Goal: Task Accomplishment & Management: Use online tool/utility

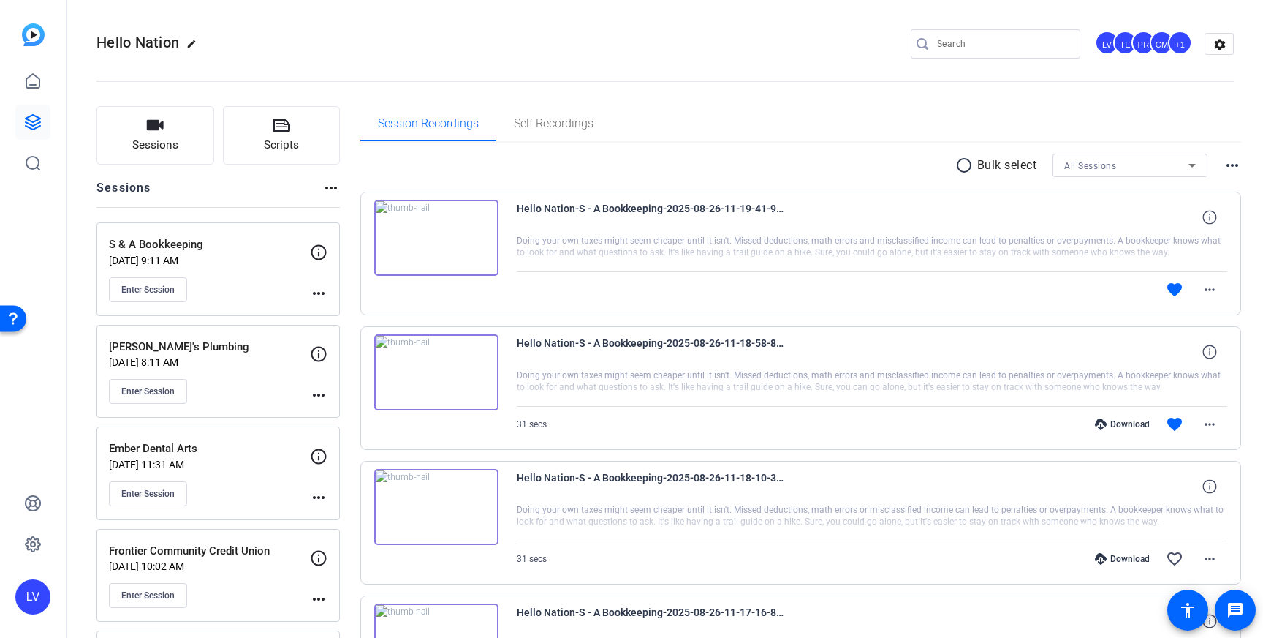
click at [1005, 56] on div at bounding box center [1003, 43] width 132 height 29
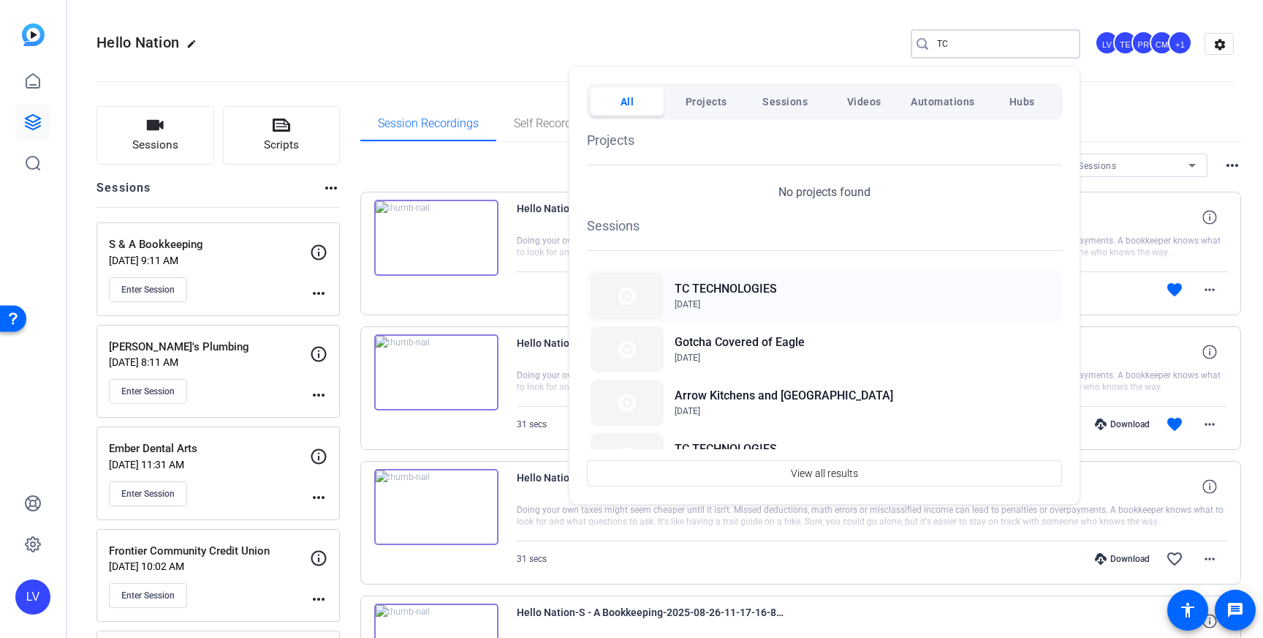
type input "TC"
click at [735, 294] on h2 "TC TECHNOLOGIES" at bounding box center [726, 289] width 102 height 18
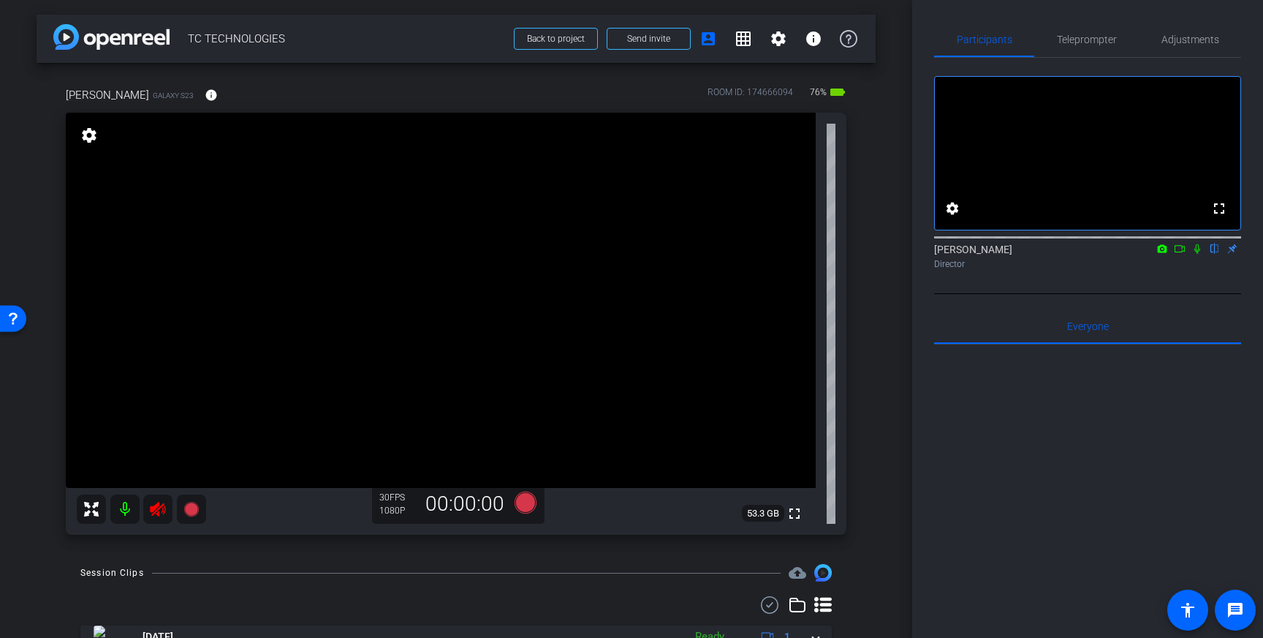
drag, startPoint x: 161, startPoint y: 510, endPoint x: 273, endPoint y: 461, distance: 122.1
click at [162, 510] on icon at bounding box center [158, 509] width 18 height 18
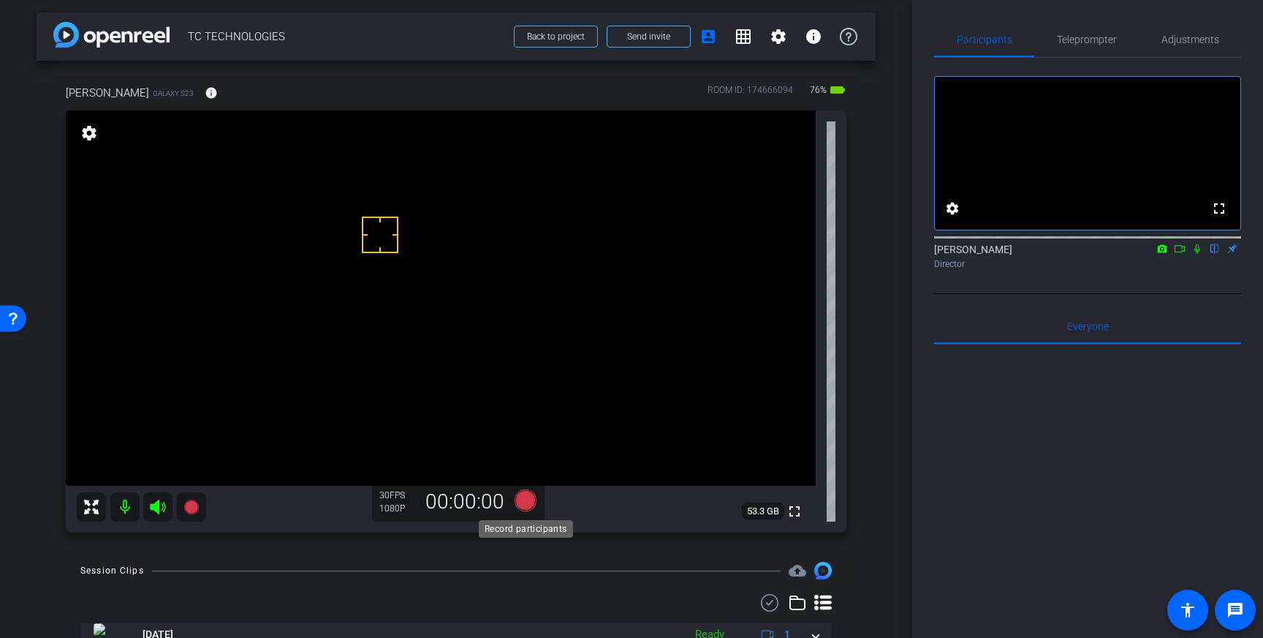
click at [518, 502] on icon at bounding box center [526, 500] width 22 height 22
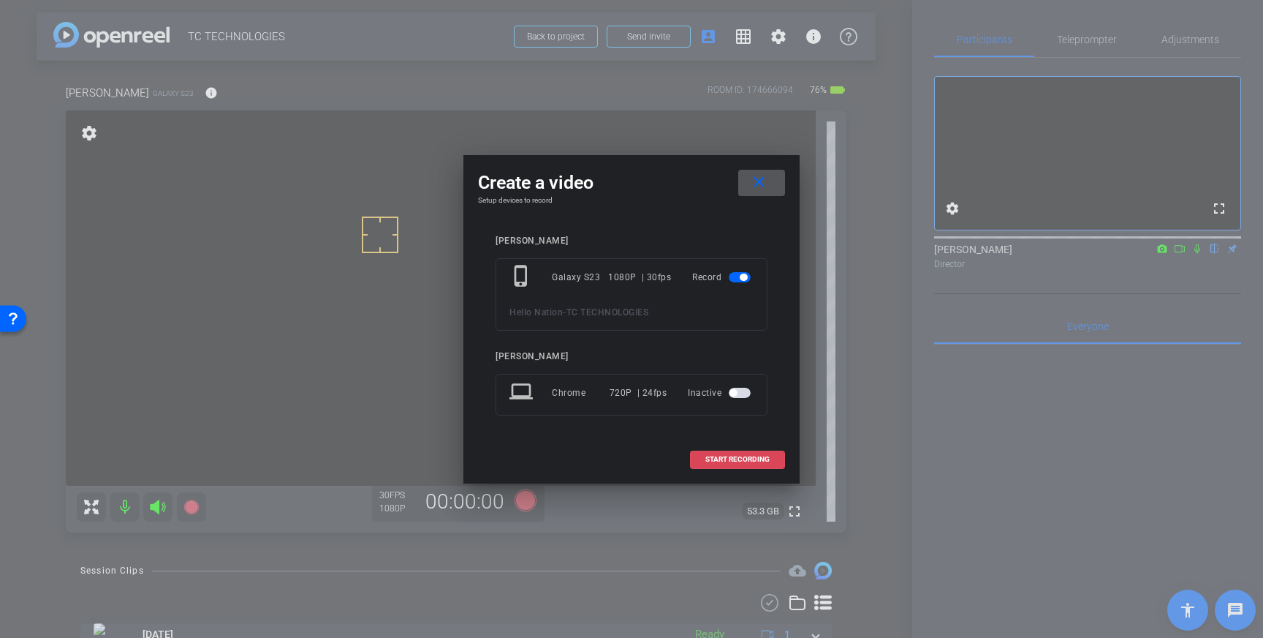
click at [746, 454] on span at bounding box center [738, 459] width 94 height 35
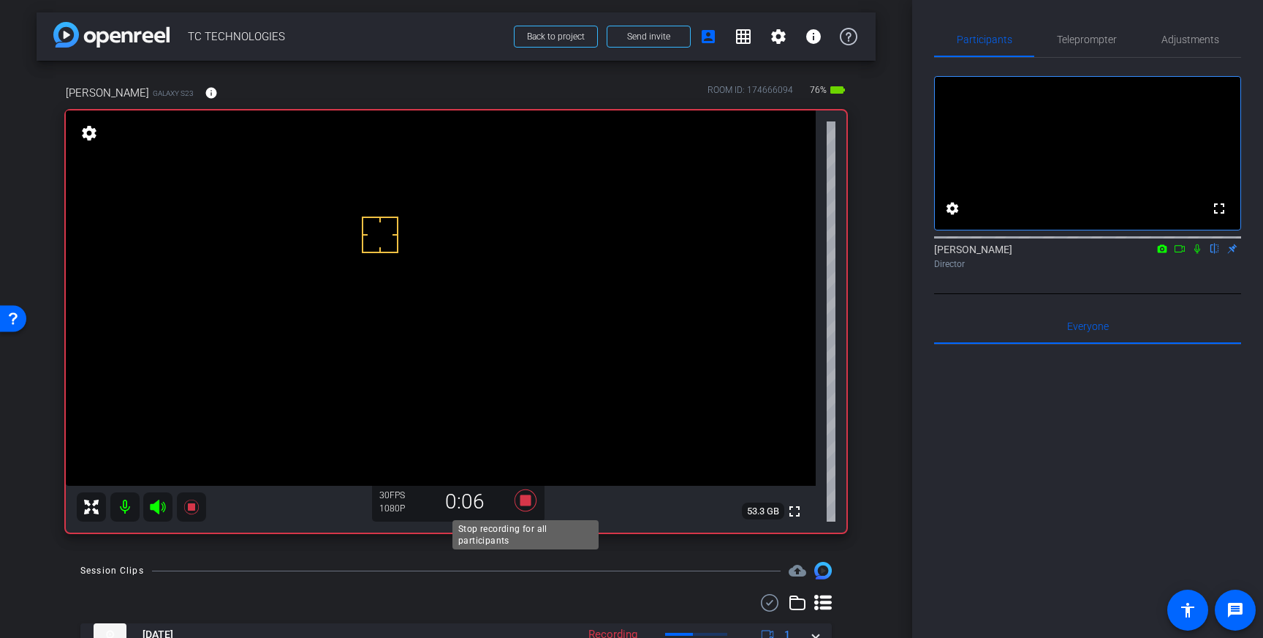
click at [526, 500] on icon at bounding box center [526, 500] width 22 height 22
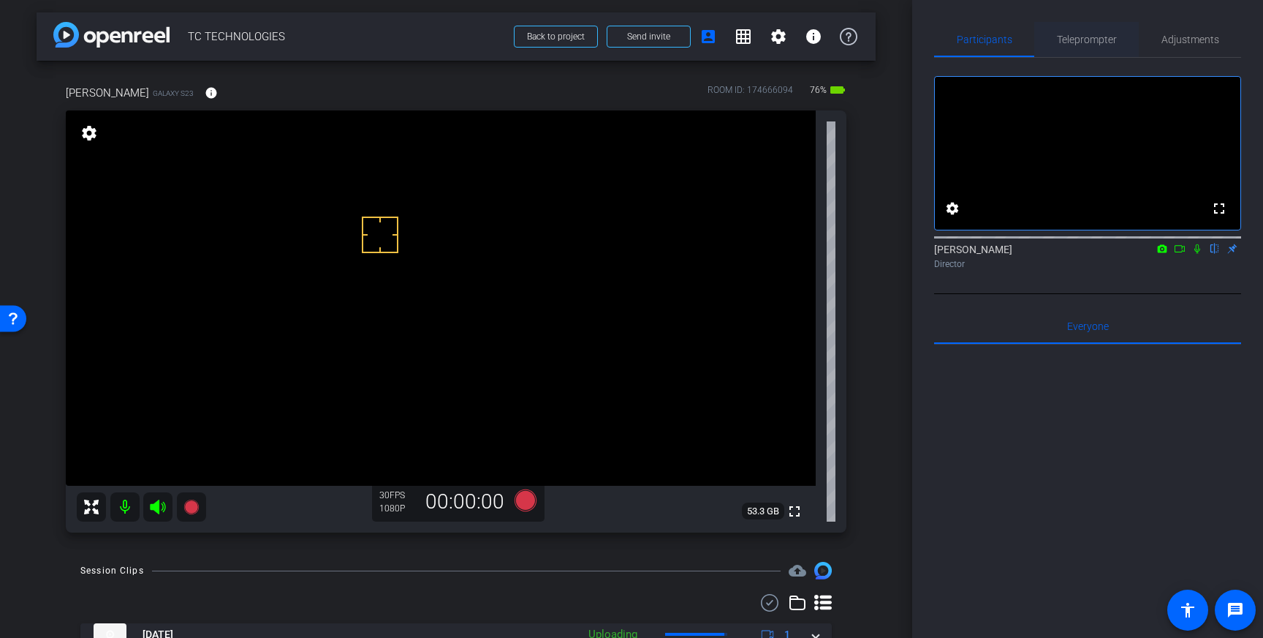
click at [1092, 29] on span "Teleprompter" at bounding box center [1087, 39] width 60 height 35
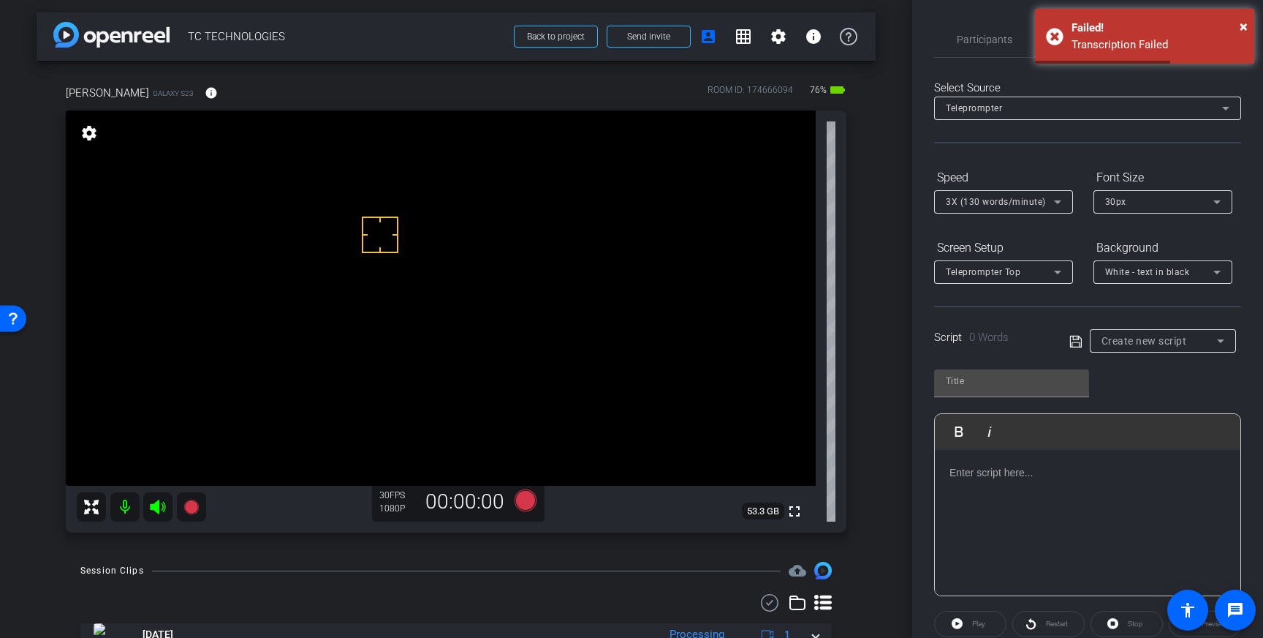
click at [1040, 481] on div at bounding box center [1088, 523] width 306 height 146
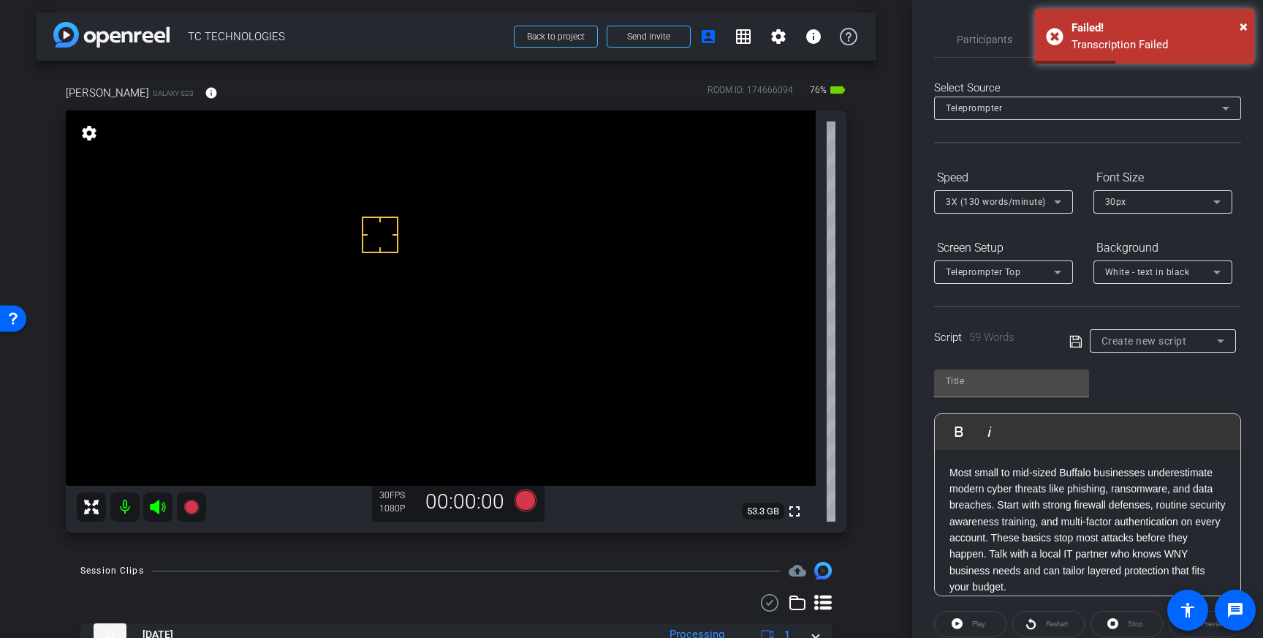
click at [1135, 339] on span "Create new script" at bounding box center [1145, 341] width 86 height 12
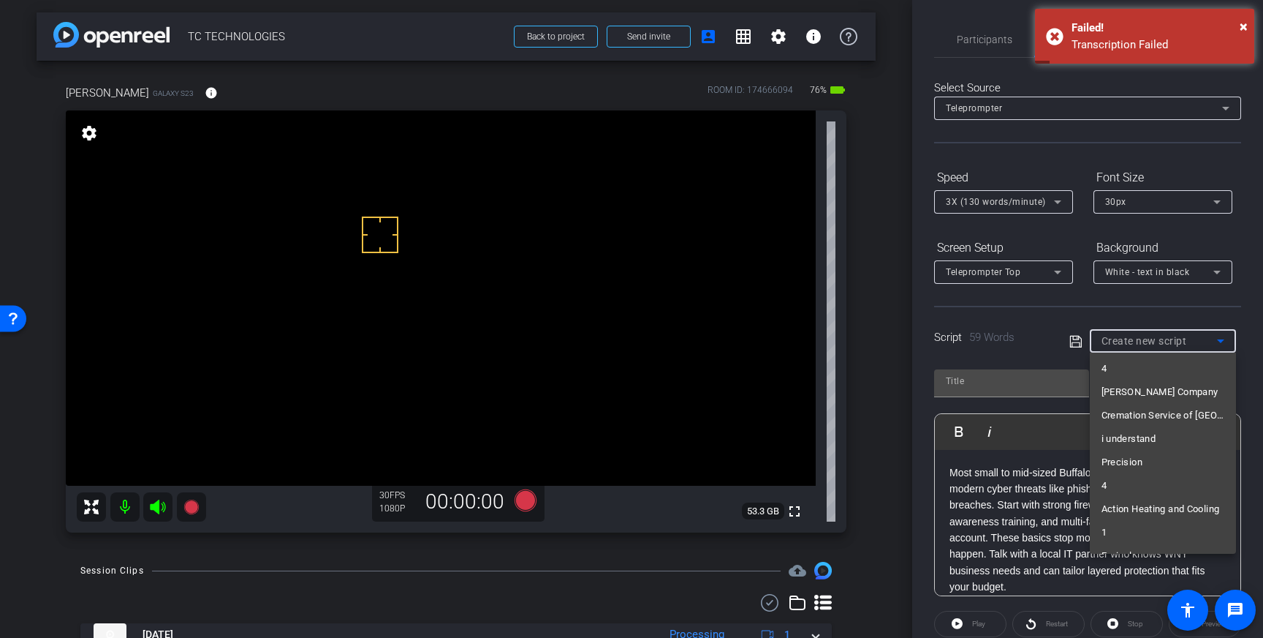
scroll to position [2640, 0]
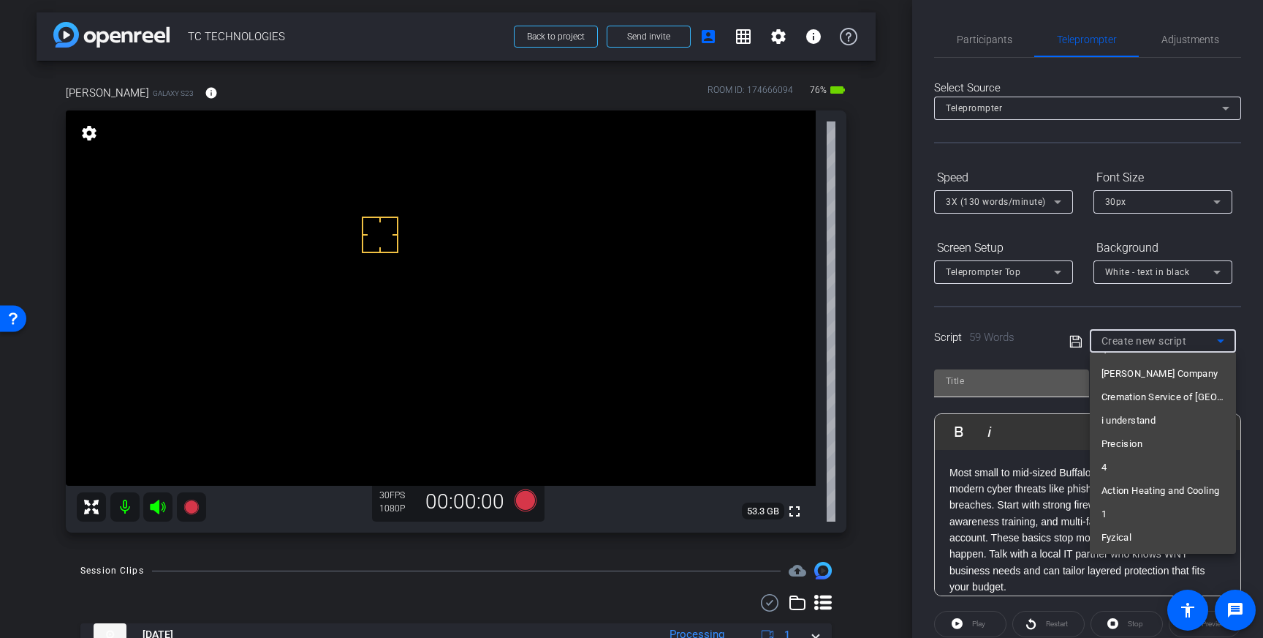
click at [1009, 372] on div at bounding box center [631, 319] width 1263 height 638
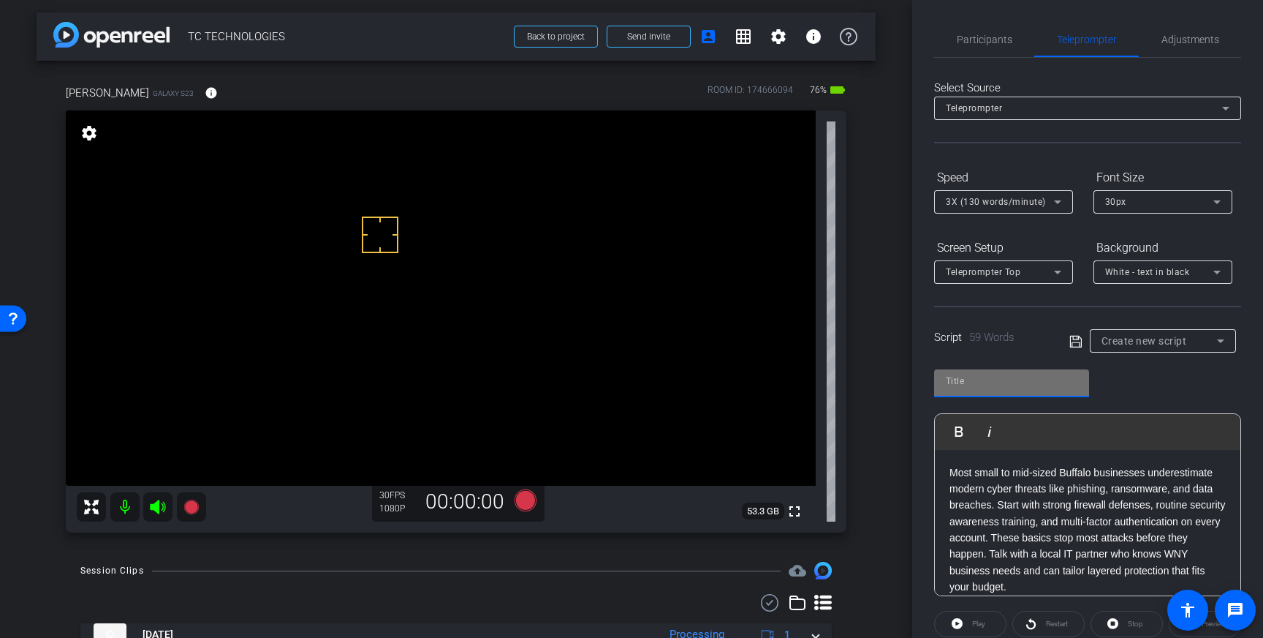
click at [1010, 377] on input "text" at bounding box center [1012, 381] width 132 height 18
type input "TC"
click at [1074, 339] on icon at bounding box center [1076, 341] width 12 height 12
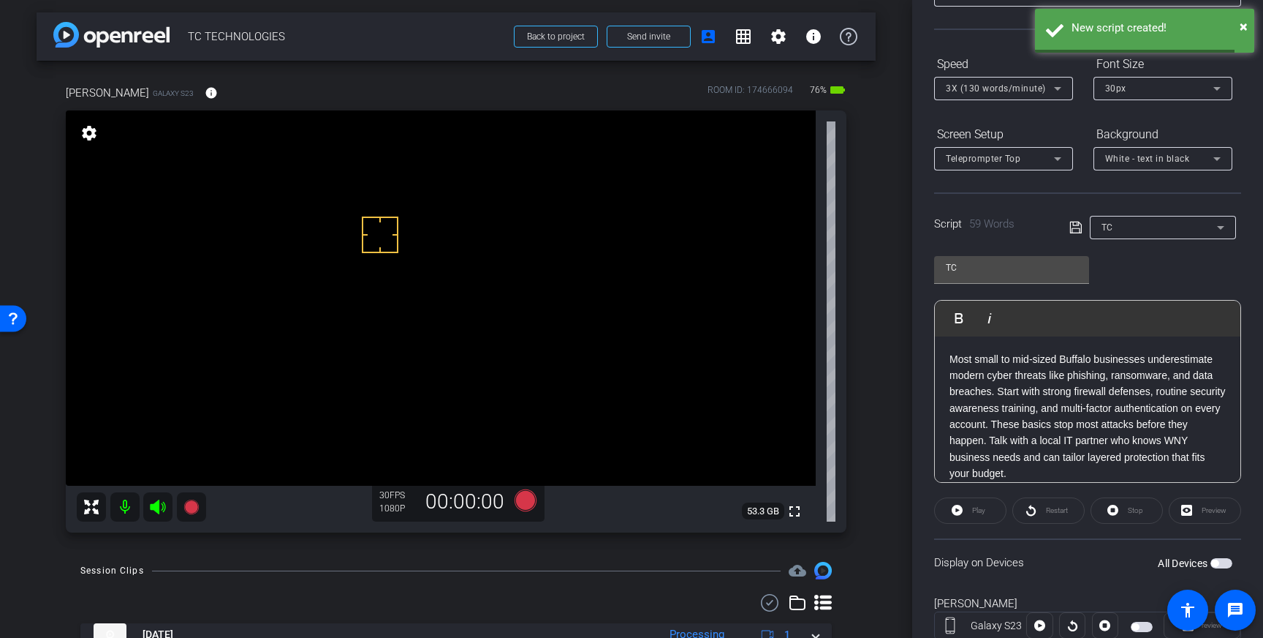
scroll to position [162, 0]
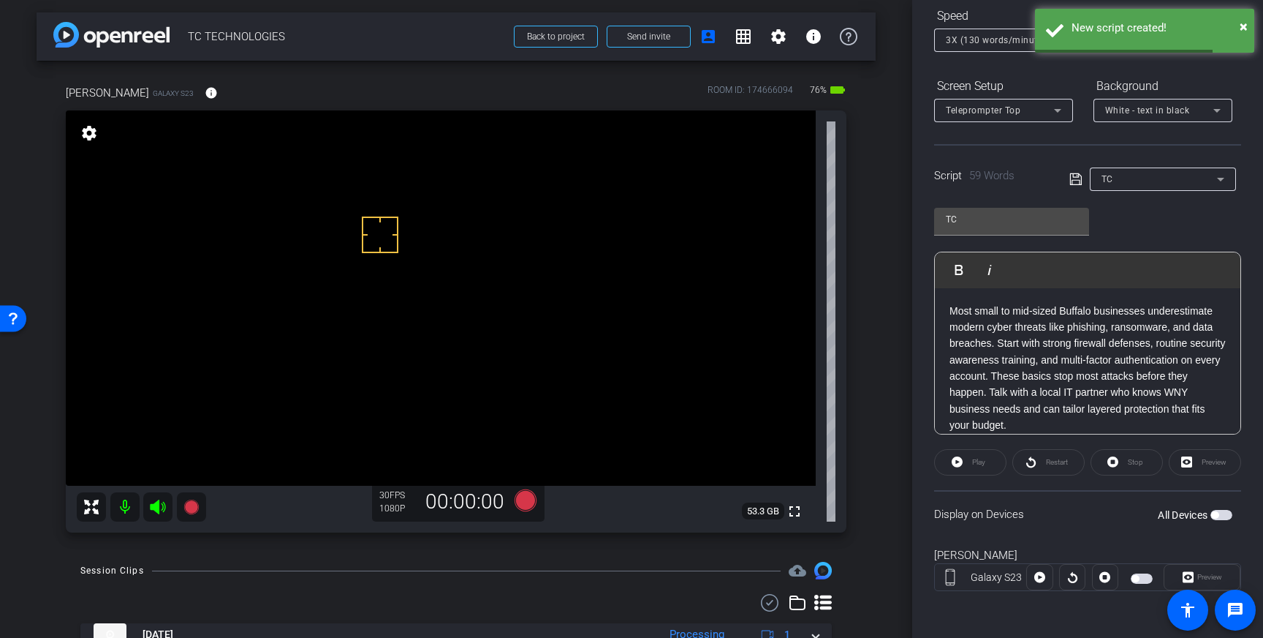
drag, startPoint x: 1222, startPoint y: 511, endPoint x: 1236, endPoint y: 542, distance: 34.1
click at [1222, 512] on span "button" at bounding box center [1222, 515] width 22 height 10
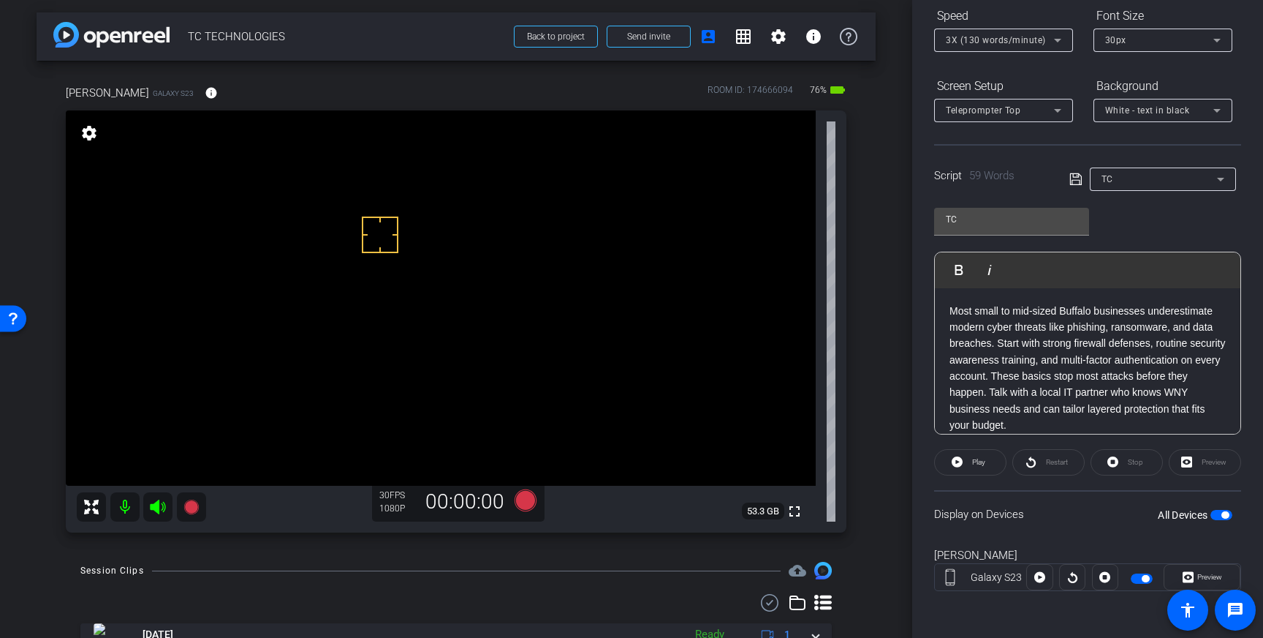
click at [1225, 513] on span "button" at bounding box center [1225, 514] width 7 height 7
drag, startPoint x: 1222, startPoint y: 515, endPoint x: 1230, endPoint y: 521, distance: 9.5
click at [1222, 515] on span "button" at bounding box center [1222, 515] width 22 height 10
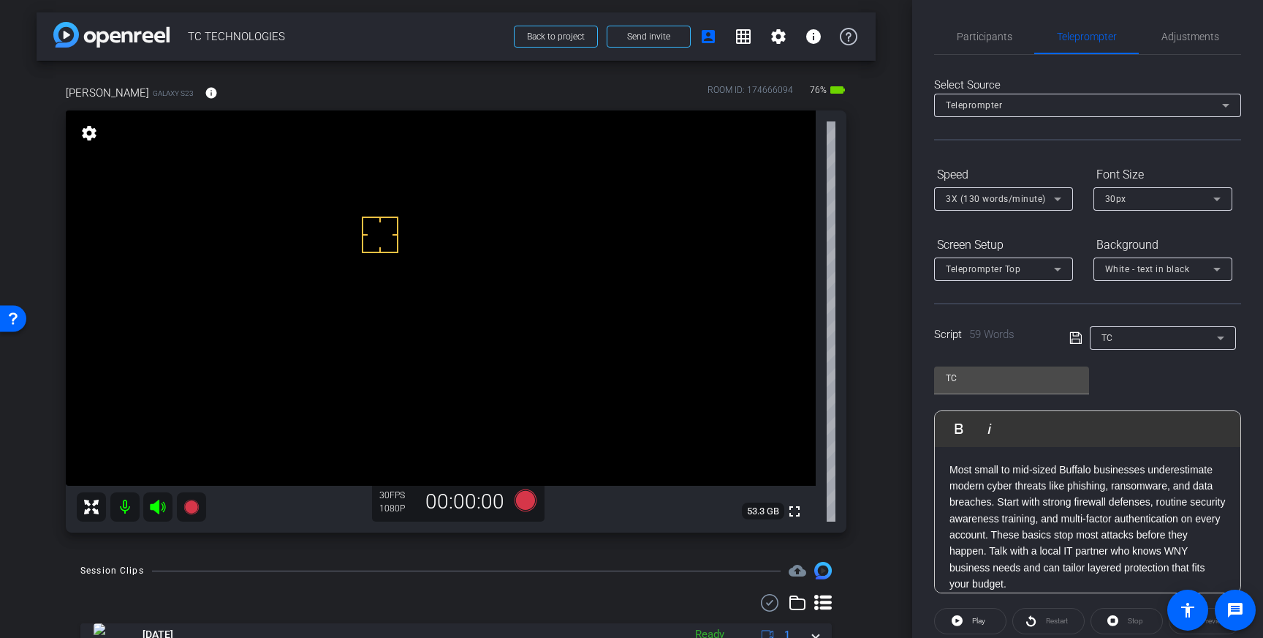
scroll to position [0, 0]
click at [1163, 39] on span "Adjustments" at bounding box center [1191, 39] width 58 height 10
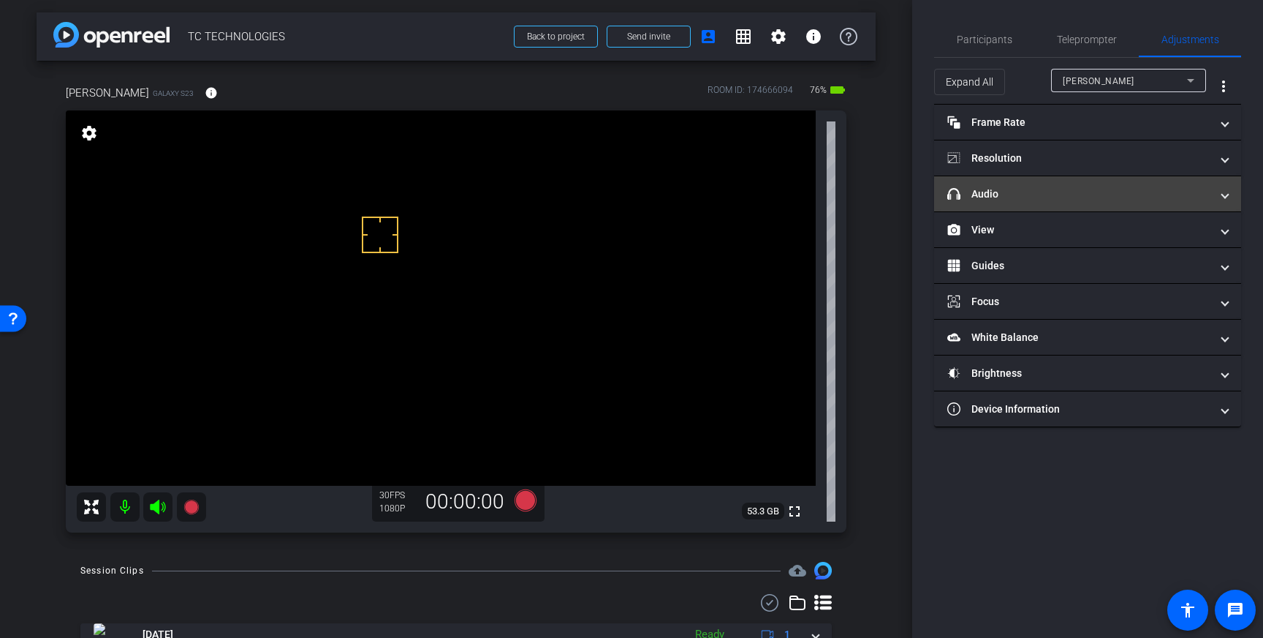
click at [1165, 194] on mat-panel-title "headphone icon Audio" at bounding box center [1078, 193] width 263 height 15
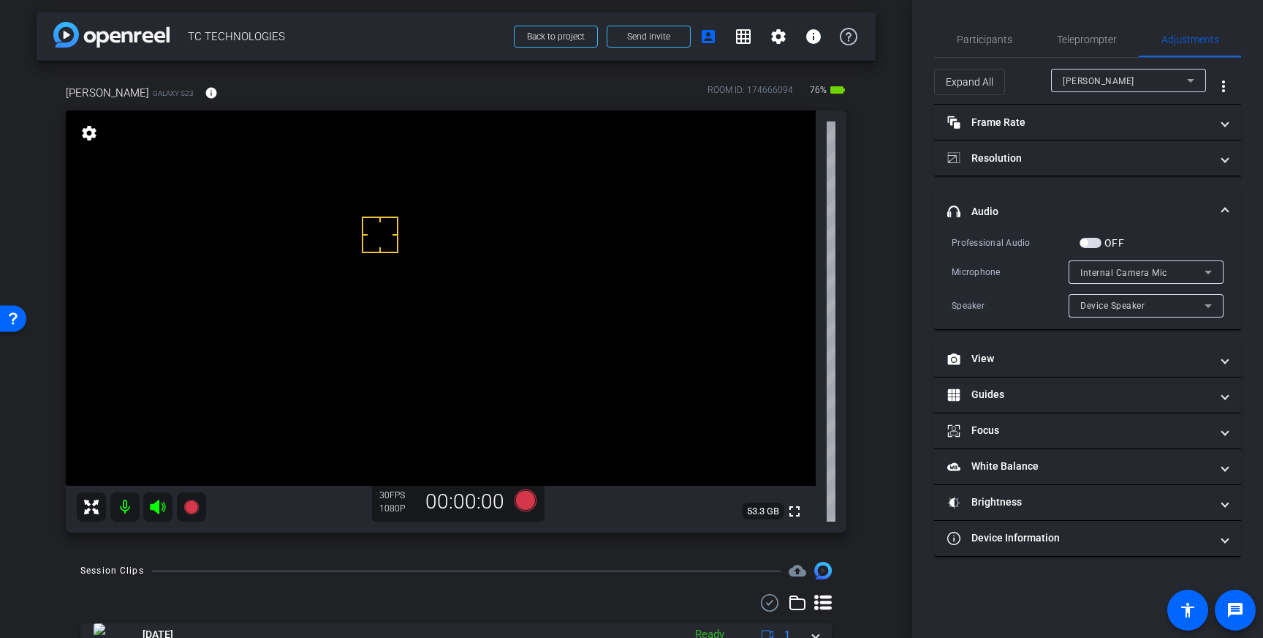
click at [1087, 243] on span "button" at bounding box center [1084, 242] width 7 height 7
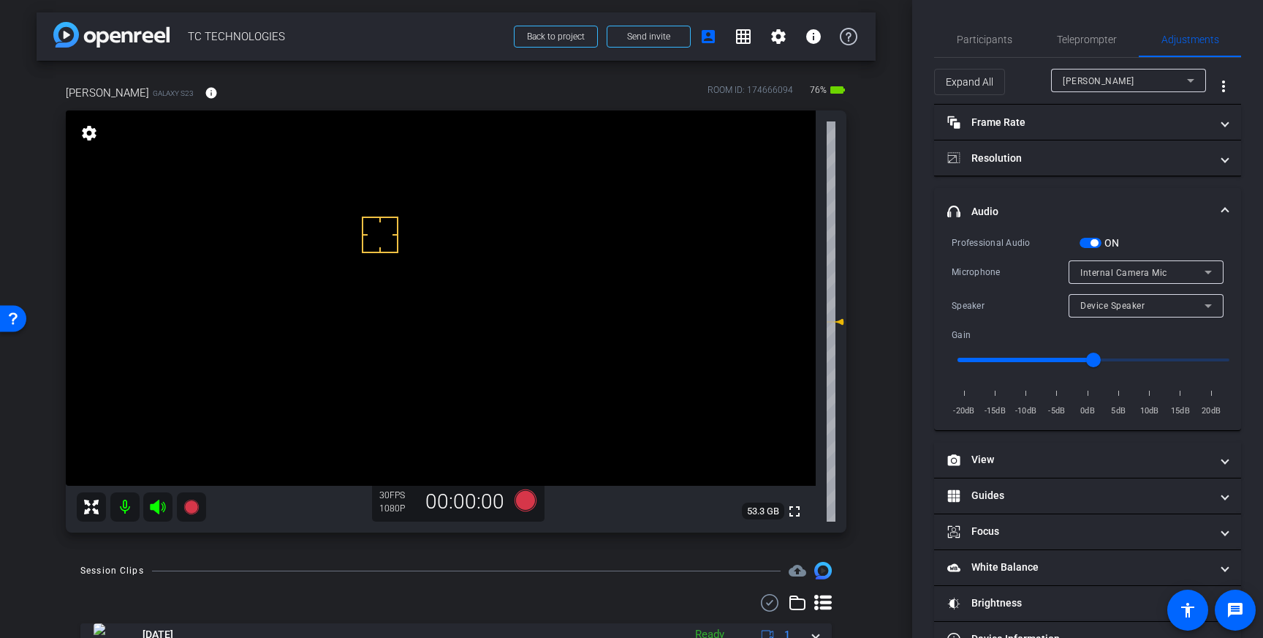
click at [1189, 270] on div "Internal Camera Mic" at bounding box center [1143, 272] width 124 height 18
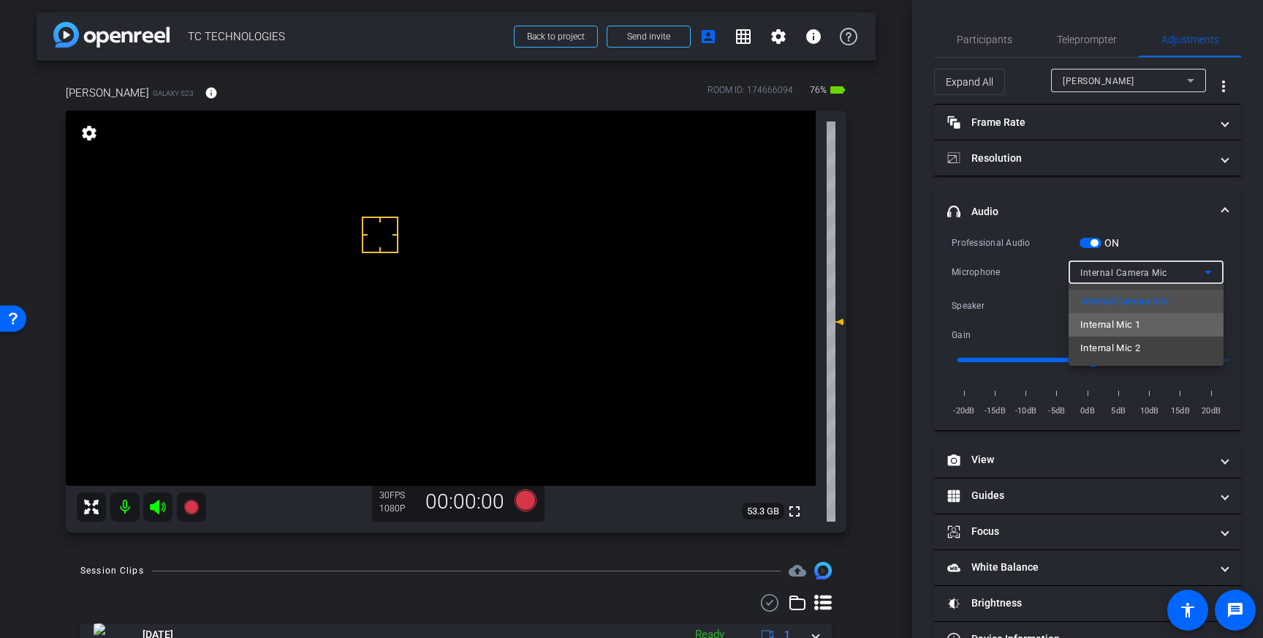
click at [1144, 322] on mat-option "Internal Mic 1" at bounding box center [1146, 324] width 155 height 23
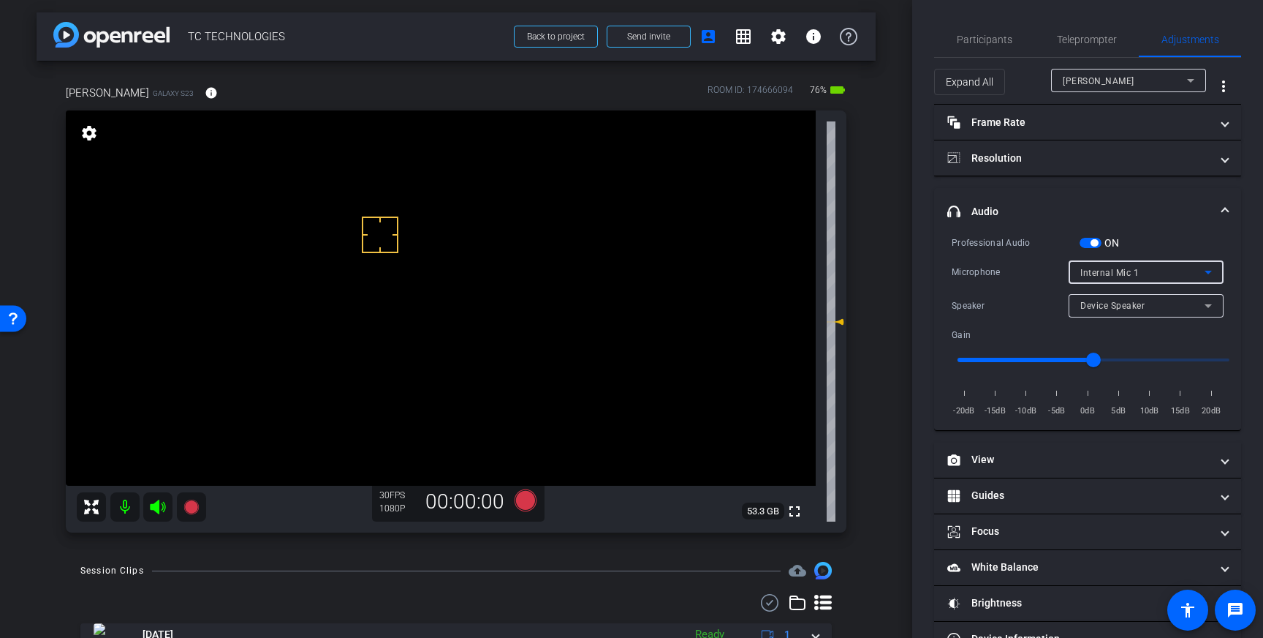
click at [1204, 265] on icon at bounding box center [1209, 272] width 18 height 18
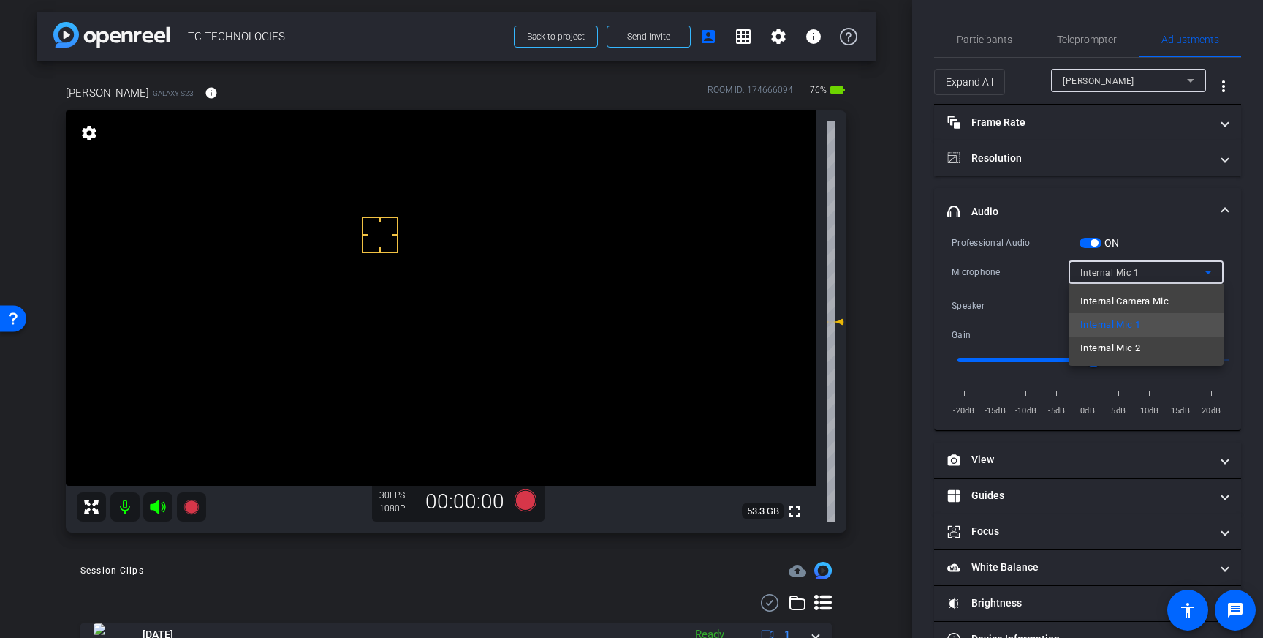
click at [1141, 340] on span "Internal Mic 2" at bounding box center [1111, 348] width 60 height 18
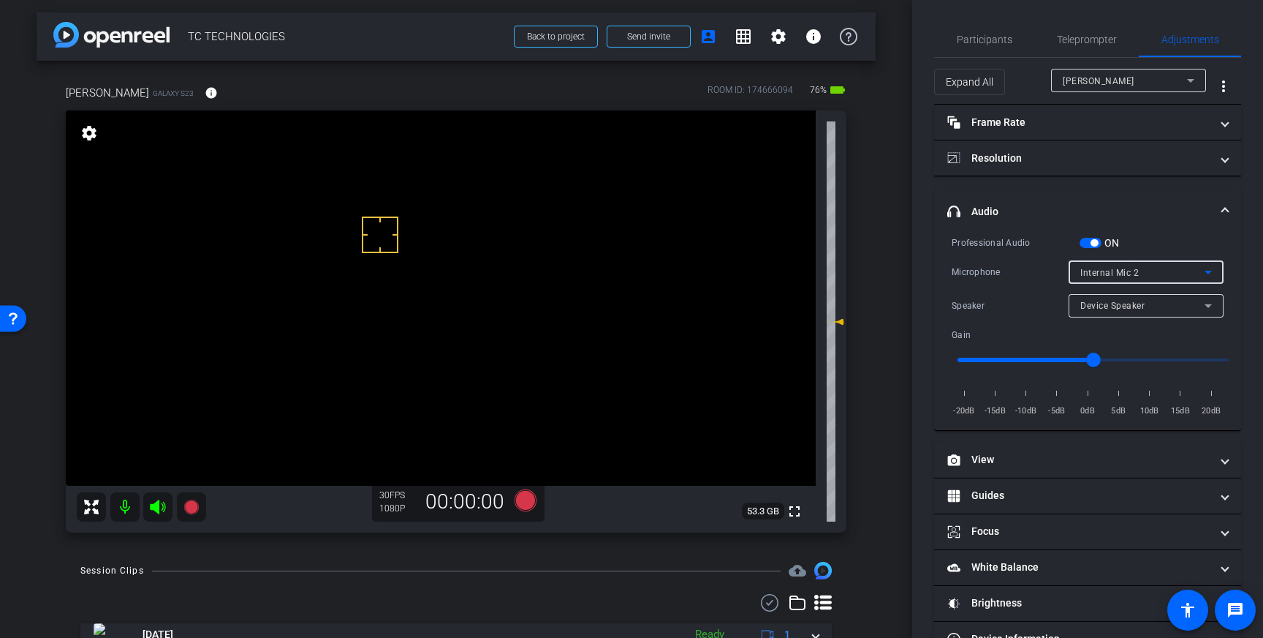
click at [1181, 271] on div "Internal Mic 2" at bounding box center [1143, 272] width 124 height 18
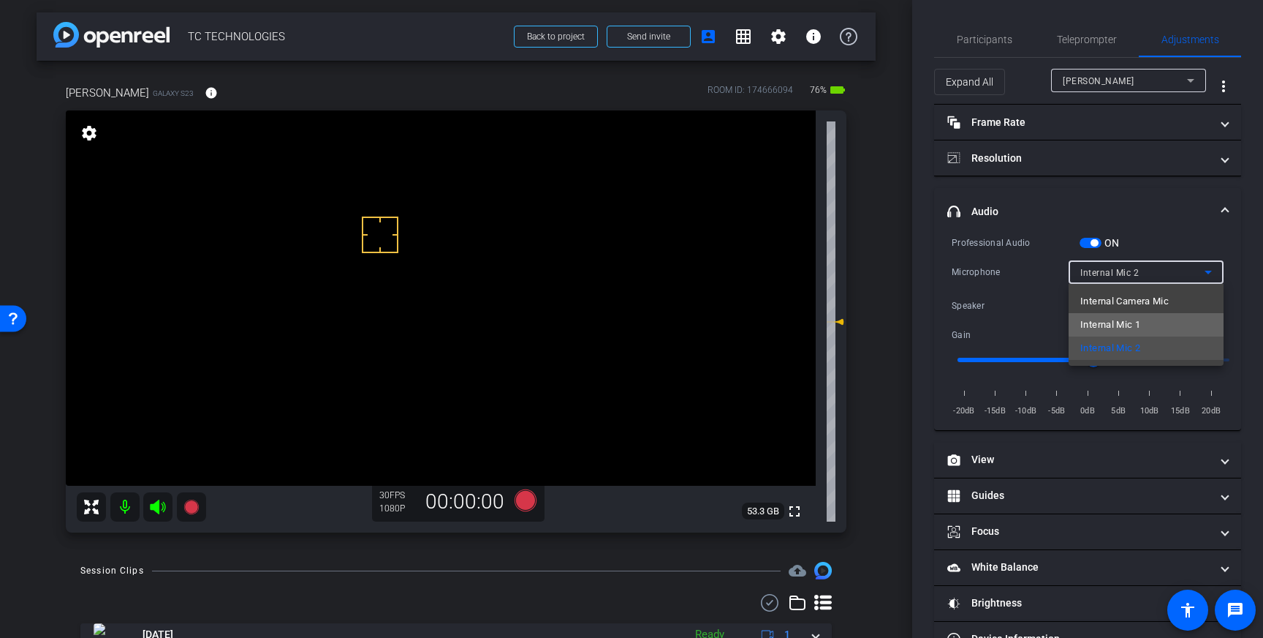
click at [1154, 319] on mat-option "Internal Mic 1" at bounding box center [1146, 324] width 155 height 23
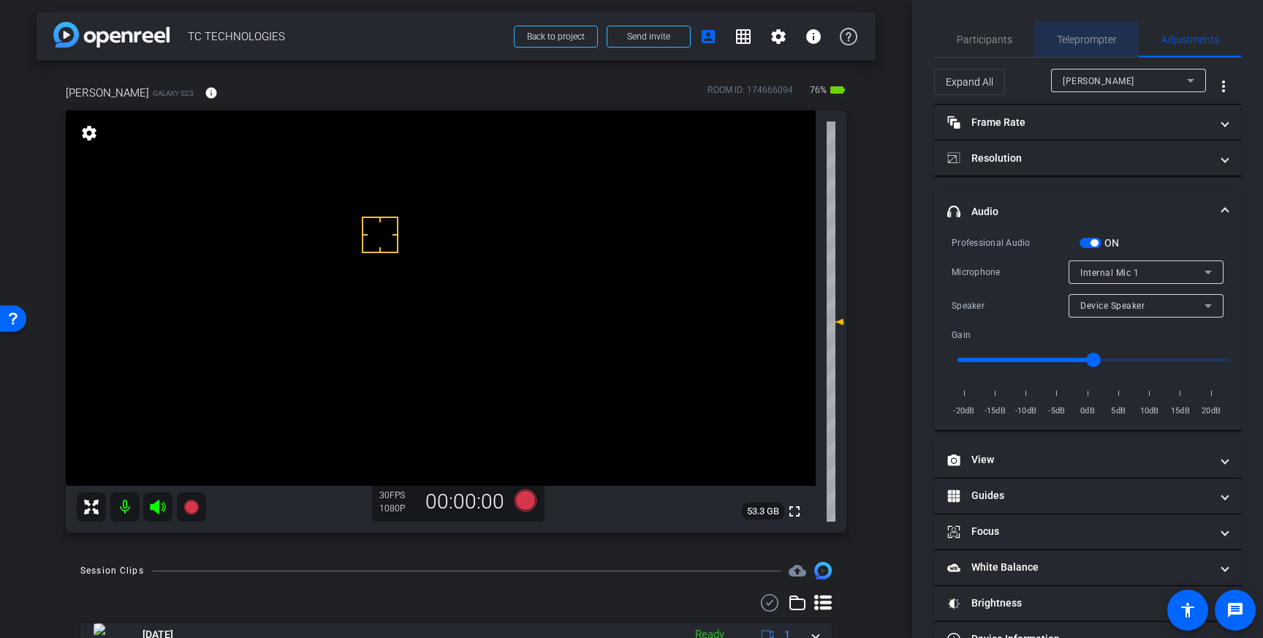
click at [1091, 38] on span "Teleprompter" at bounding box center [1087, 39] width 60 height 10
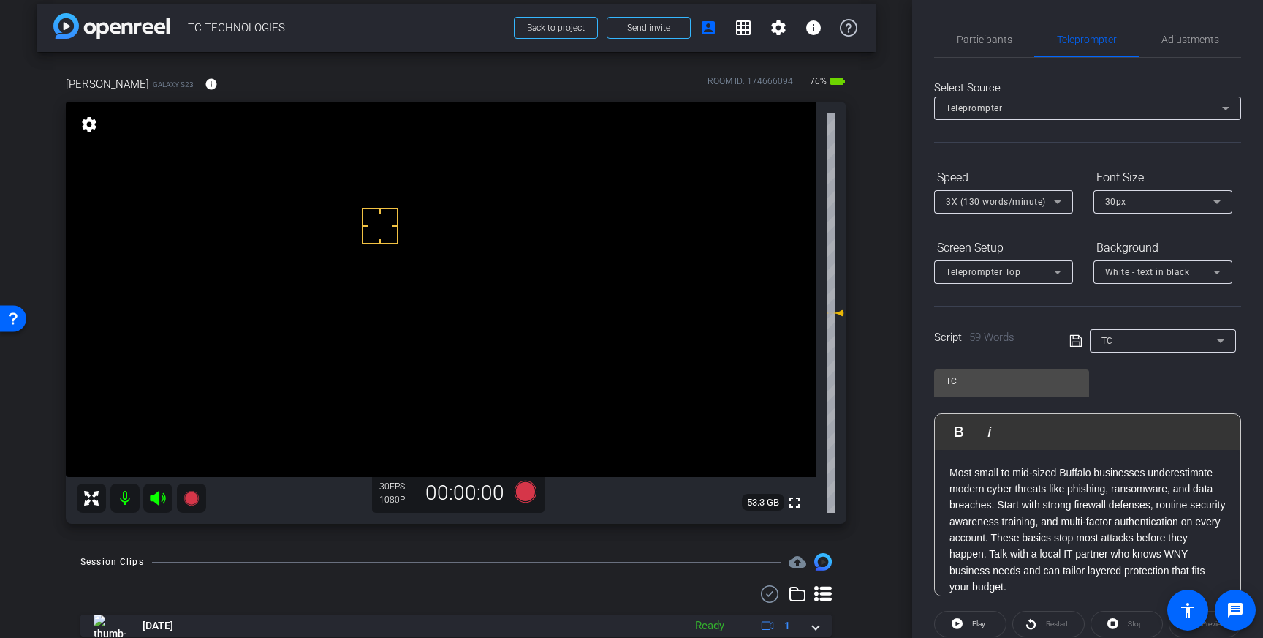
scroll to position [15, 0]
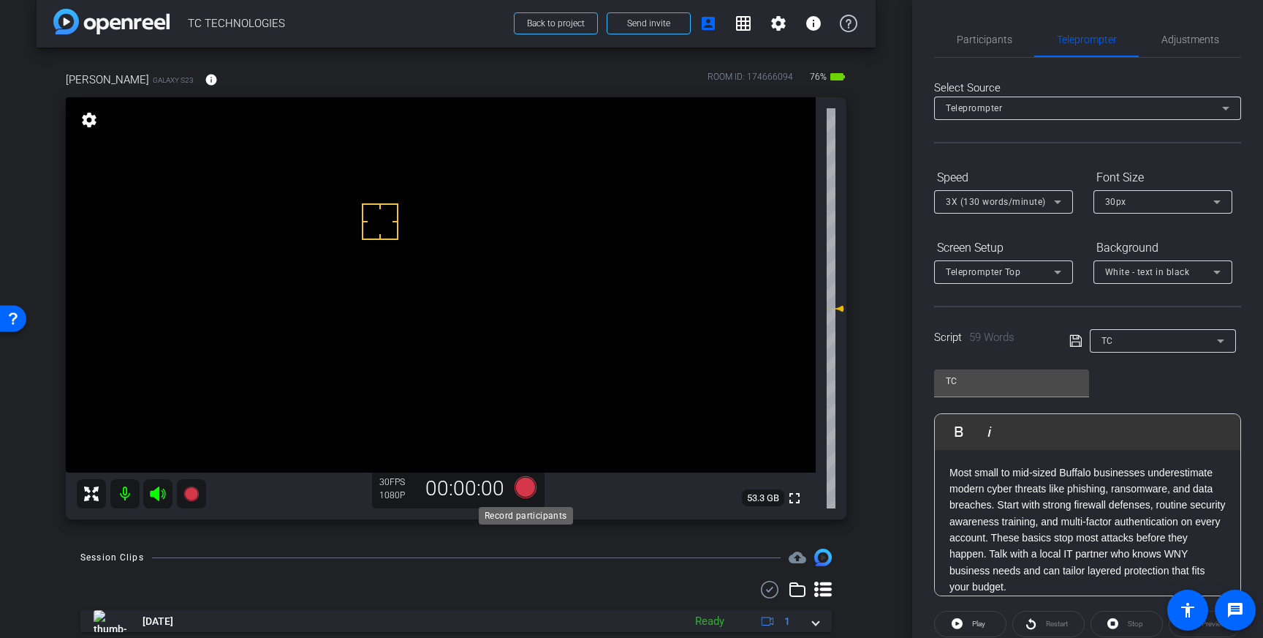
click at [518, 483] on icon at bounding box center [526, 487] width 22 height 22
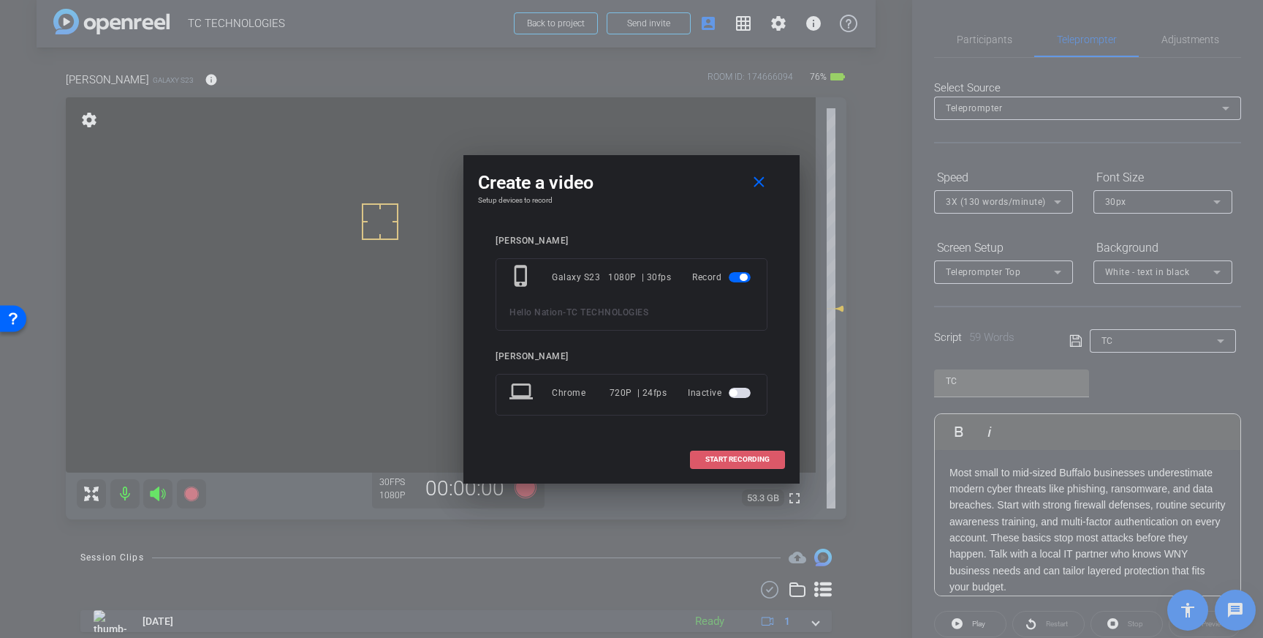
click at [714, 455] on span "START RECORDING" at bounding box center [738, 458] width 64 height 7
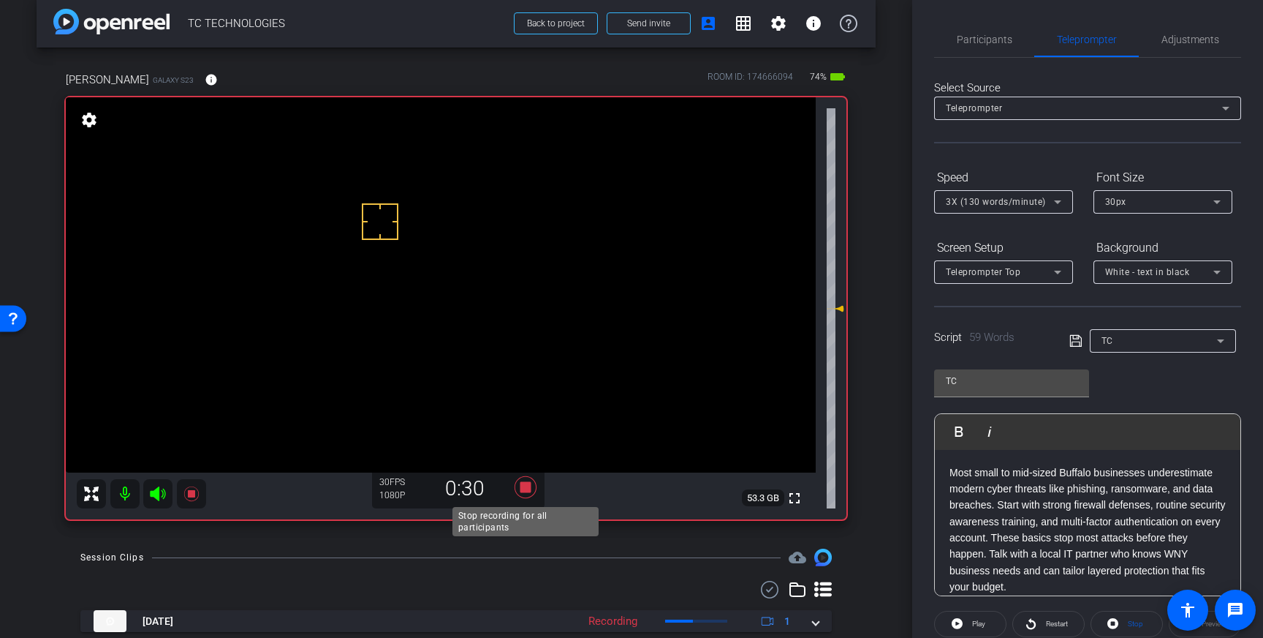
click at [524, 489] on icon at bounding box center [526, 487] width 22 height 22
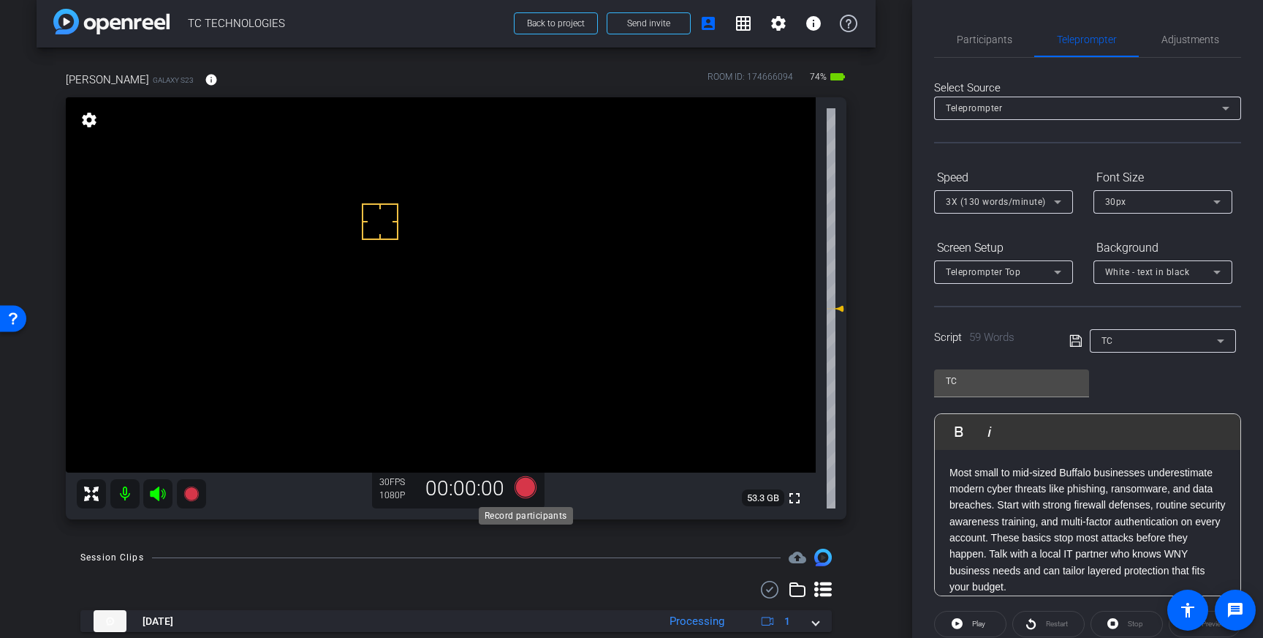
click at [521, 490] on icon at bounding box center [526, 487] width 22 height 22
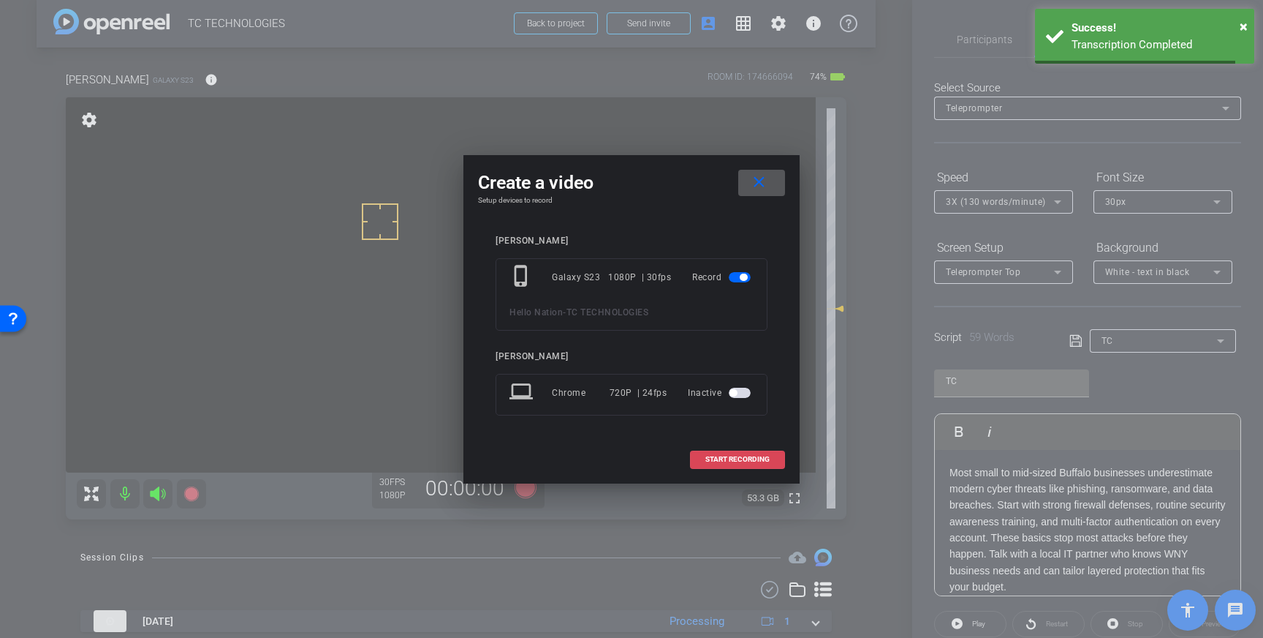
click at [721, 465] on span at bounding box center [738, 459] width 94 height 35
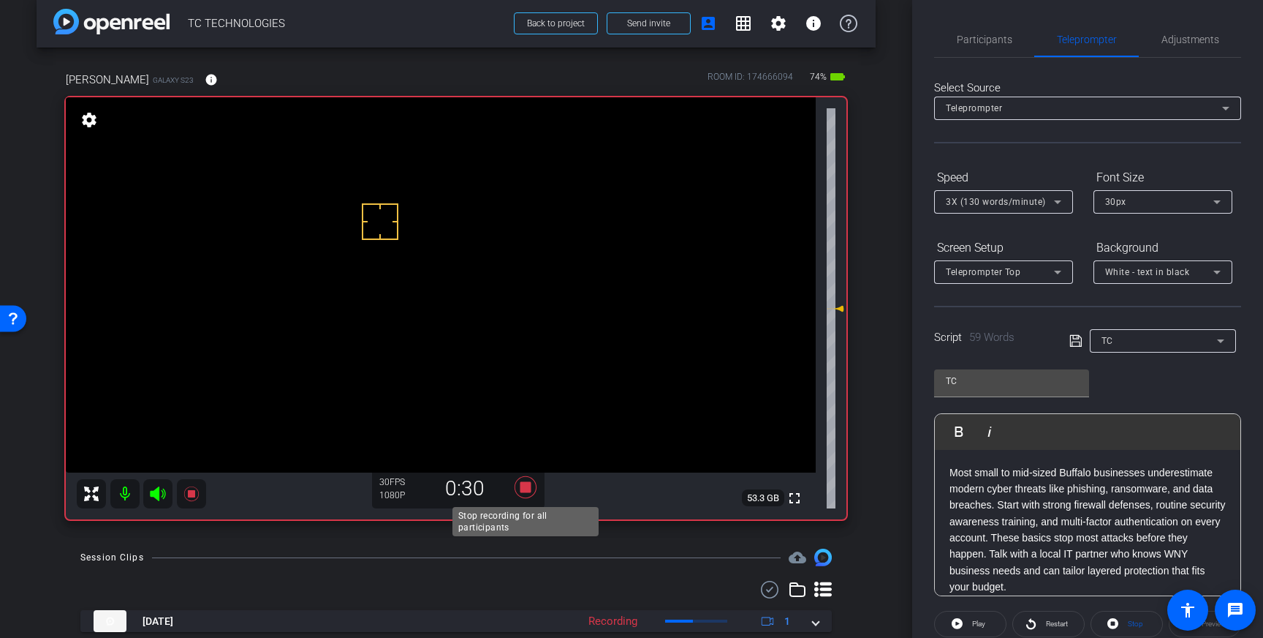
click at [529, 491] on icon at bounding box center [526, 487] width 22 height 22
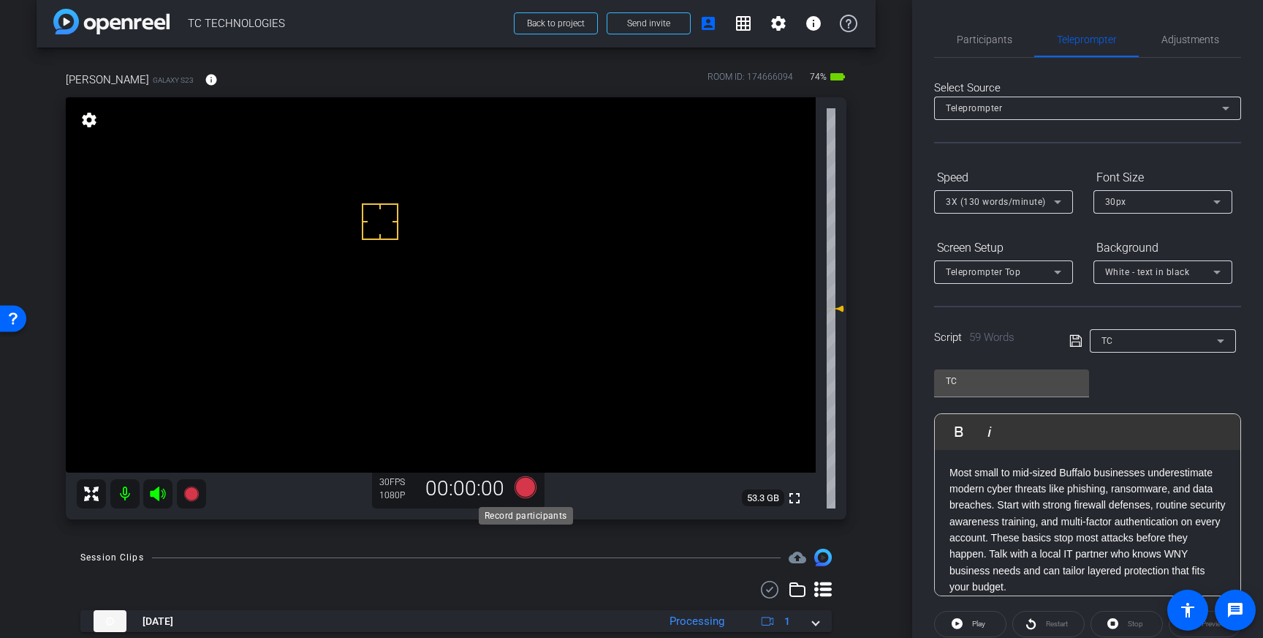
click at [522, 491] on icon at bounding box center [526, 487] width 22 height 22
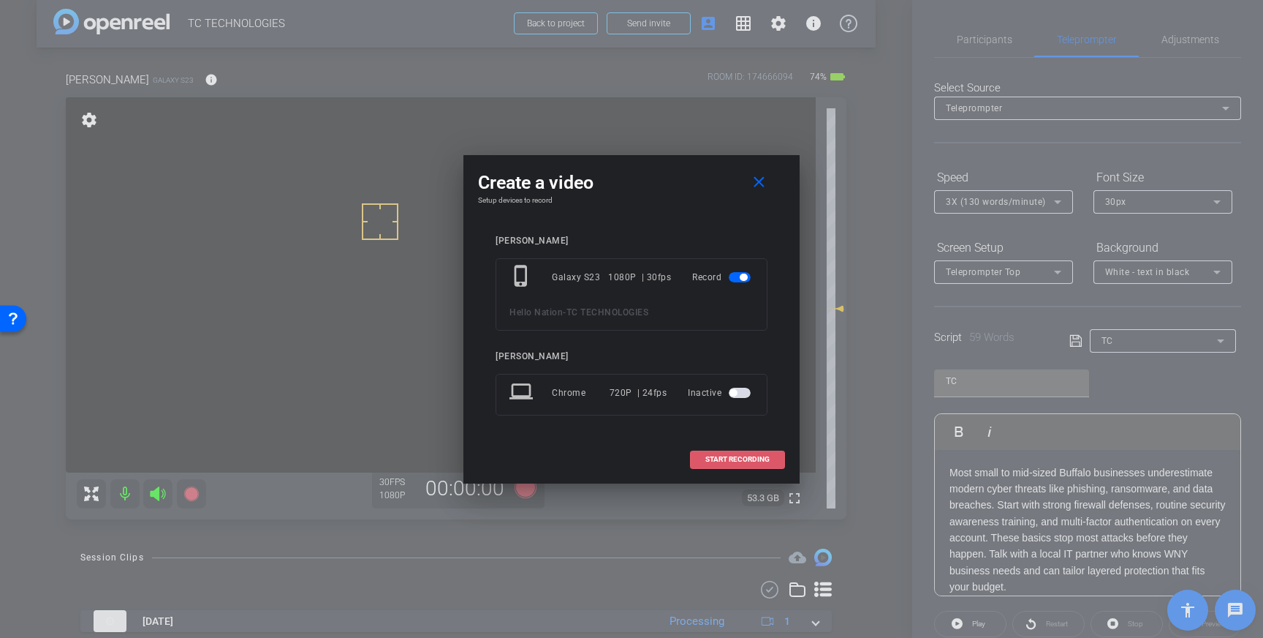
drag, startPoint x: 749, startPoint y: 460, endPoint x: 756, endPoint y: 456, distance: 7.5
click at [749, 460] on span "START RECORDING" at bounding box center [738, 458] width 64 height 7
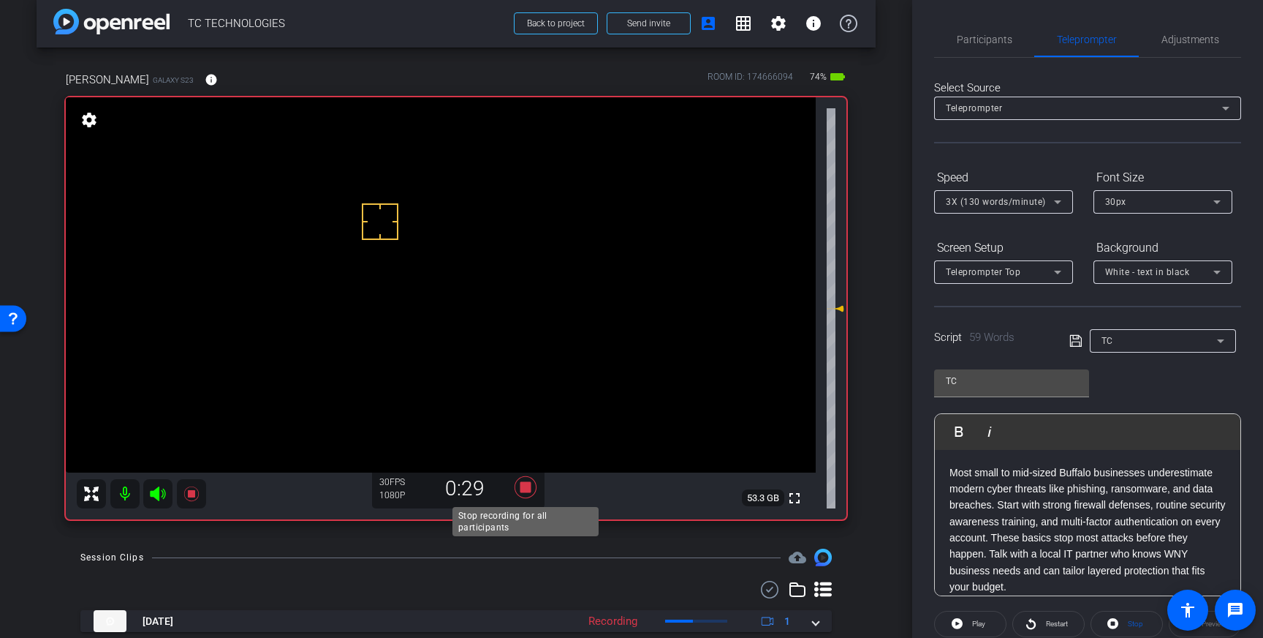
click at [527, 491] on icon at bounding box center [526, 487] width 22 height 22
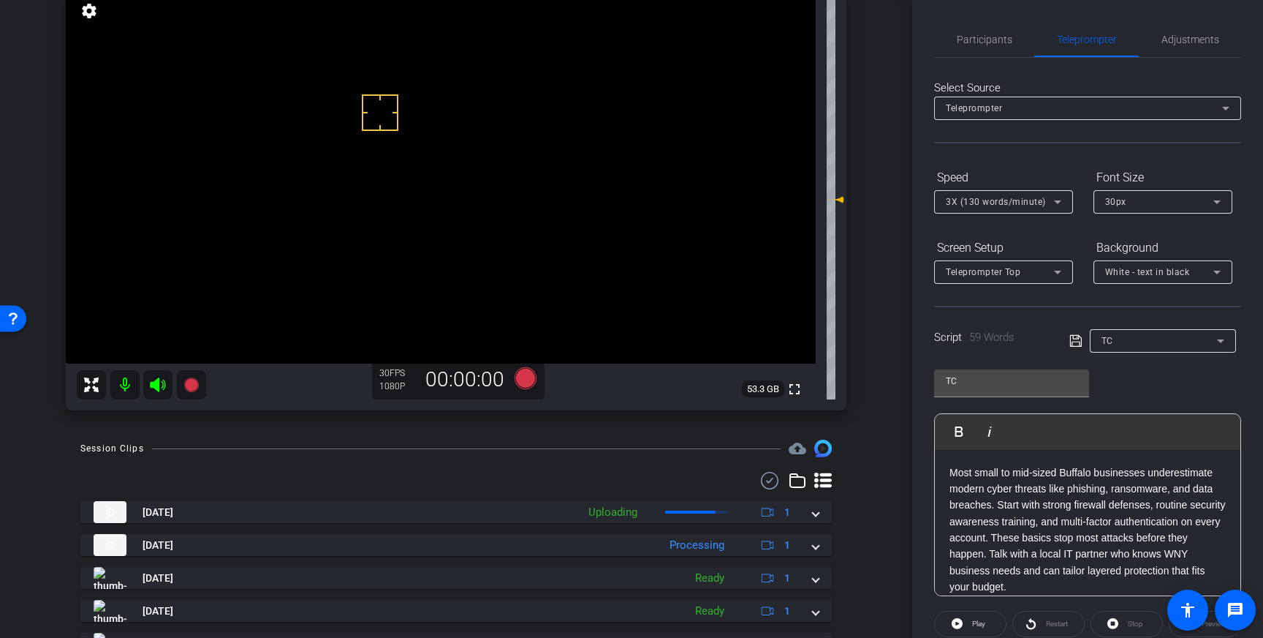
scroll to position [126, 0]
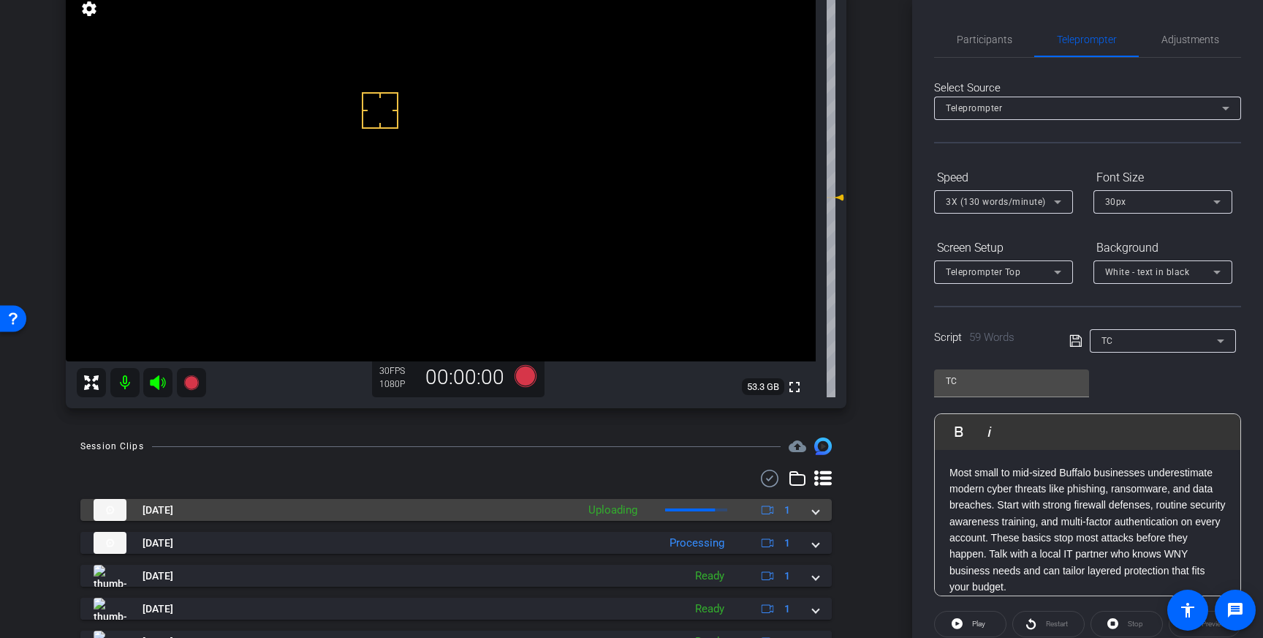
drag, startPoint x: 813, startPoint y: 504, endPoint x: 787, endPoint y: 516, distance: 28.1
click at [813, 504] on span at bounding box center [816, 509] width 6 height 15
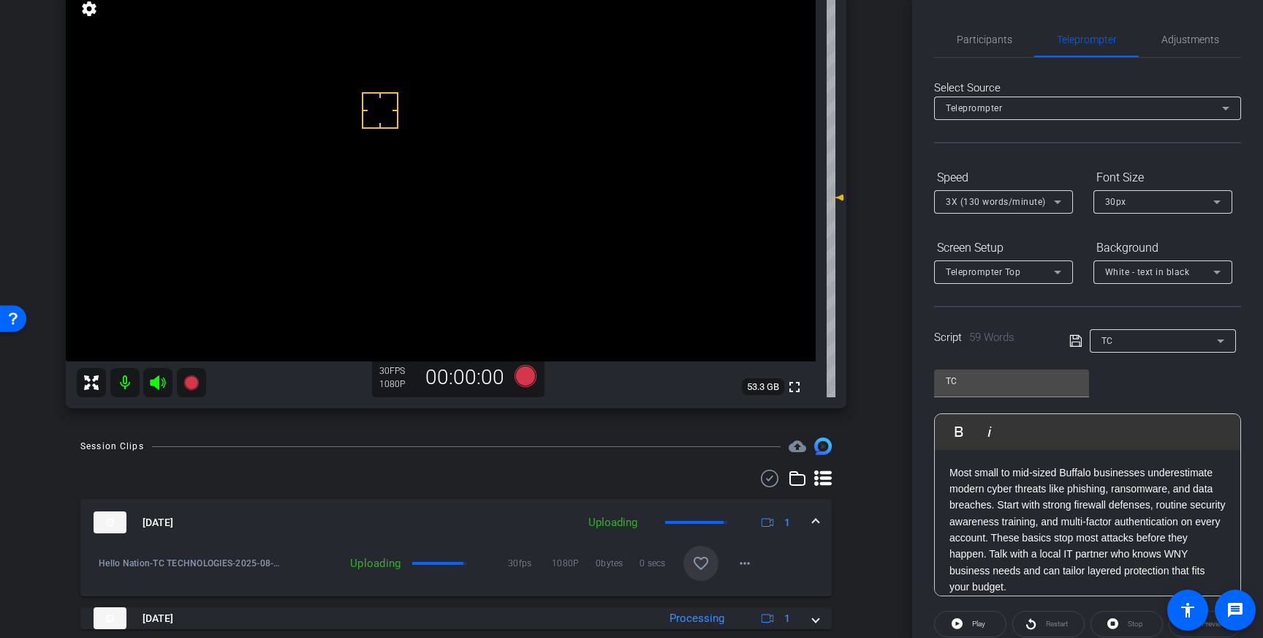
click at [698, 559] on mat-icon "favorite_border" at bounding box center [701, 563] width 18 height 18
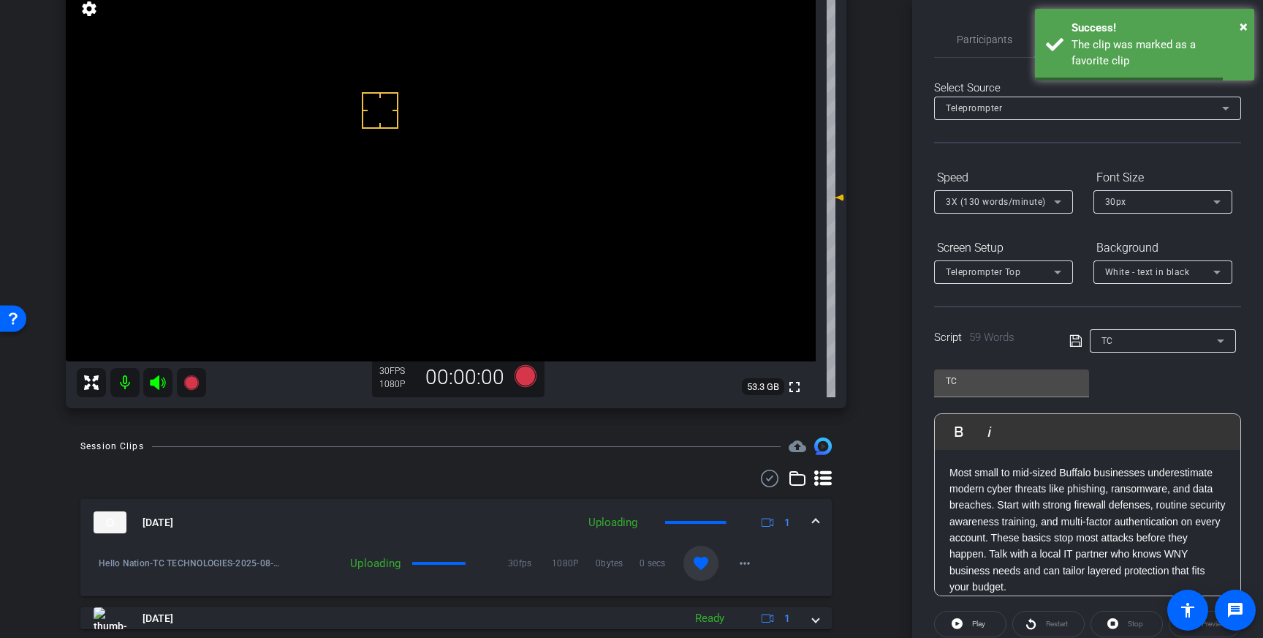
click at [814, 525] on span at bounding box center [816, 522] width 6 height 15
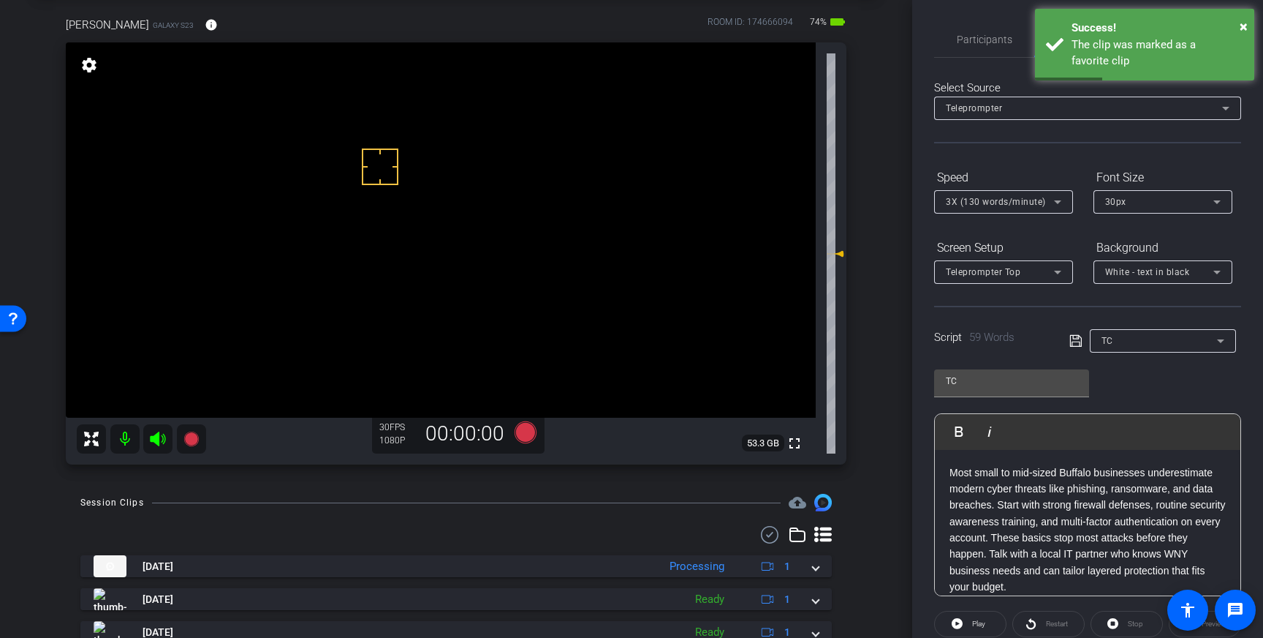
scroll to position [28, 0]
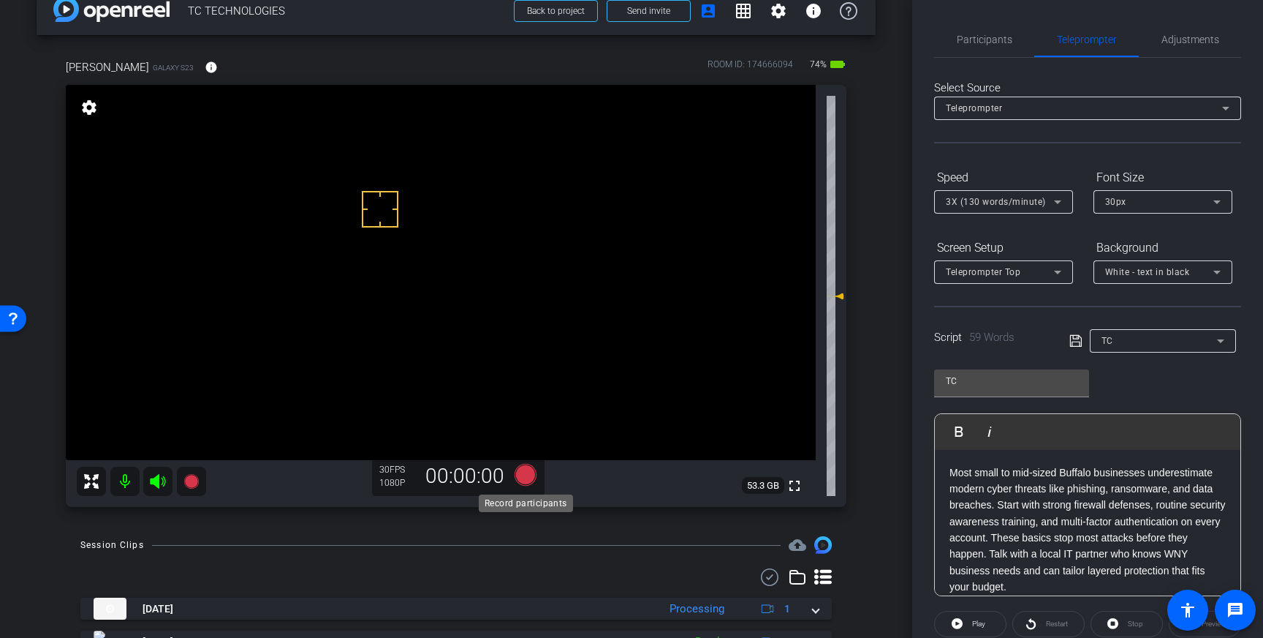
click at [524, 474] on icon at bounding box center [526, 475] width 22 height 22
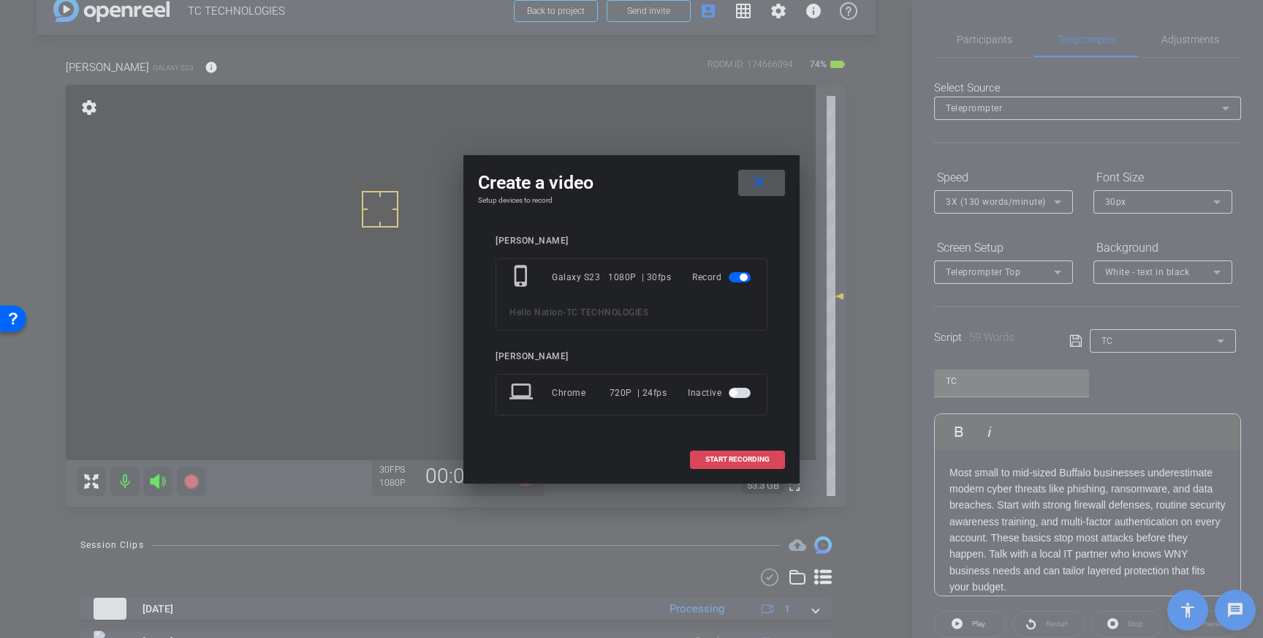
click at [728, 466] on span at bounding box center [738, 459] width 94 height 35
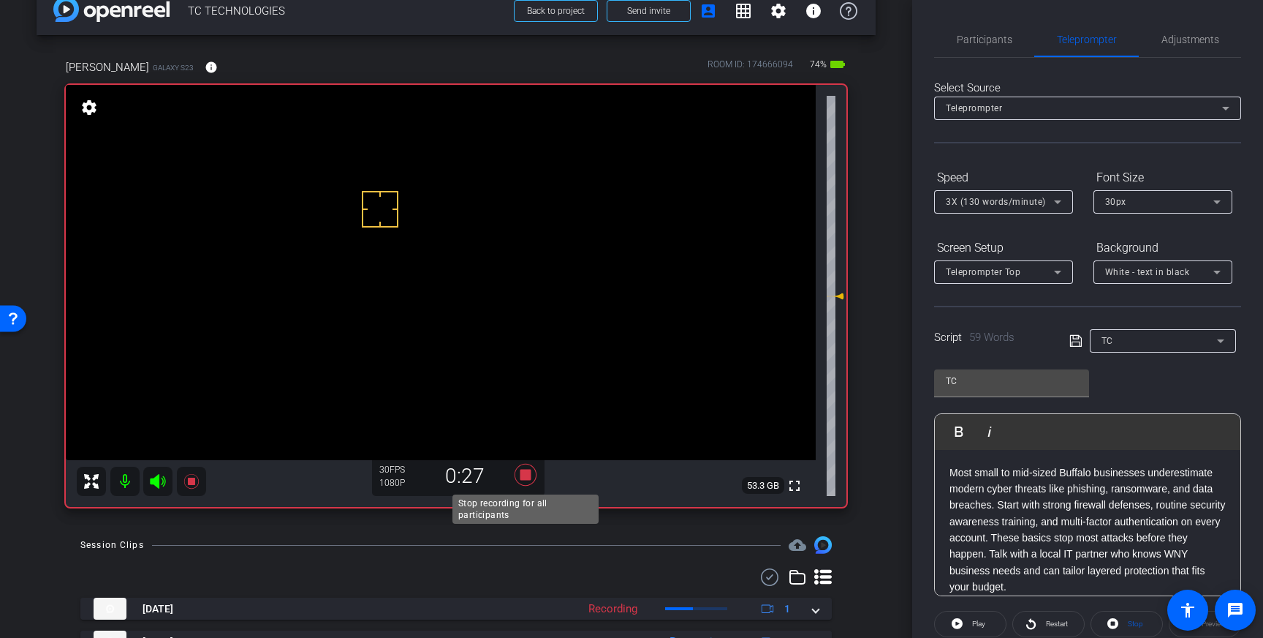
click at [530, 475] on icon at bounding box center [526, 475] width 22 height 22
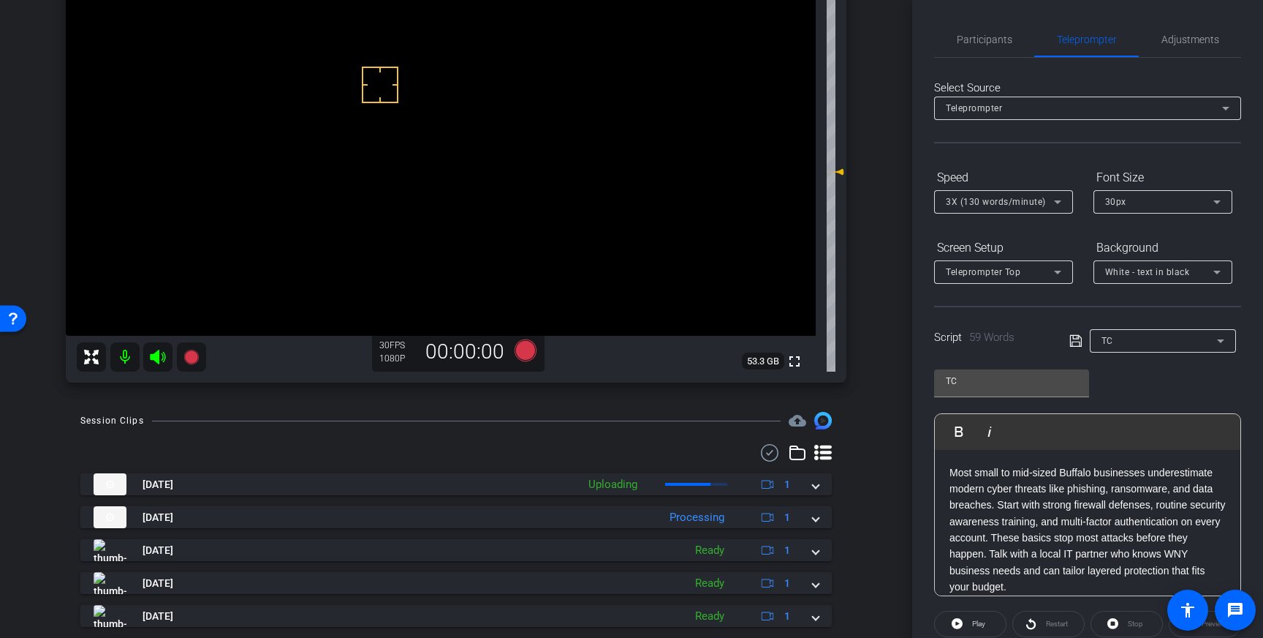
scroll to position [154, 0]
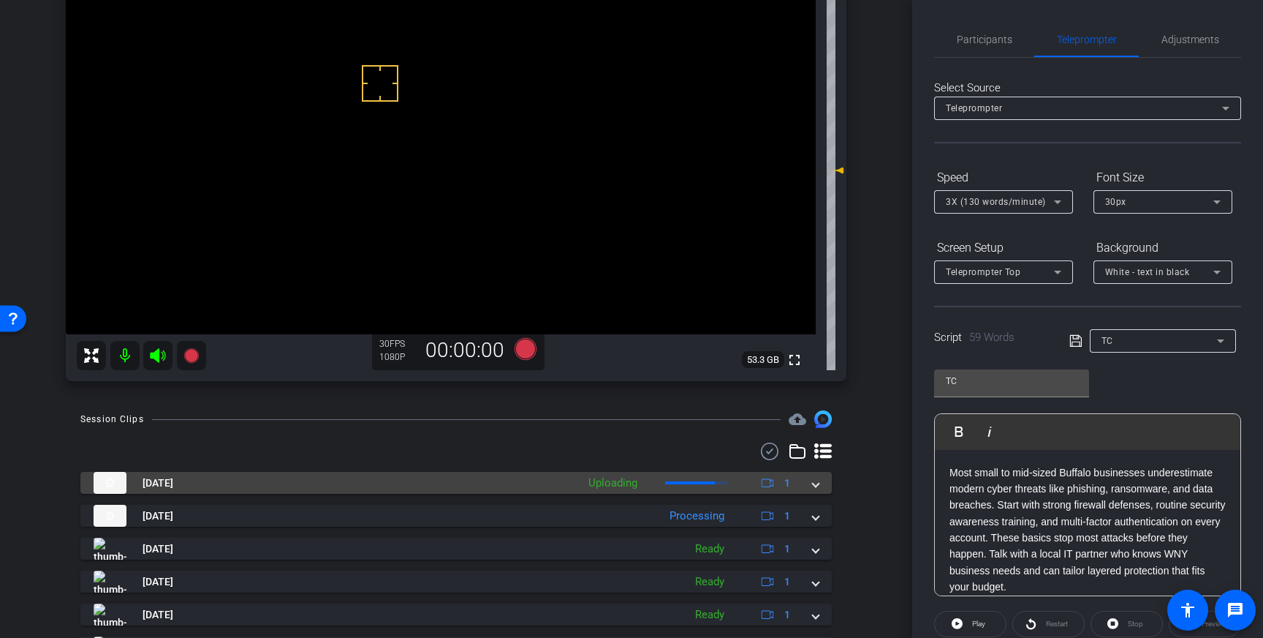
click at [822, 486] on mat-expansion-panel-header "Aug 26, 2025 Uploading 1" at bounding box center [456, 483] width 752 height 22
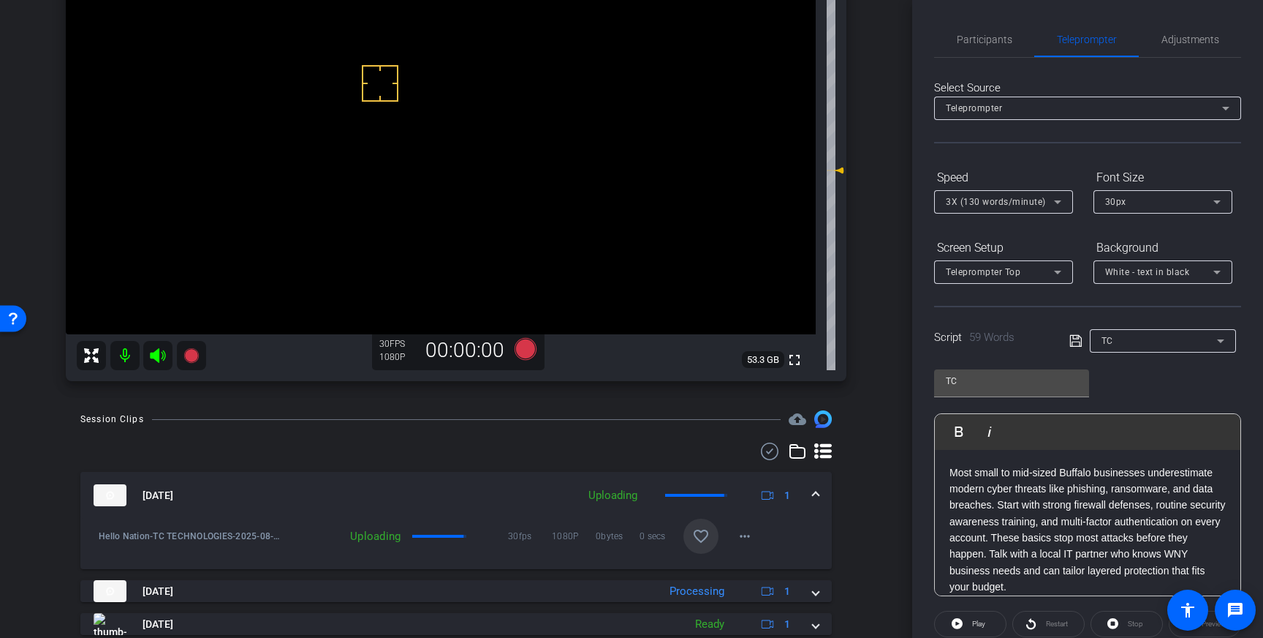
click at [709, 539] on mat-icon "favorite_border" at bounding box center [701, 536] width 18 height 18
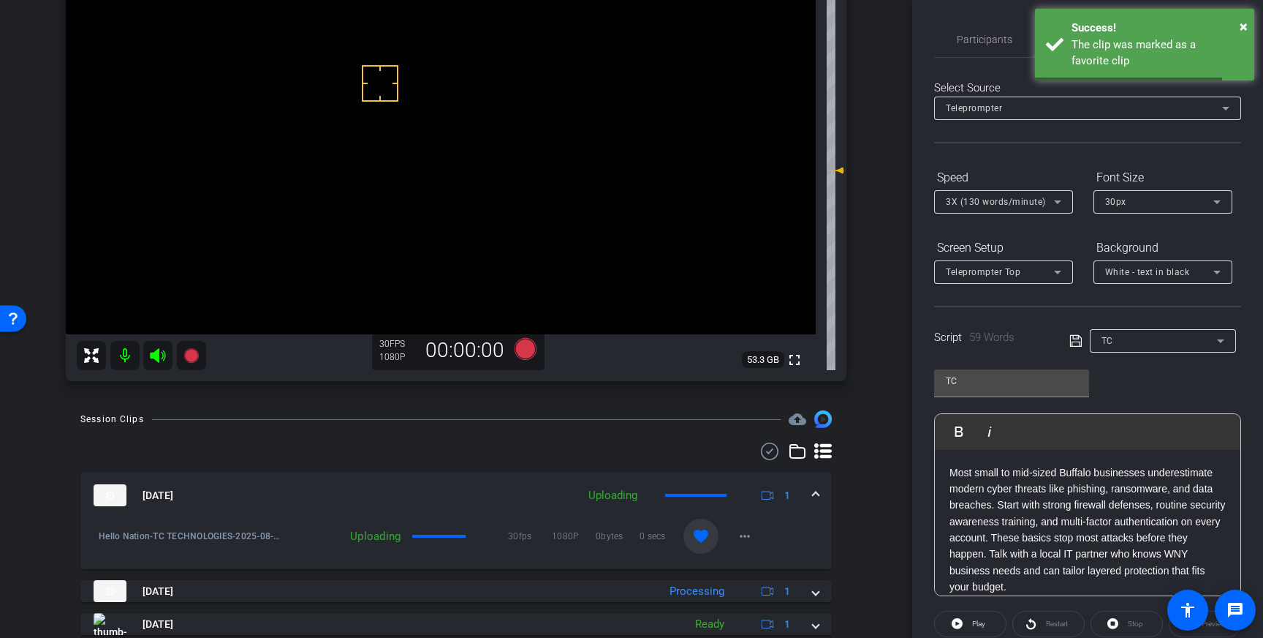
click at [813, 492] on span at bounding box center [816, 495] width 6 height 15
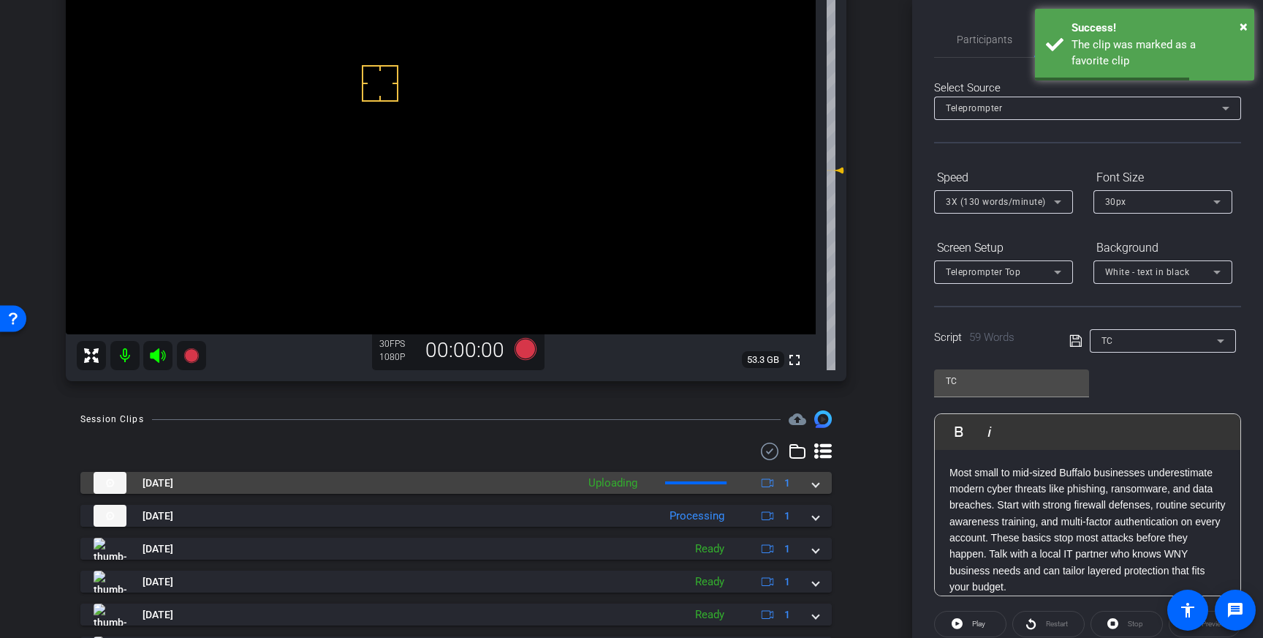
scroll to position [153, 0]
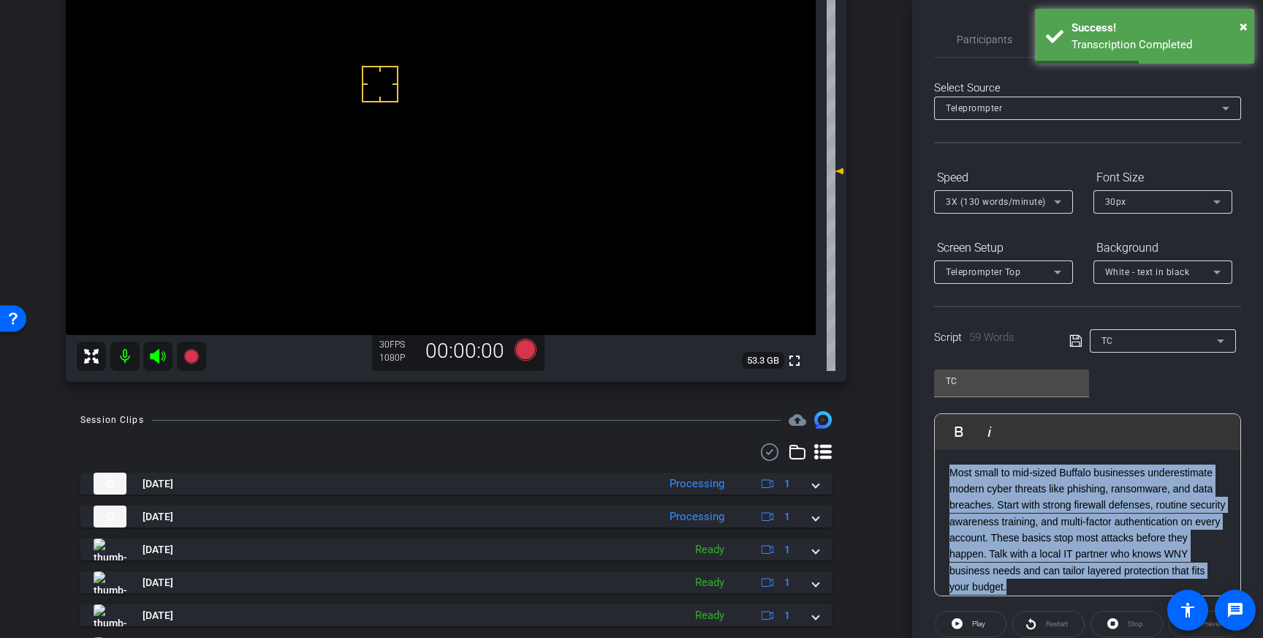
drag, startPoint x: 1020, startPoint y: 578, endPoint x: 952, endPoint y: 474, distance: 124.7
click at [952, 474] on p "Most small to mid‑sized Buffalo businesses underestimate modern cyber threats l…" at bounding box center [1088, 529] width 276 height 131
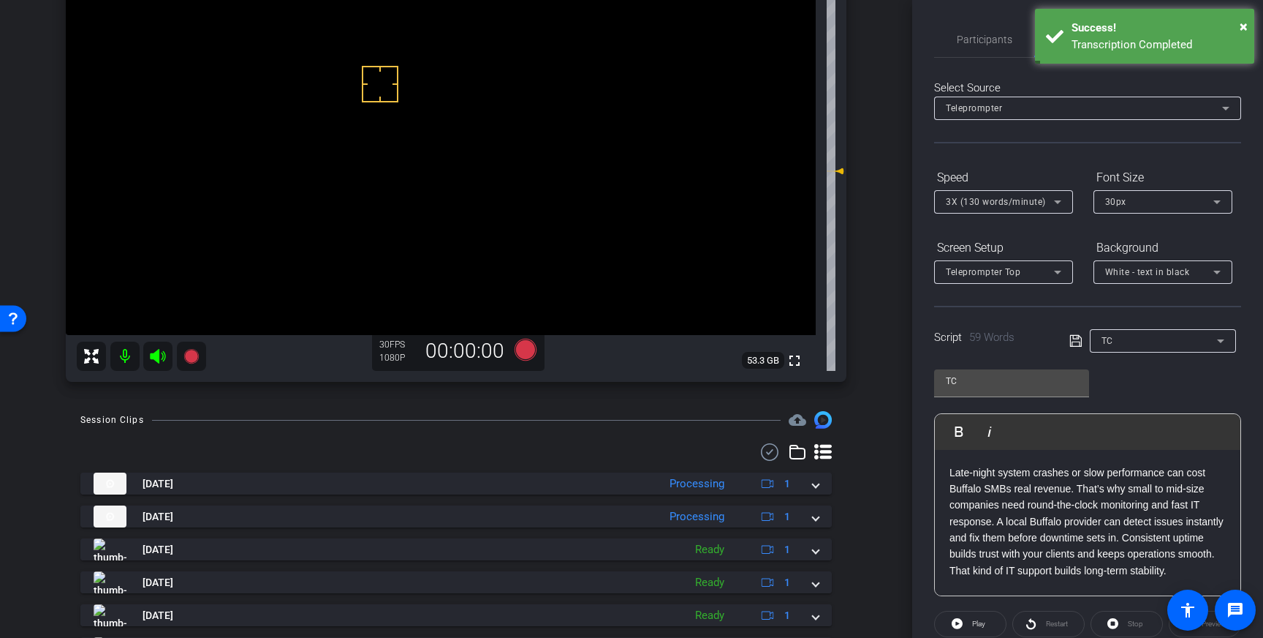
click at [1074, 339] on icon at bounding box center [1076, 341] width 13 height 18
click at [1075, 341] on icon at bounding box center [1076, 341] width 13 height 18
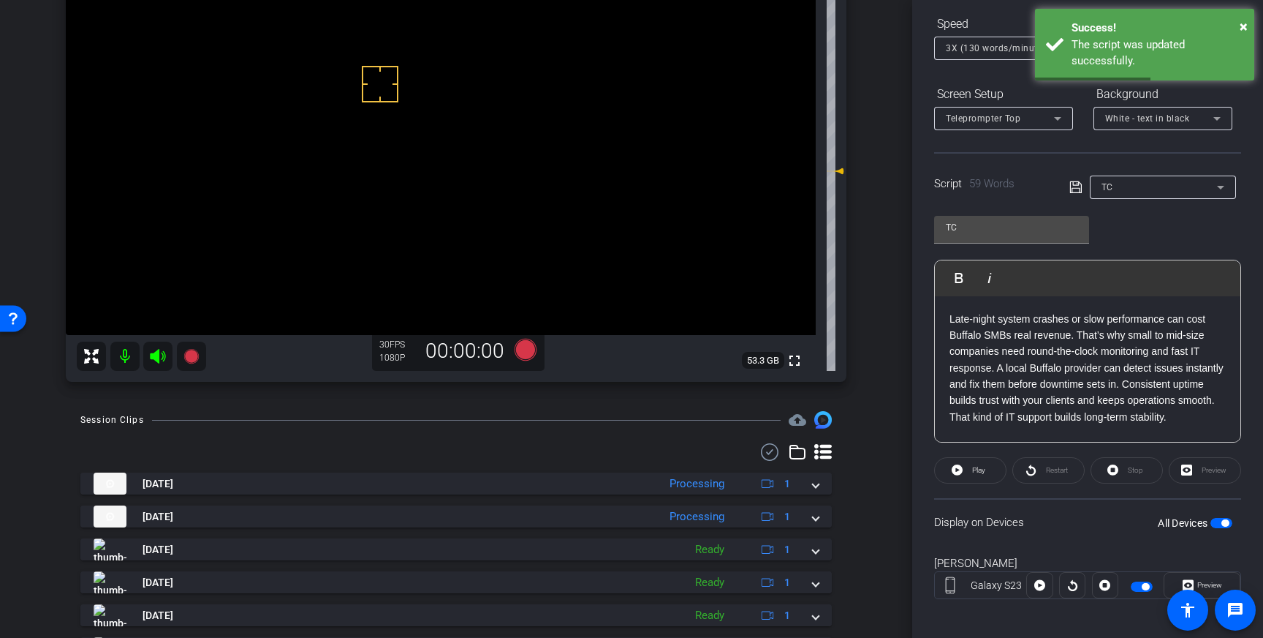
scroll to position [162, 0]
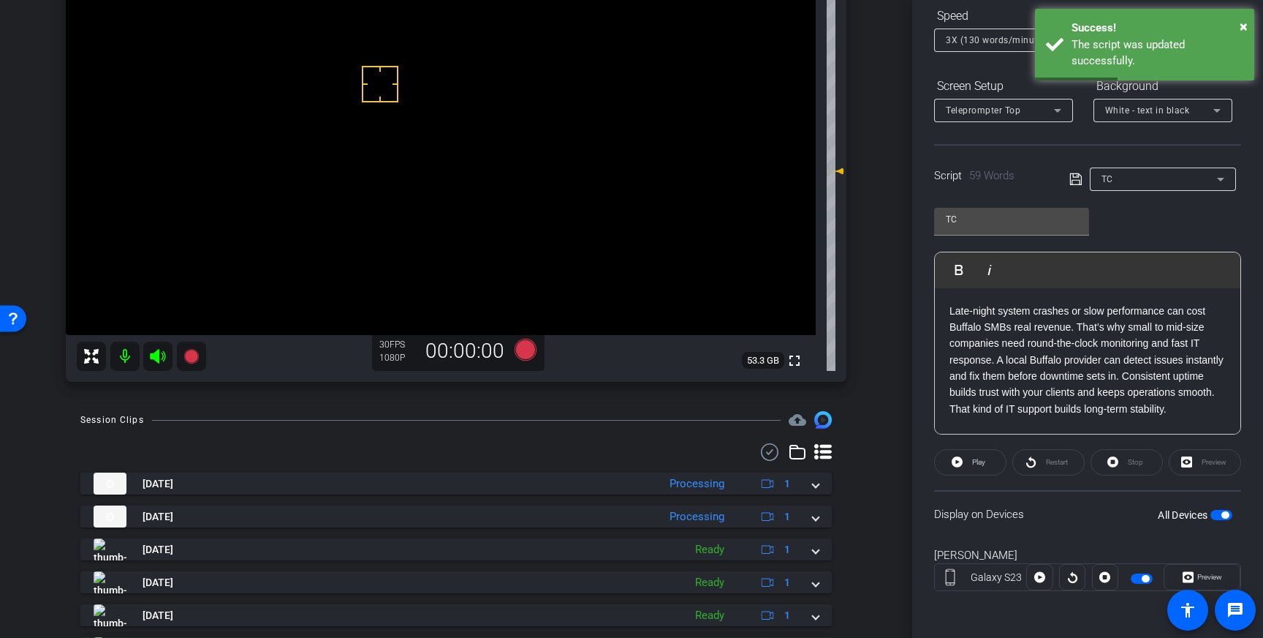
click at [1228, 517] on span "button" at bounding box center [1222, 515] width 22 height 10
click at [1221, 516] on span "button" at bounding box center [1222, 515] width 22 height 10
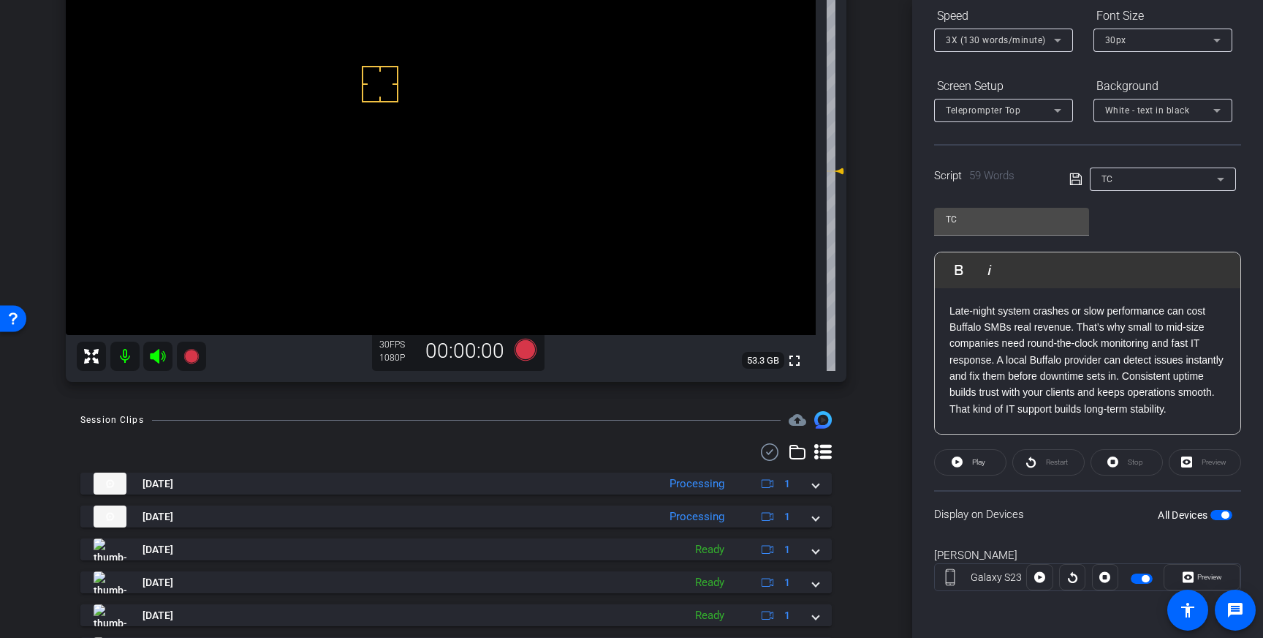
drag, startPoint x: 1222, startPoint y: 515, endPoint x: 1207, endPoint y: 502, distance: 19.2
click at [1220, 513] on button "All Devices" at bounding box center [1222, 515] width 22 height 10
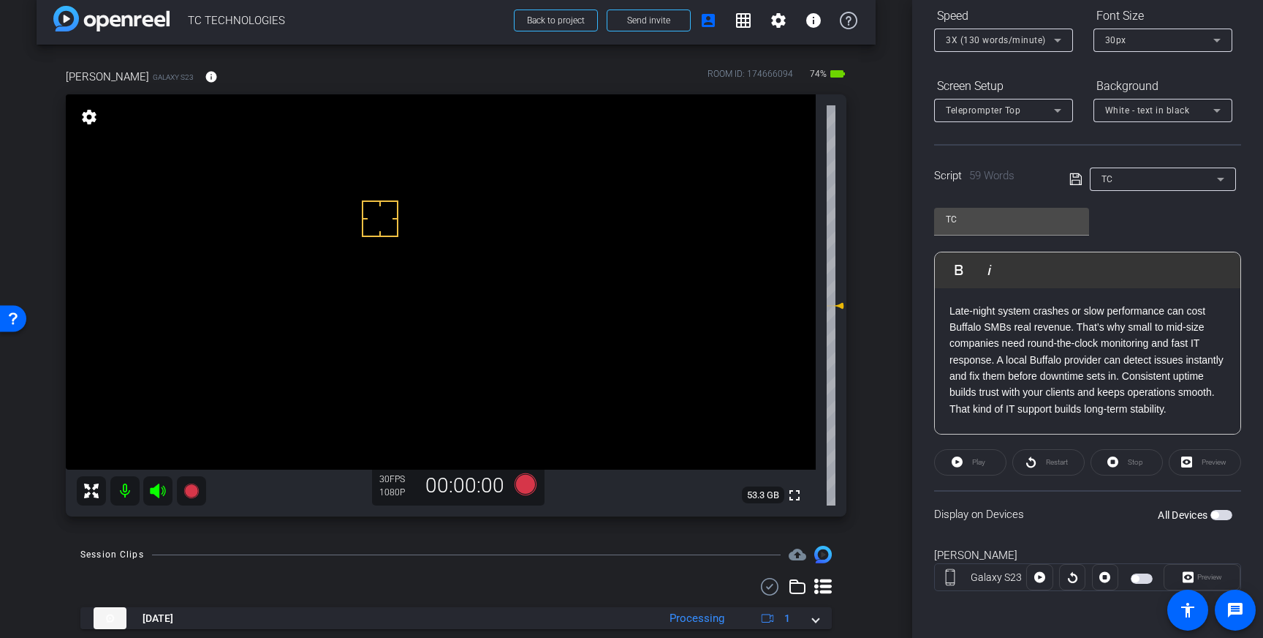
click at [1231, 514] on span "button" at bounding box center [1222, 515] width 22 height 10
drag, startPoint x: 419, startPoint y: 300, endPoint x: 417, endPoint y: 284, distance: 16.2
click at [529, 482] on icon at bounding box center [526, 484] width 22 height 22
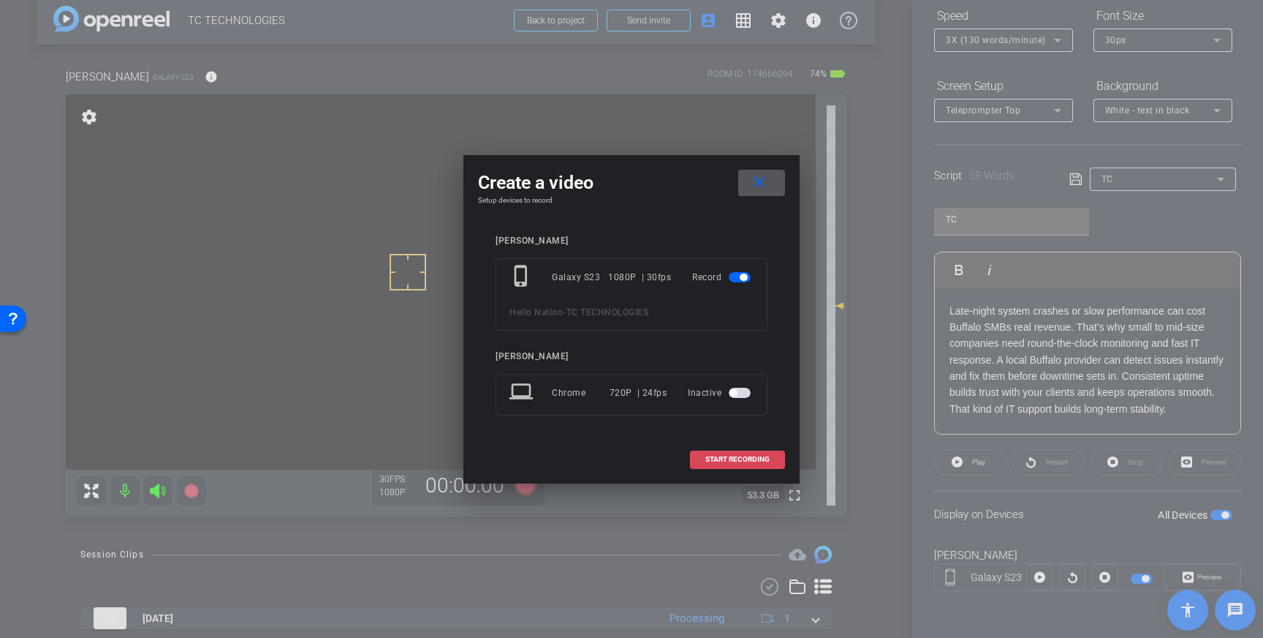
click at [757, 458] on span "START RECORDING" at bounding box center [738, 458] width 64 height 7
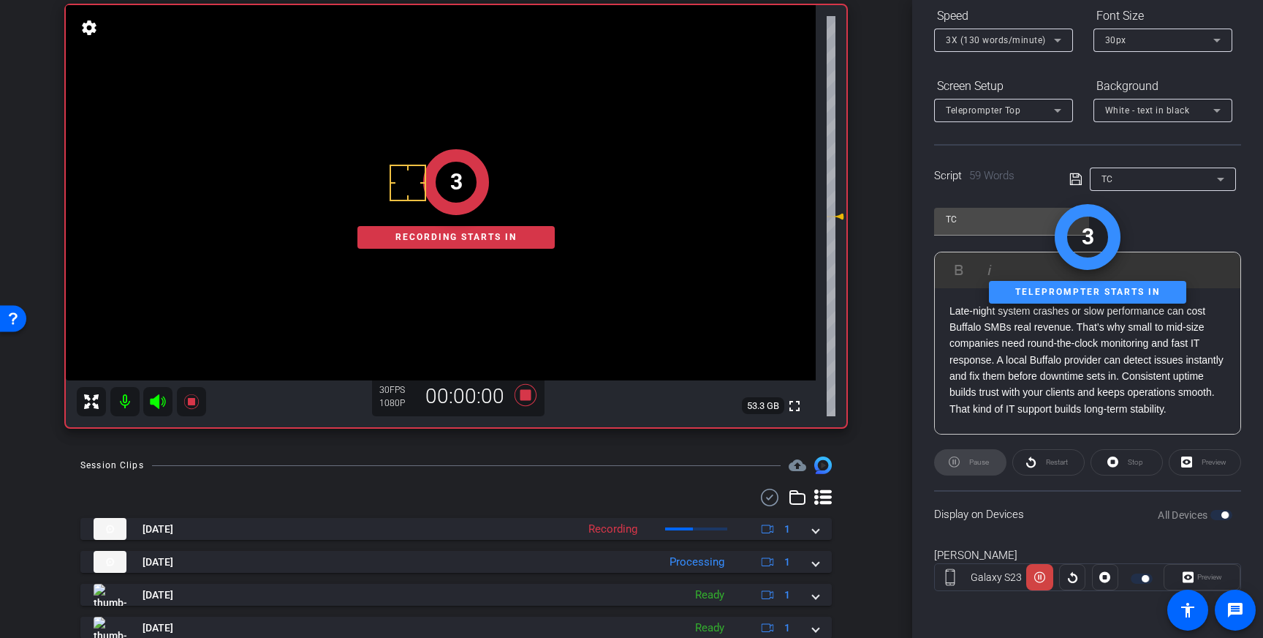
scroll to position [110, 0]
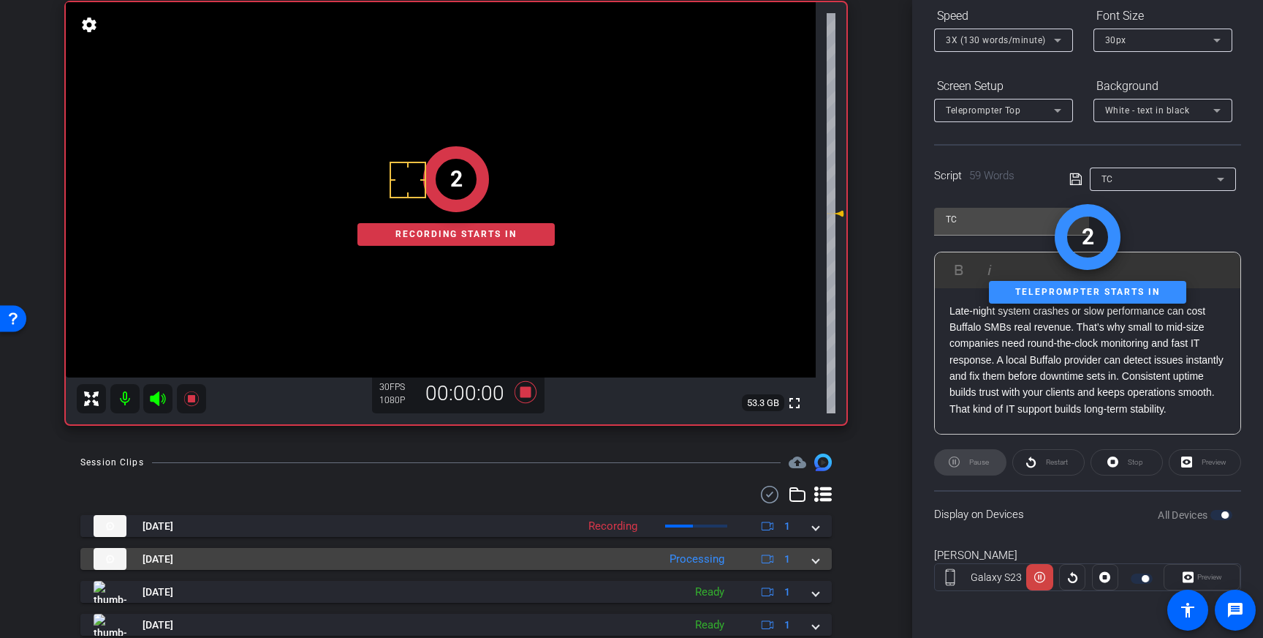
click at [817, 554] on span at bounding box center [816, 558] width 6 height 15
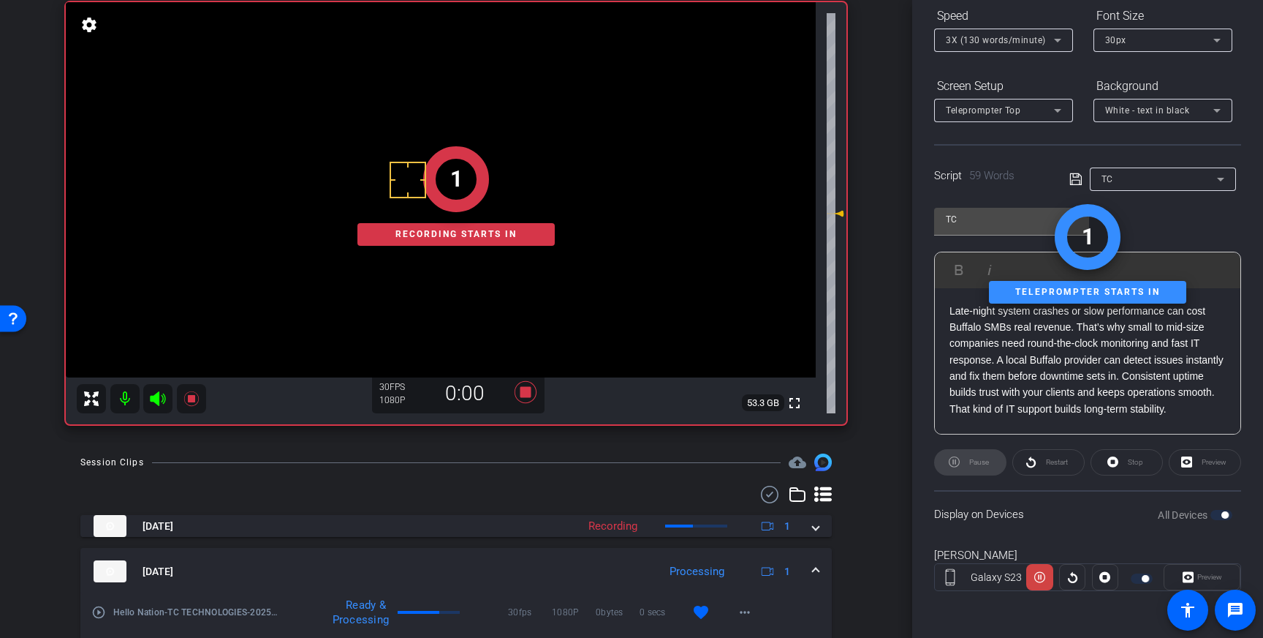
click at [813, 567] on span at bounding box center [816, 571] width 6 height 15
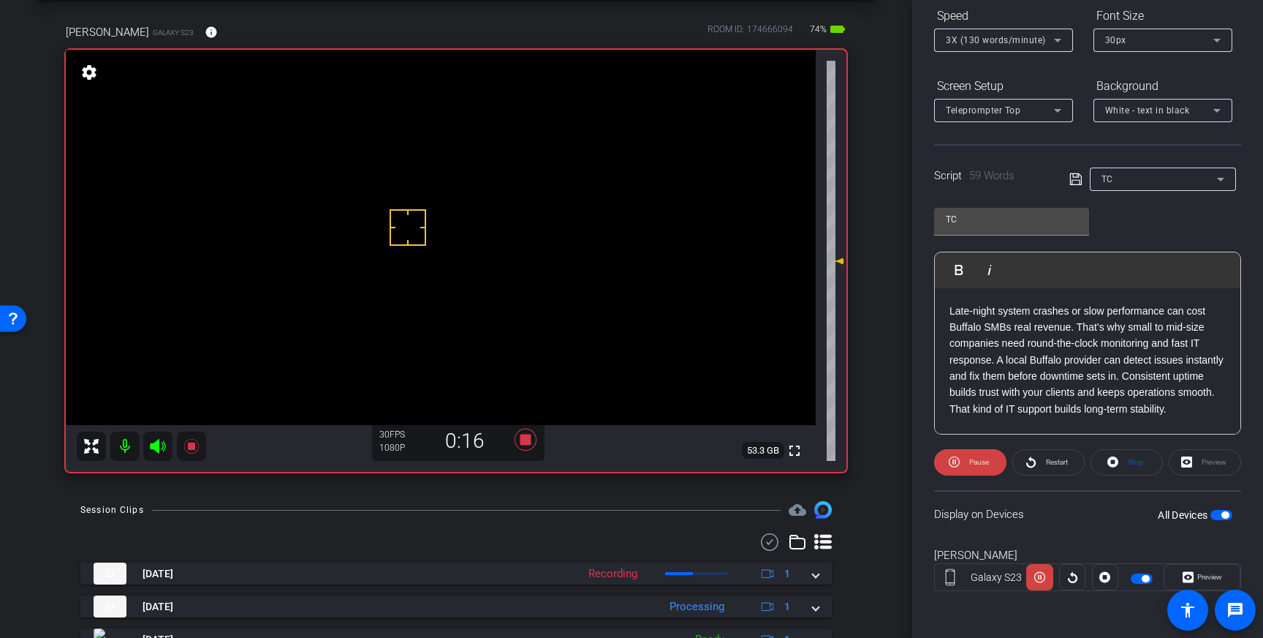
scroll to position [48, 0]
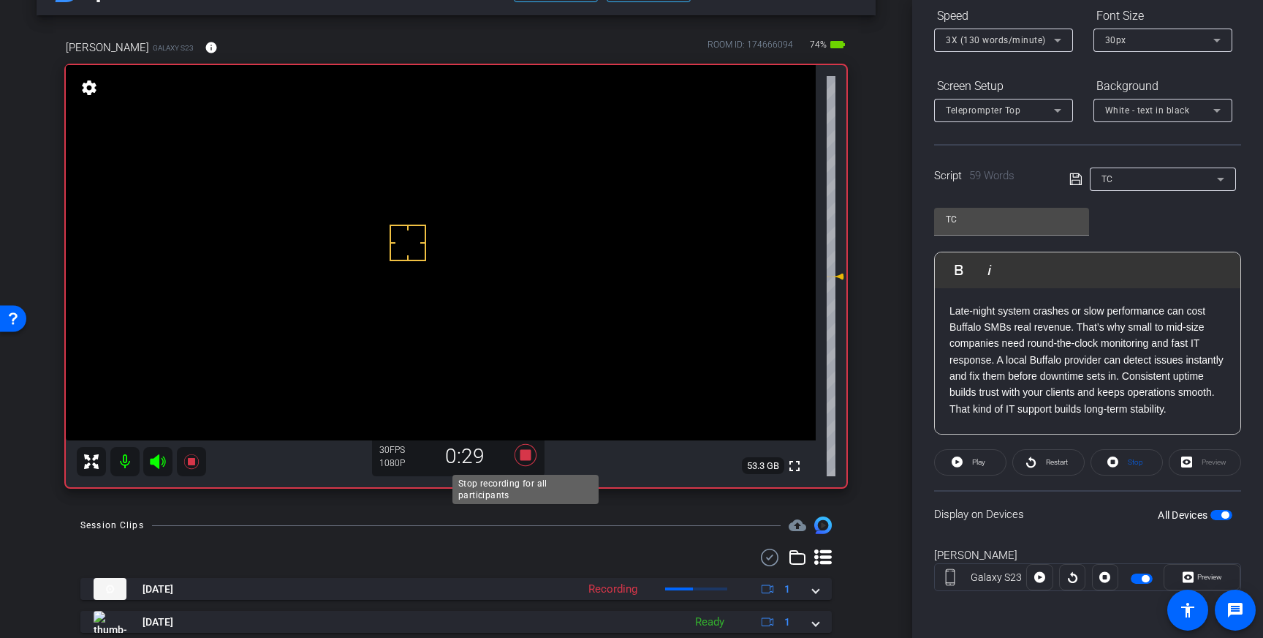
click at [523, 453] on icon at bounding box center [526, 455] width 22 height 22
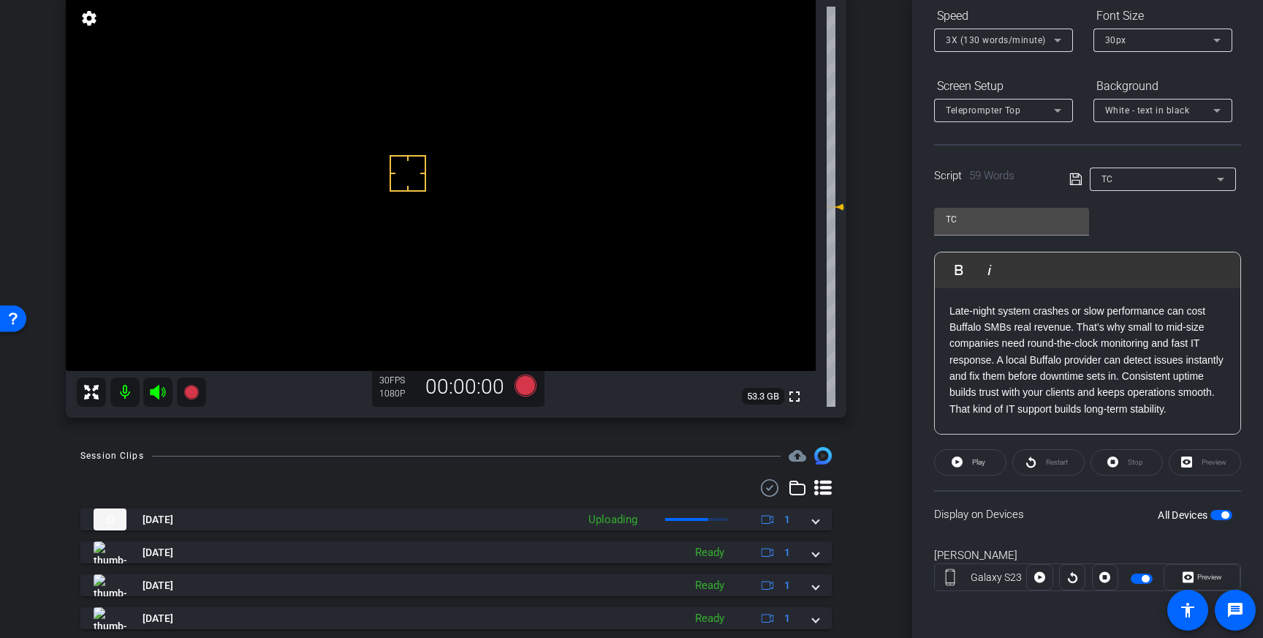
scroll to position [118, 0]
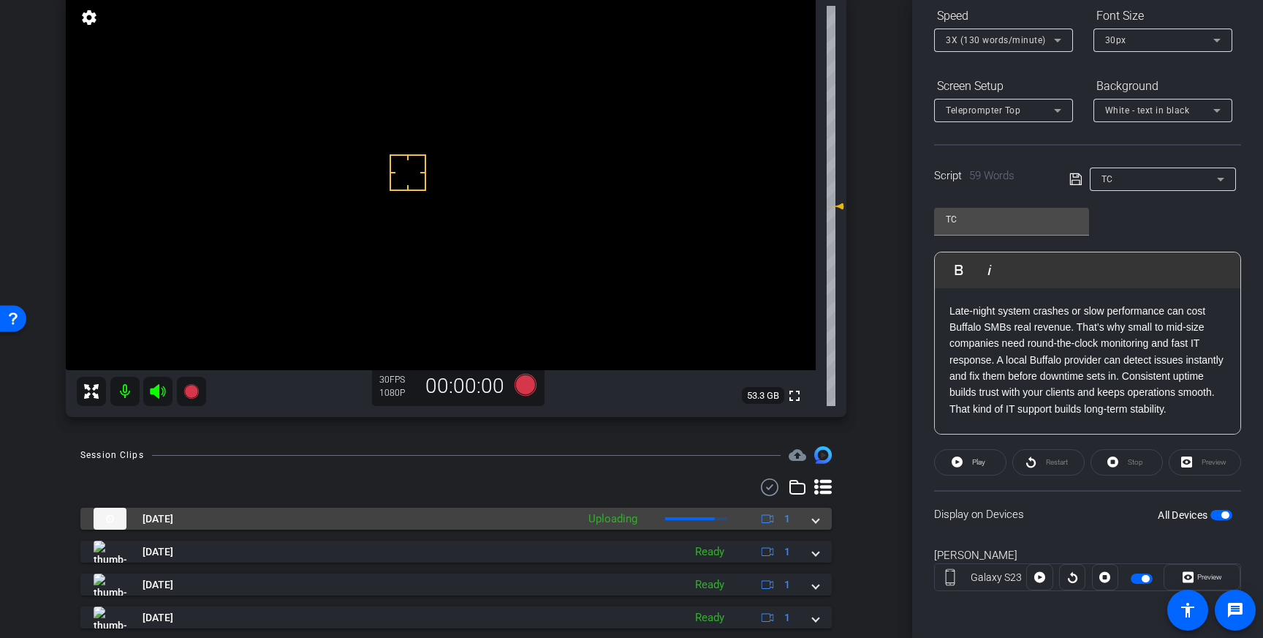
click at [814, 518] on span at bounding box center [816, 518] width 6 height 15
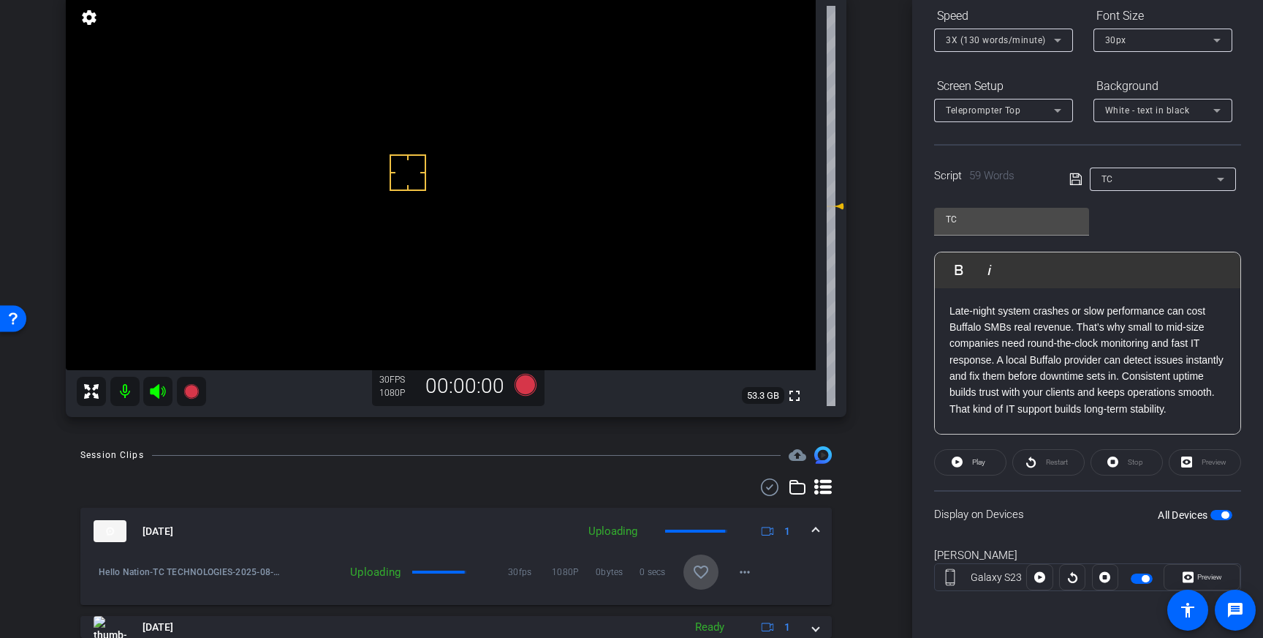
click at [694, 571] on mat-icon "favorite_border" at bounding box center [701, 572] width 18 height 18
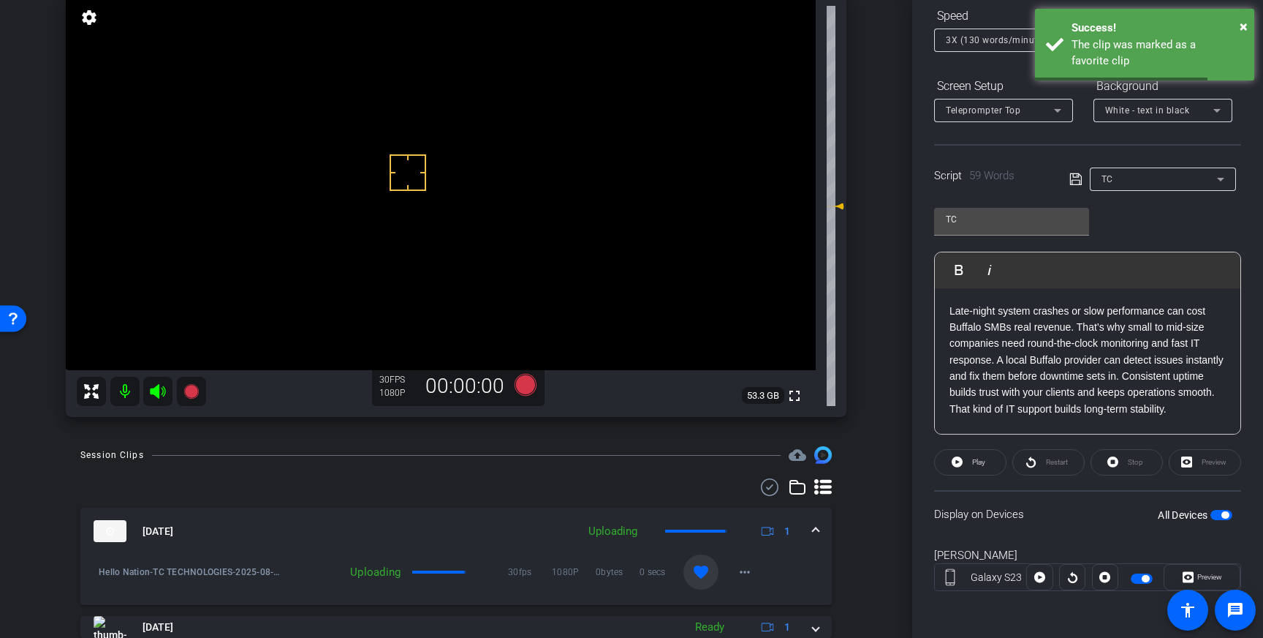
click at [820, 530] on mat-expansion-panel-header "Aug 26, 2025 Uploading 1" at bounding box center [456, 530] width 752 height 47
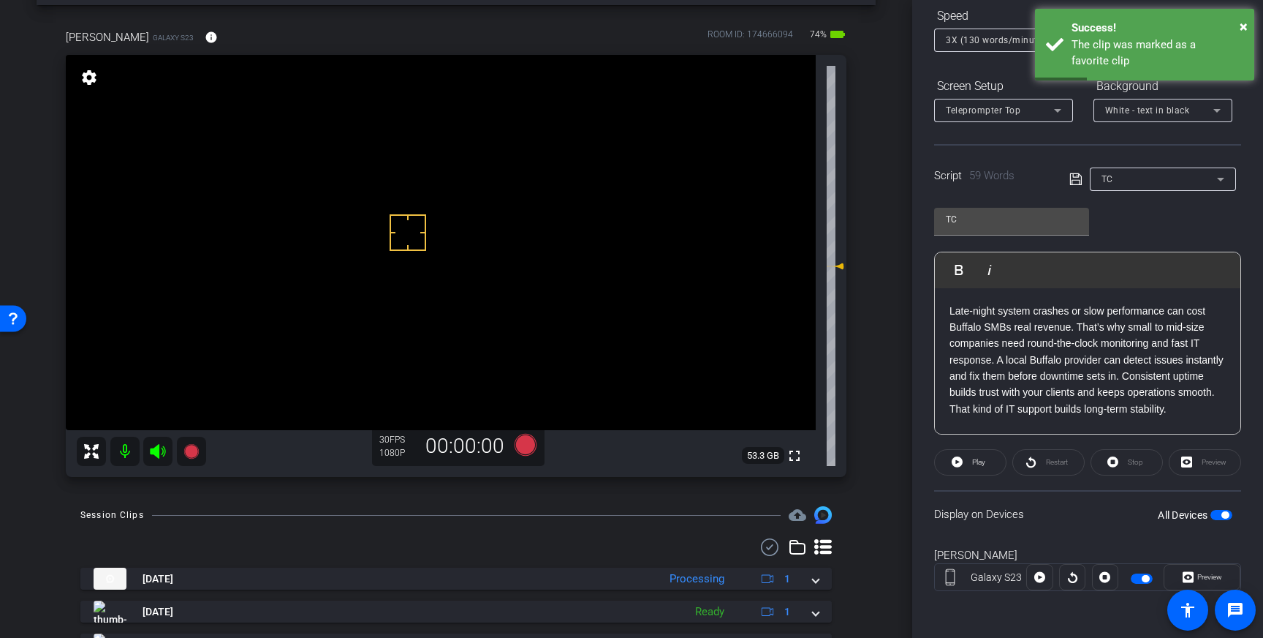
scroll to position [53, 0]
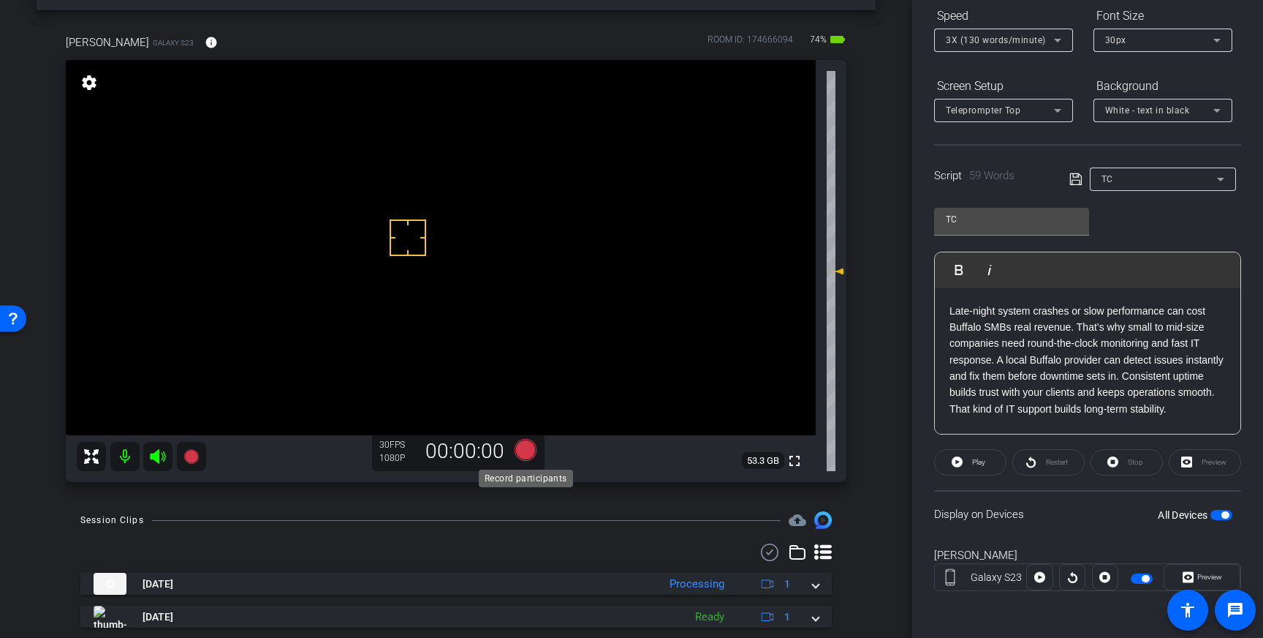
click at [526, 451] on icon at bounding box center [526, 450] width 22 height 22
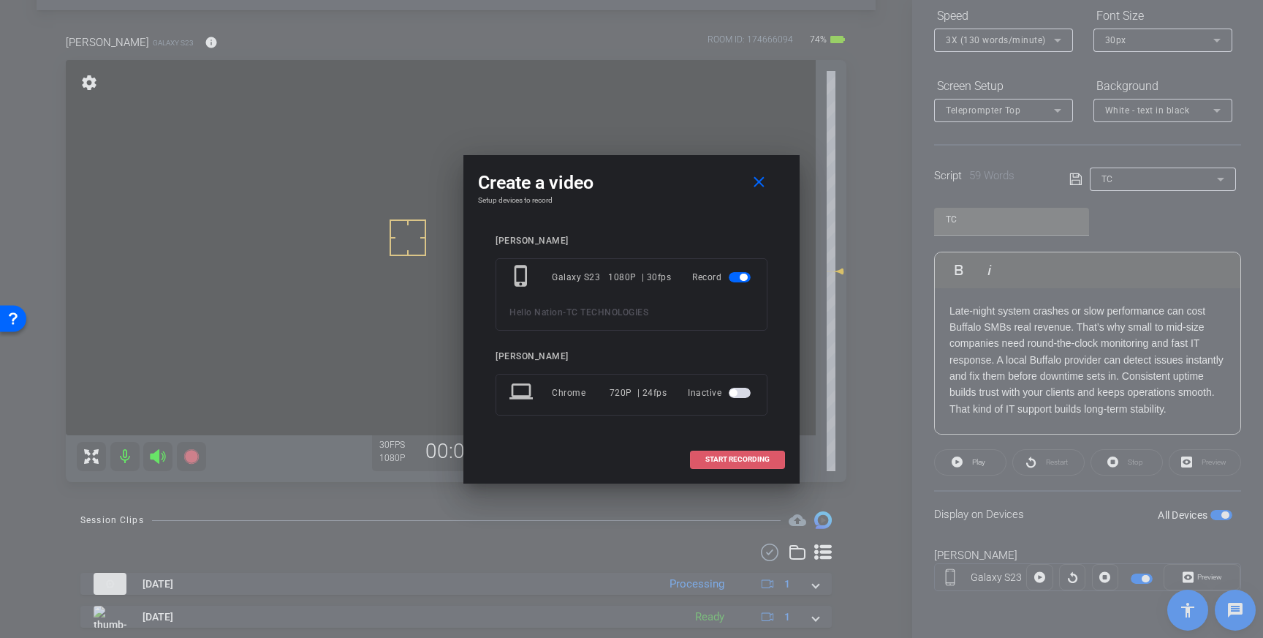
click at [746, 464] on span at bounding box center [738, 459] width 94 height 35
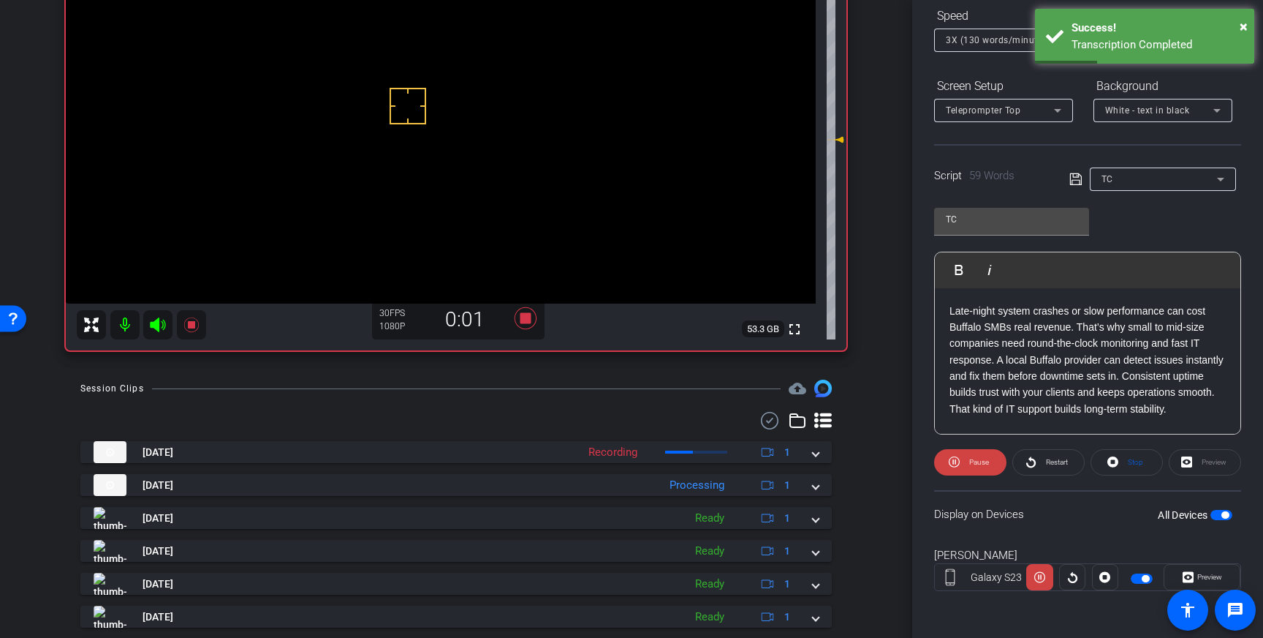
scroll to position [194, 0]
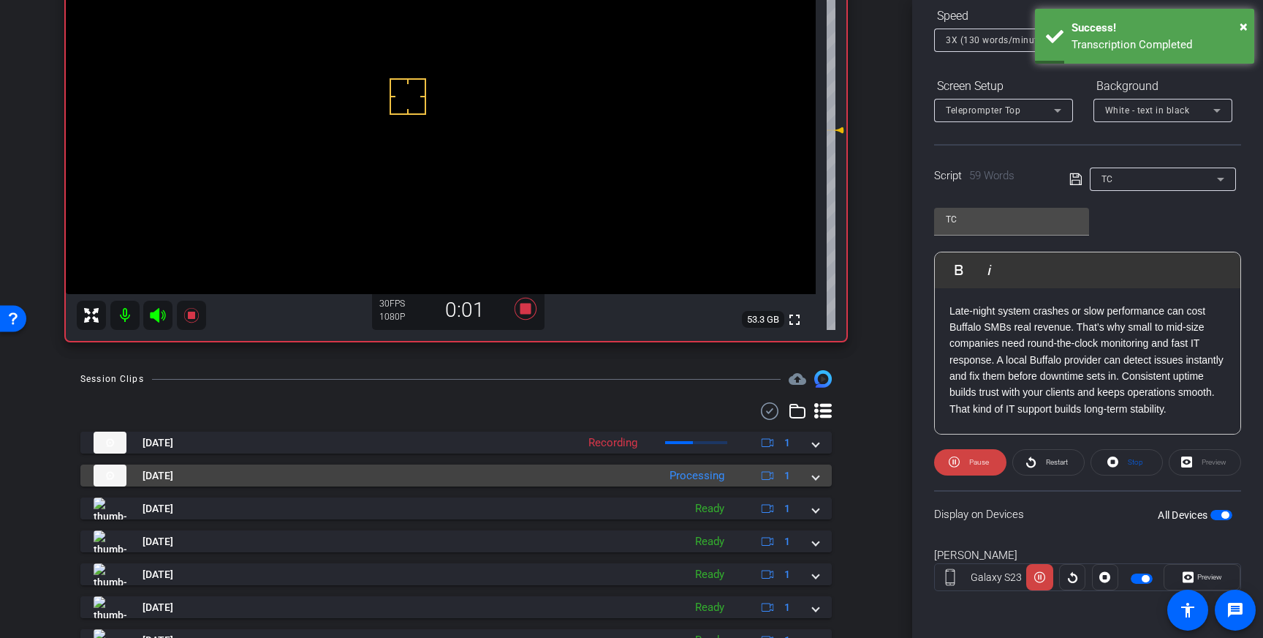
click at [810, 480] on div "Aug 26, 2025 Processing 1" at bounding box center [453, 475] width 719 height 22
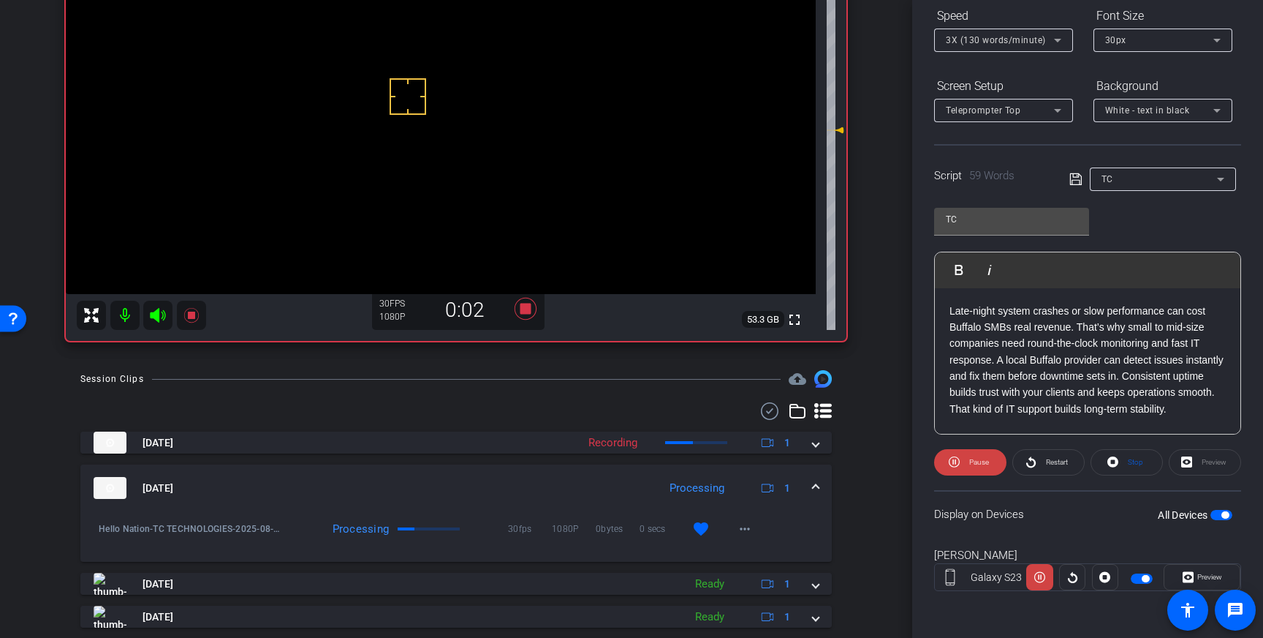
click at [820, 485] on mat-expansion-panel-header "Aug 26, 2025 Processing 1" at bounding box center [456, 487] width 752 height 47
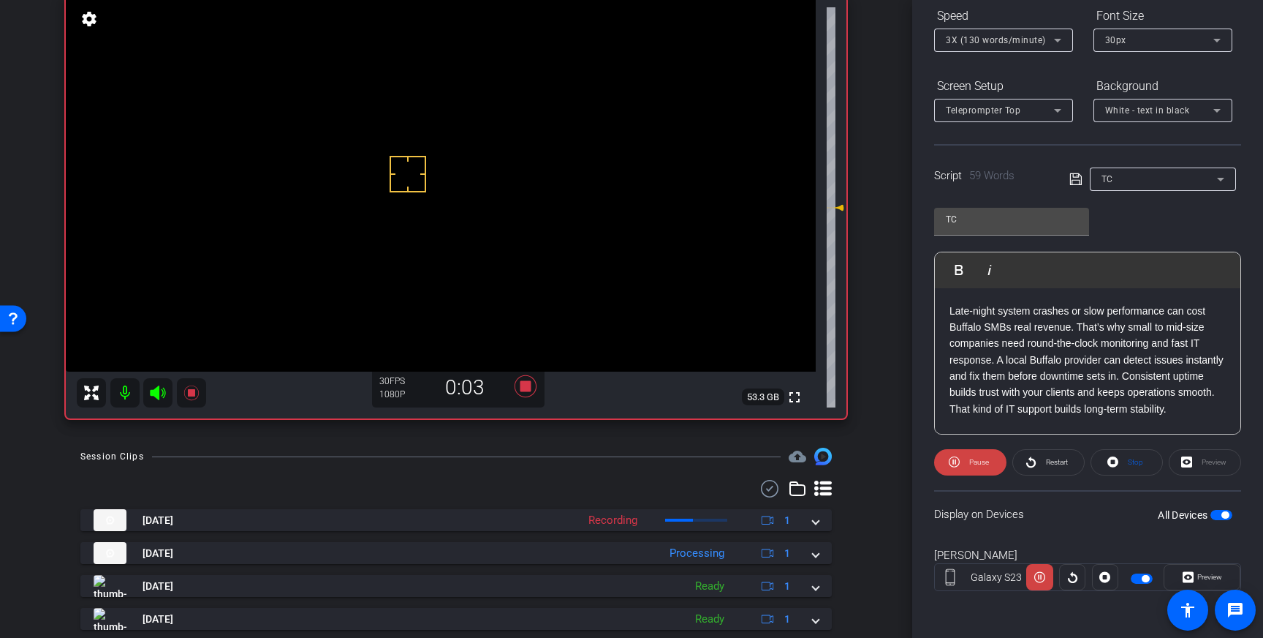
scroll to position [100, 0]
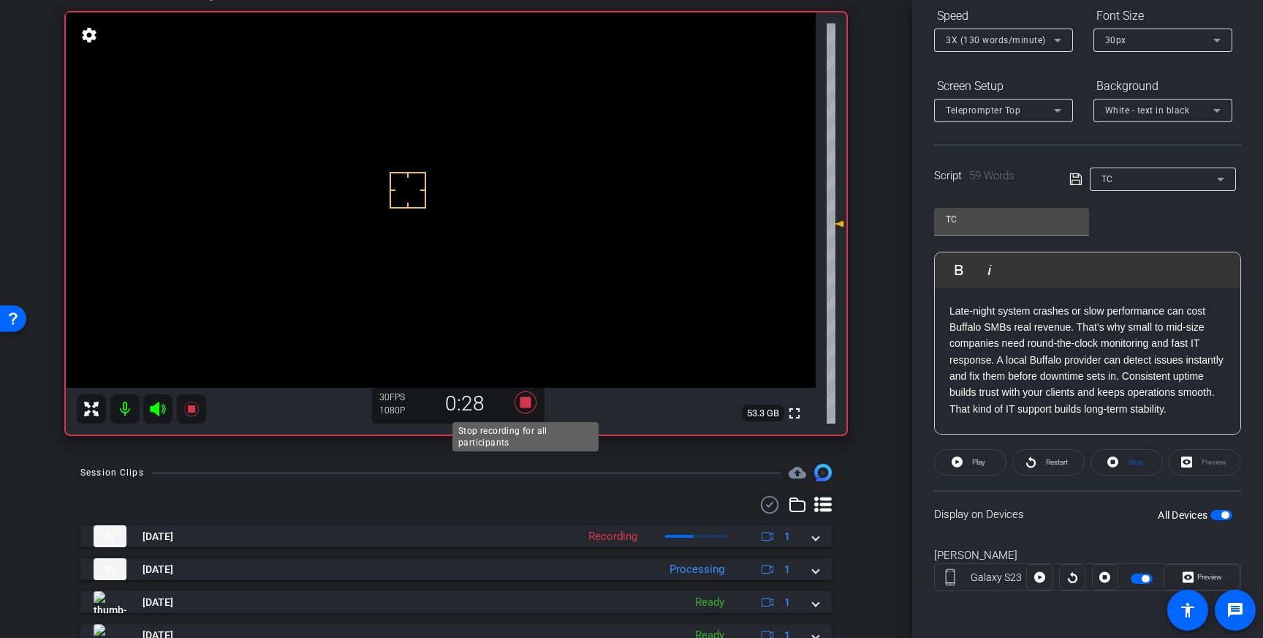
click at [528, 401] on icon at bounding box center [526, 402] width 22 height 22
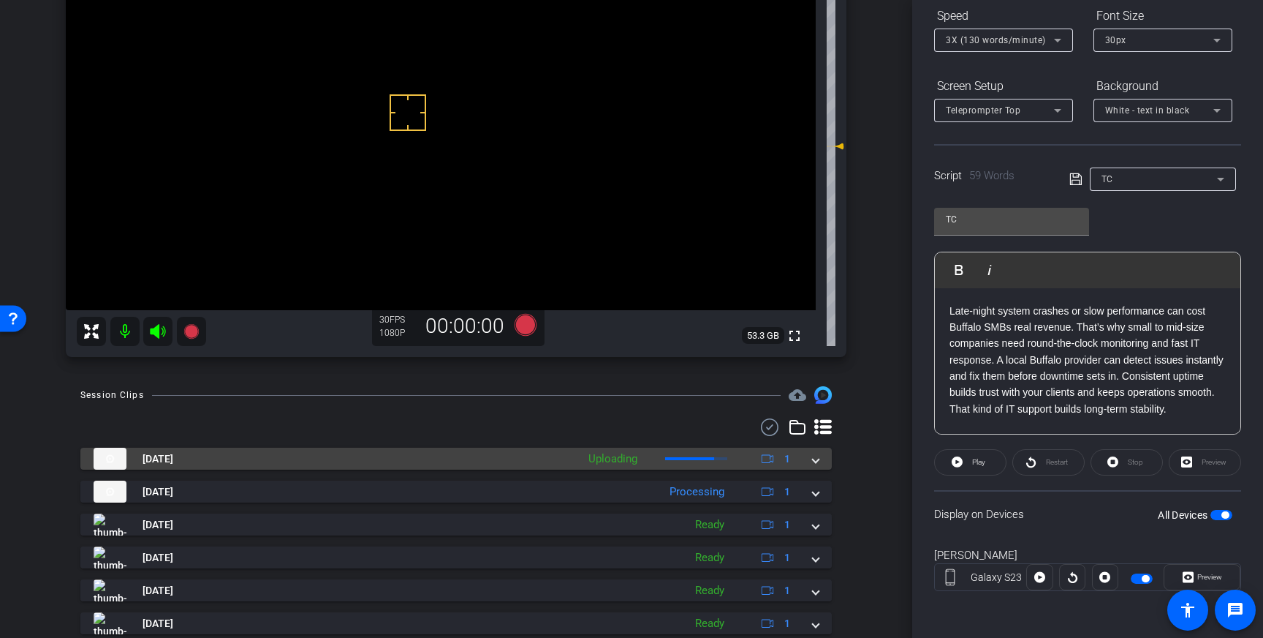
scroll to position [180, 0]
click at [823, 456] on mat-expansion-panel-header "Aug 26, 2025 Uploading 1" at bounding box center [456, 456] width 752 height 22
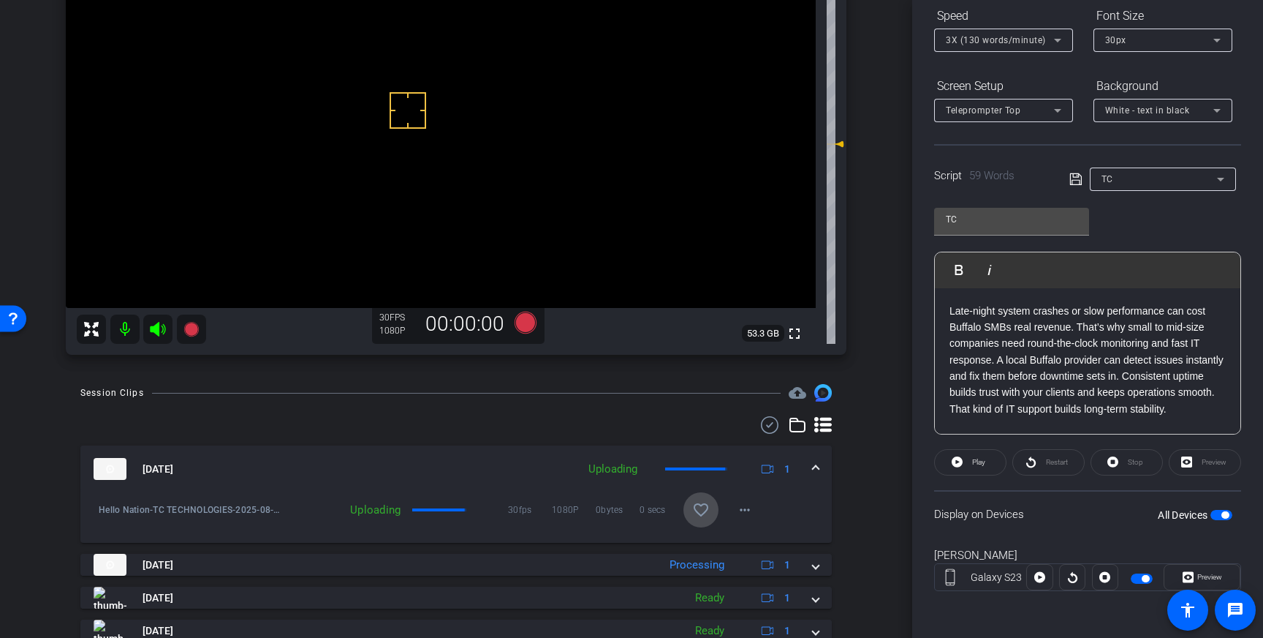
click at [708, 505] on mat-icon "favorite_border" at bounding box center [701, 510] width 18 height 18
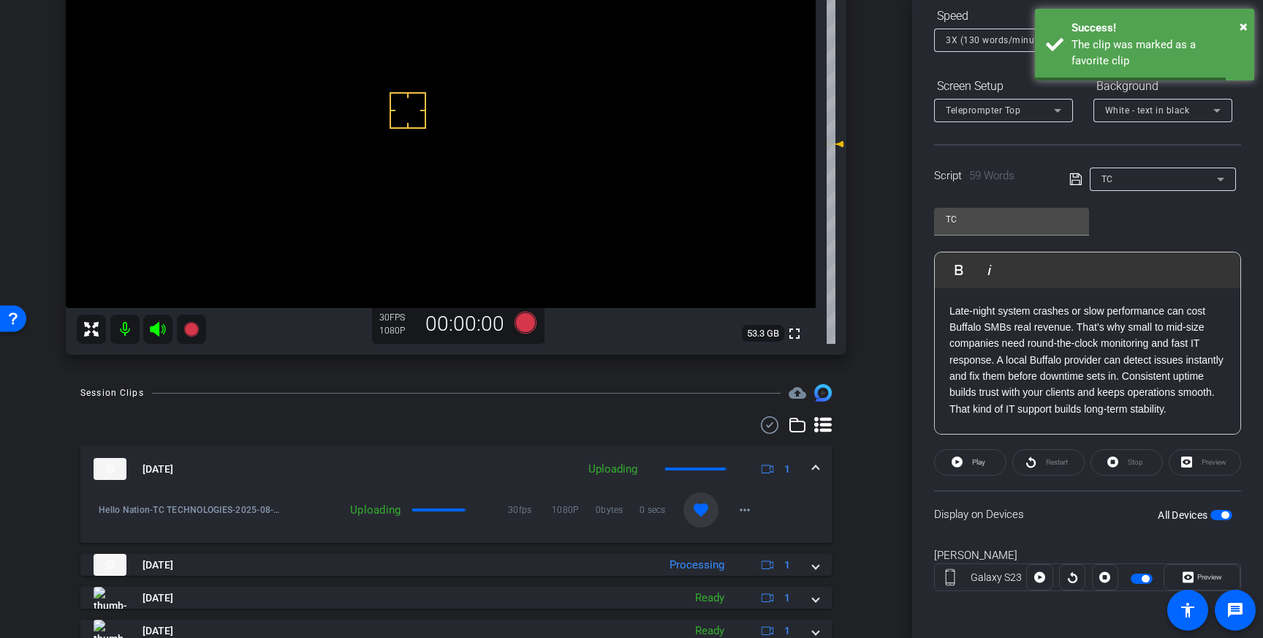
click at [813, 471] on span at bounding box center [816, 468] width 6 height 15
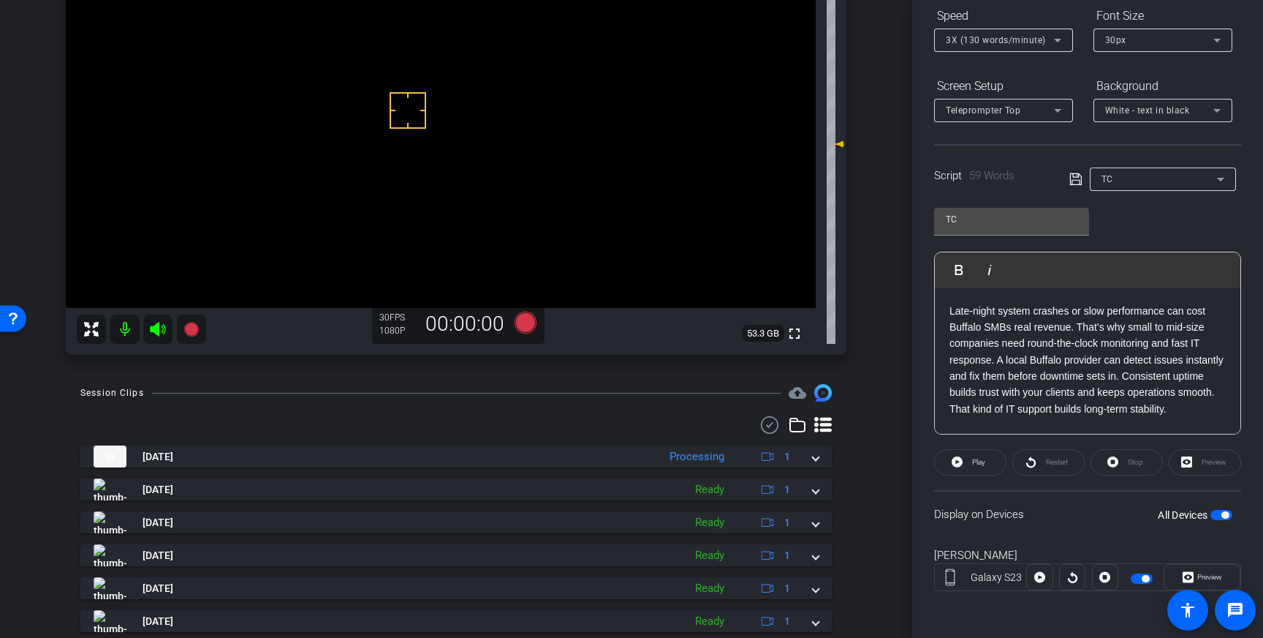
click at [1219, 516] on span "button" at bounding box center [1222, 515] width 22 height 10
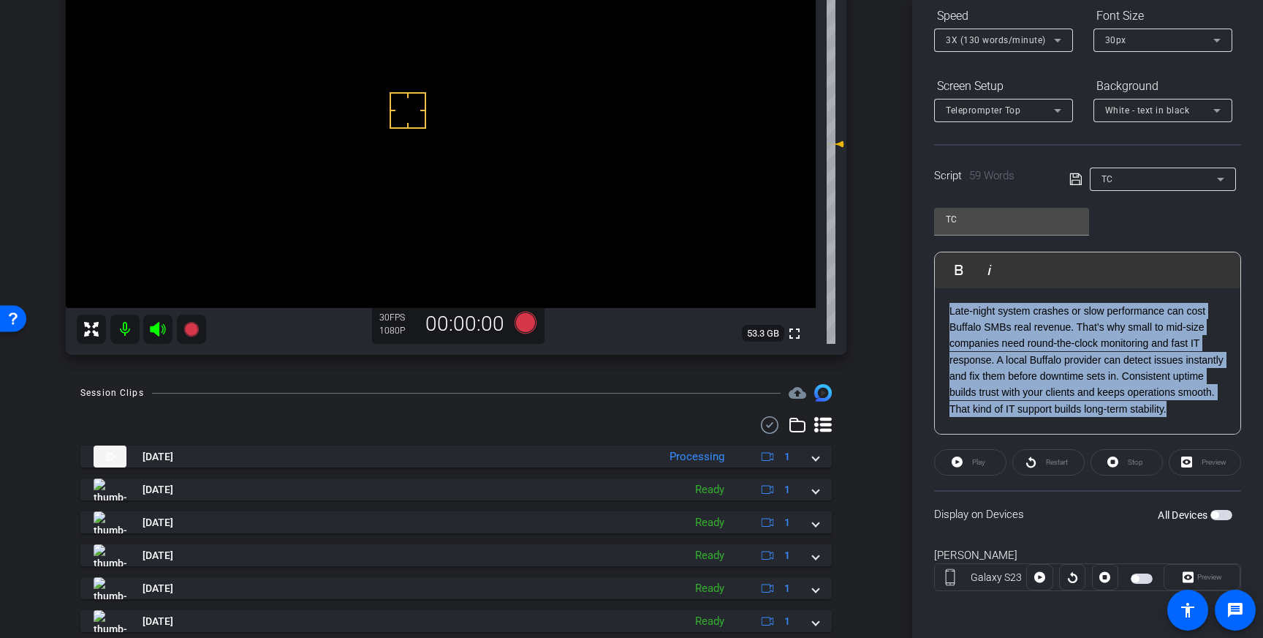
drag, startPoint x: 1215, startPoint y: 406, endPoint x: 949, endPoint y: 307, distance: 284.1
click at [950, 308] on p "Late‑night system crashes or slow performance can cost Buffalo SMBs real revenu…" at bounding box center [1088, 360] width 276 height 115
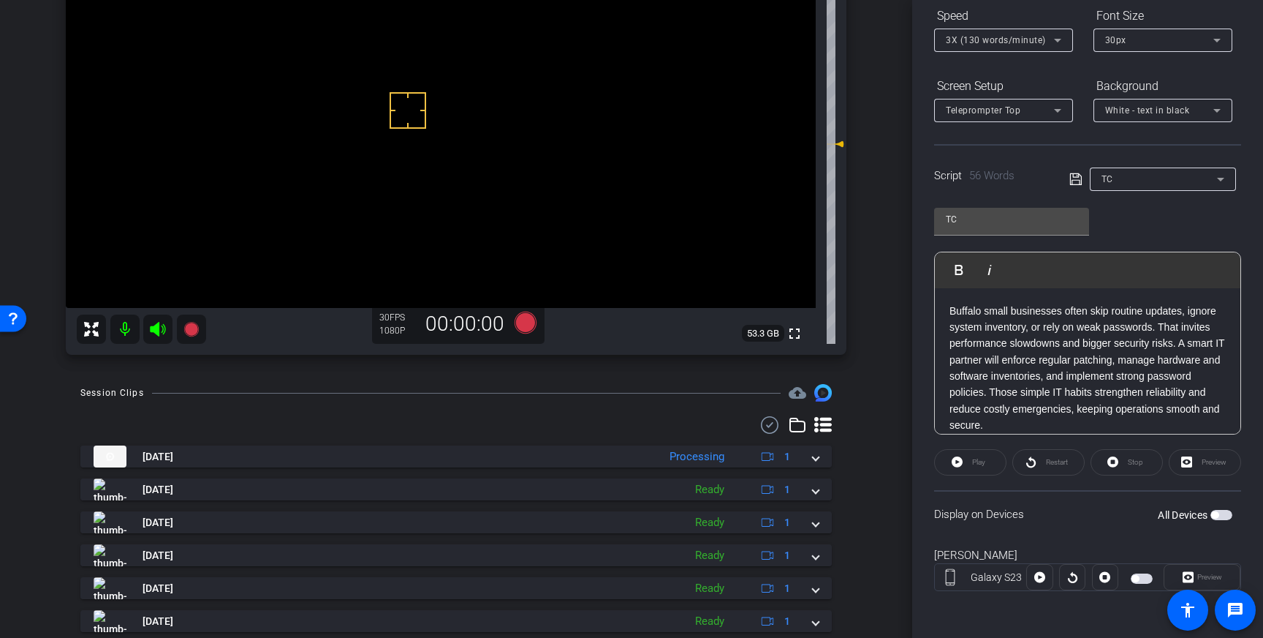
drag, startPoint x: 1075, startPoint y: 175, endPoint x: 1100, endPoint y: 205, distance: 38.5
click at [1076, 176] on icon at bounding box center [1076, 179] width 13 height 18
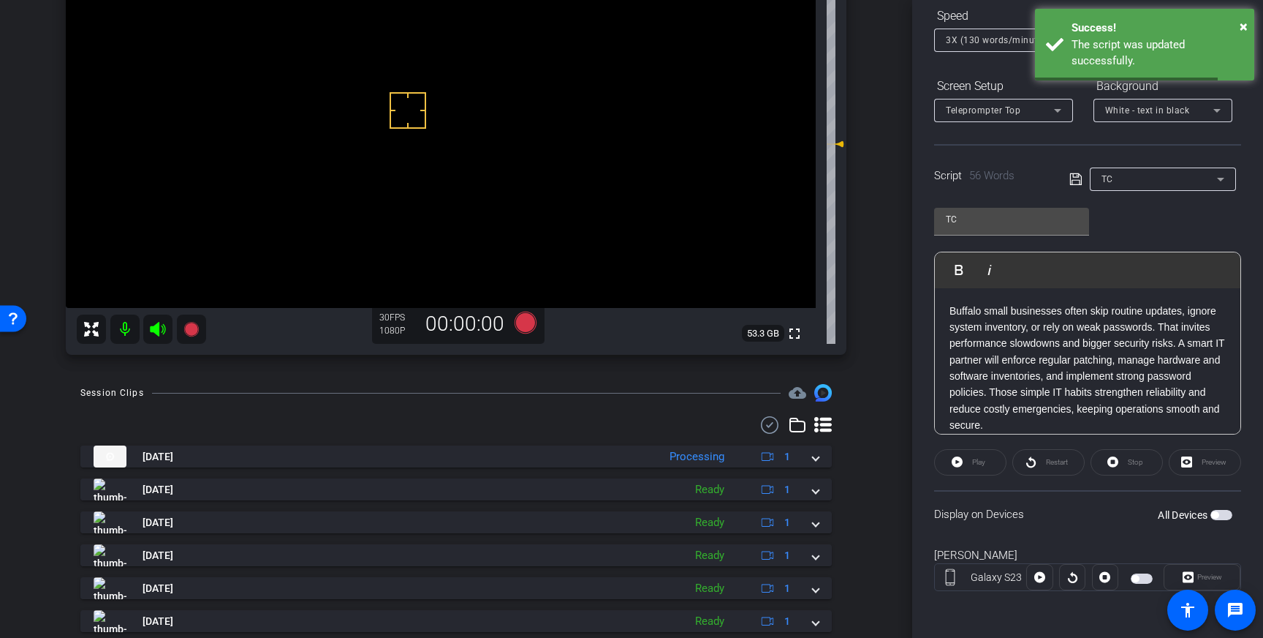
click at [1225, 512] on span "button" at bounding box center [1222, 515] width 22 height 10
click at [1071, 179] on icon at bounding box center [1076, 179] width 13 height 18
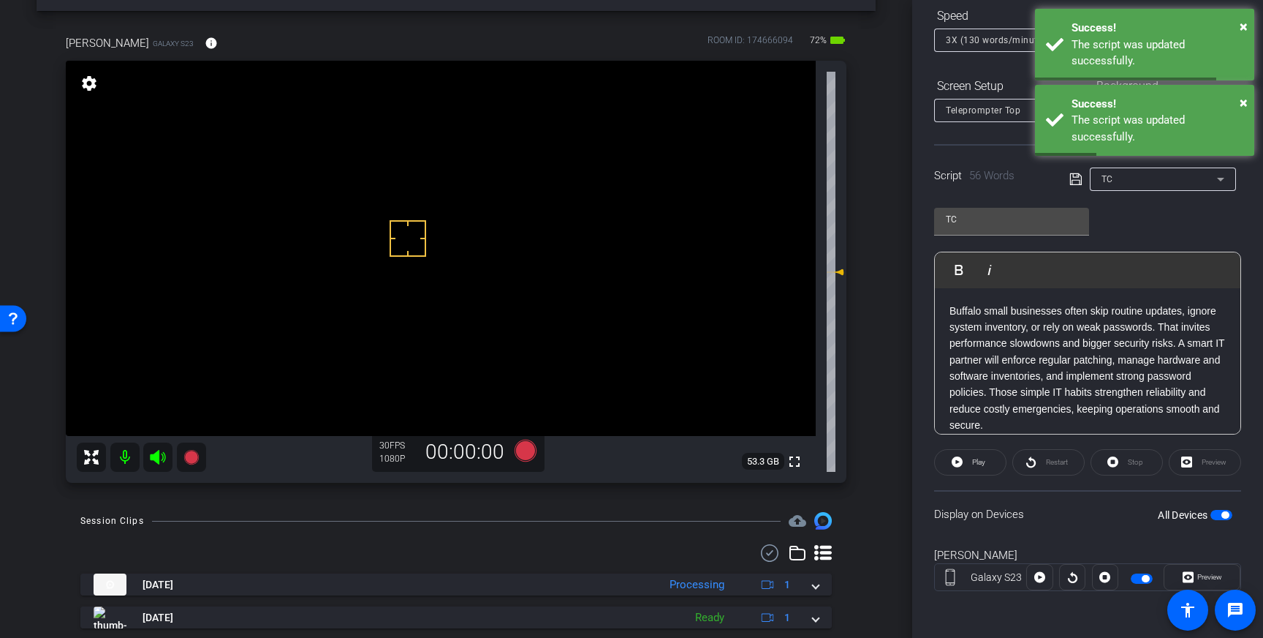
scroll to position [37, 0]
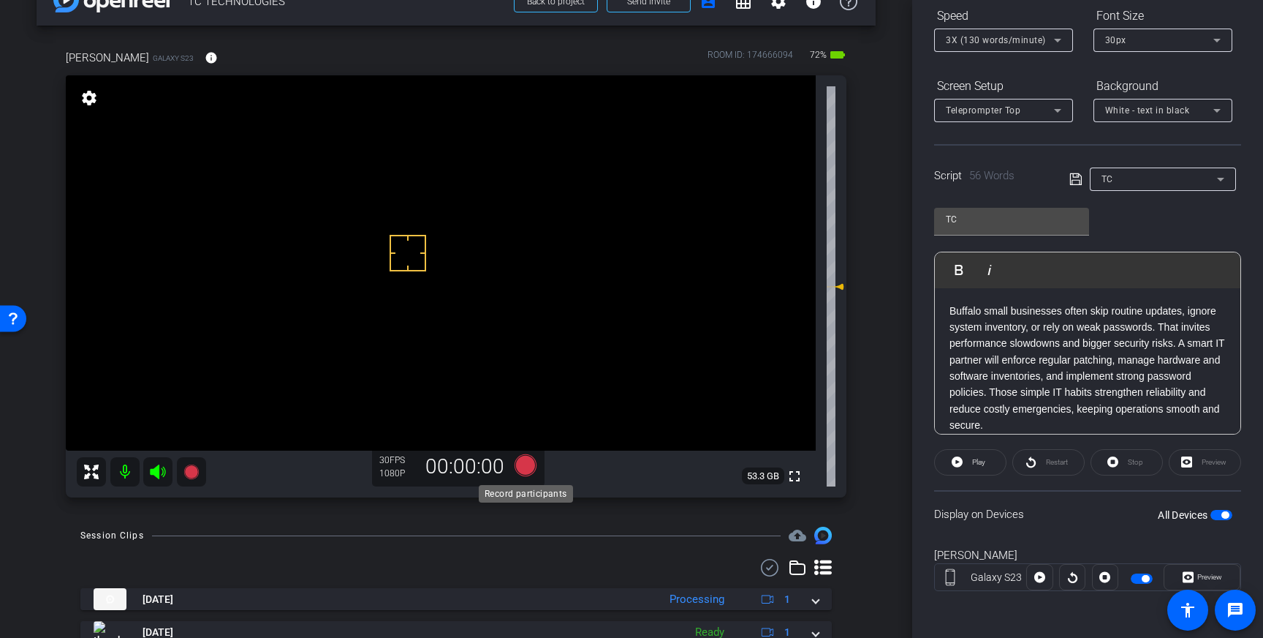
click at [529, 466] on icon at bounding box center [526, 465] width 22 height 22
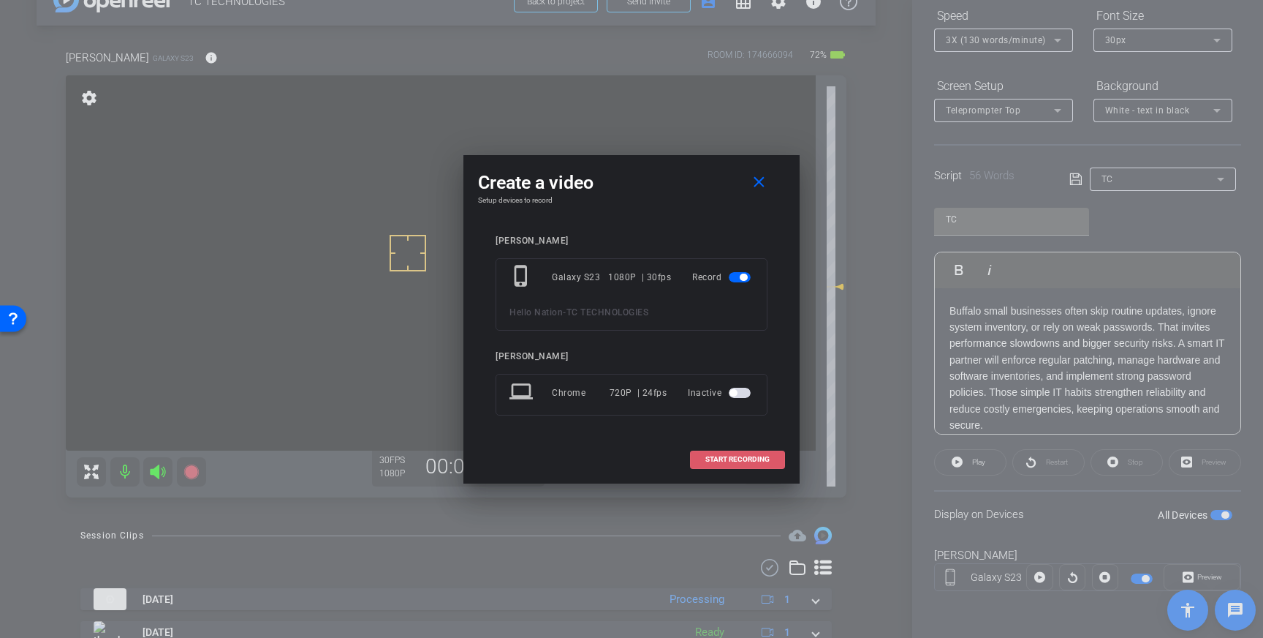
click at [724, 455] on span "START RECORDING" at bounding box center [738, 458] width 64 height 7
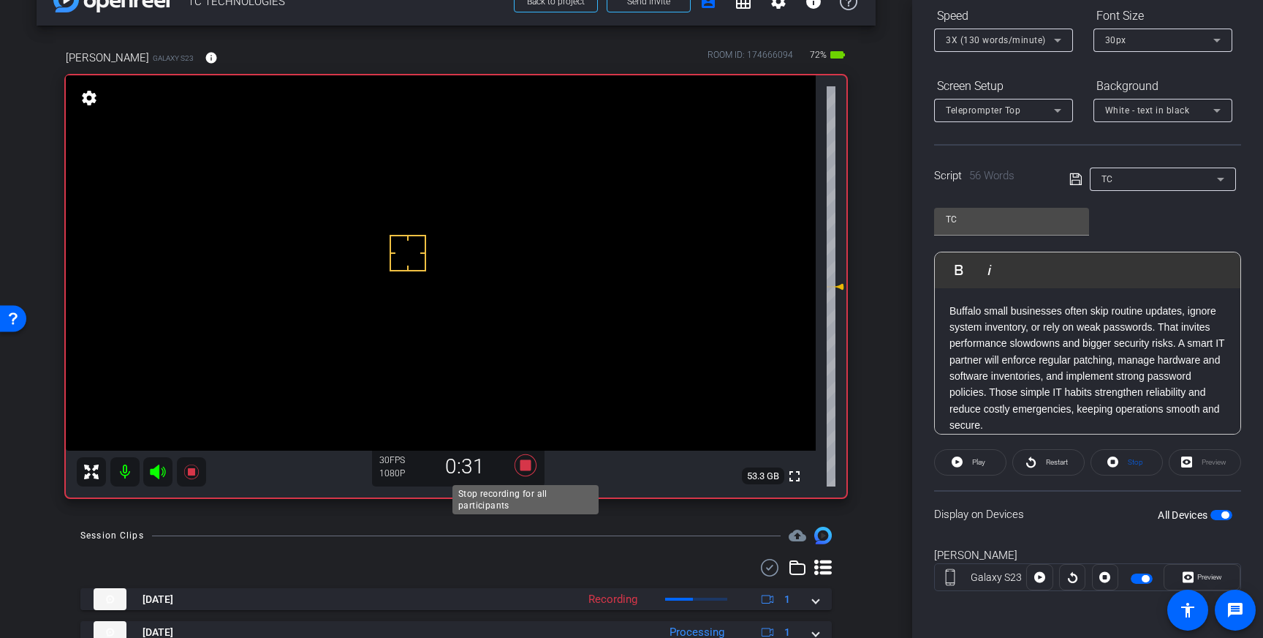
click at [526, 469] on icon at bounding box center [526, 465] width 22 height 22
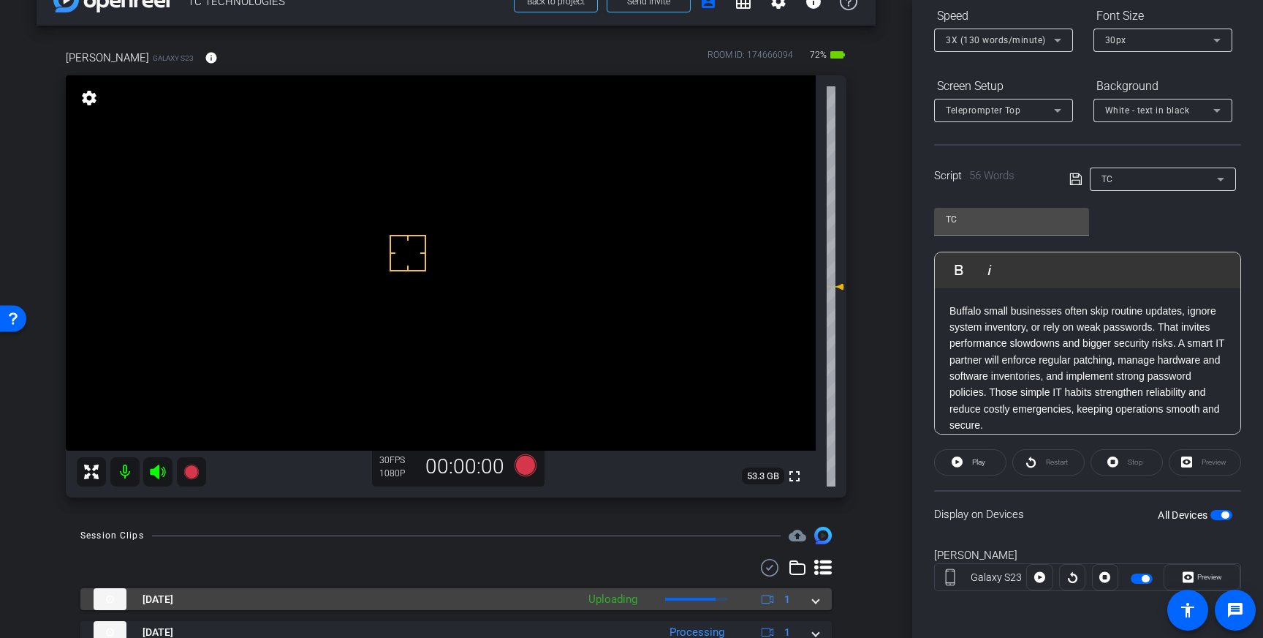
click at [810, 600] on div "Aug 26, 2025 Uploading 1" at bounding box center [453, 599] width 719 height 22
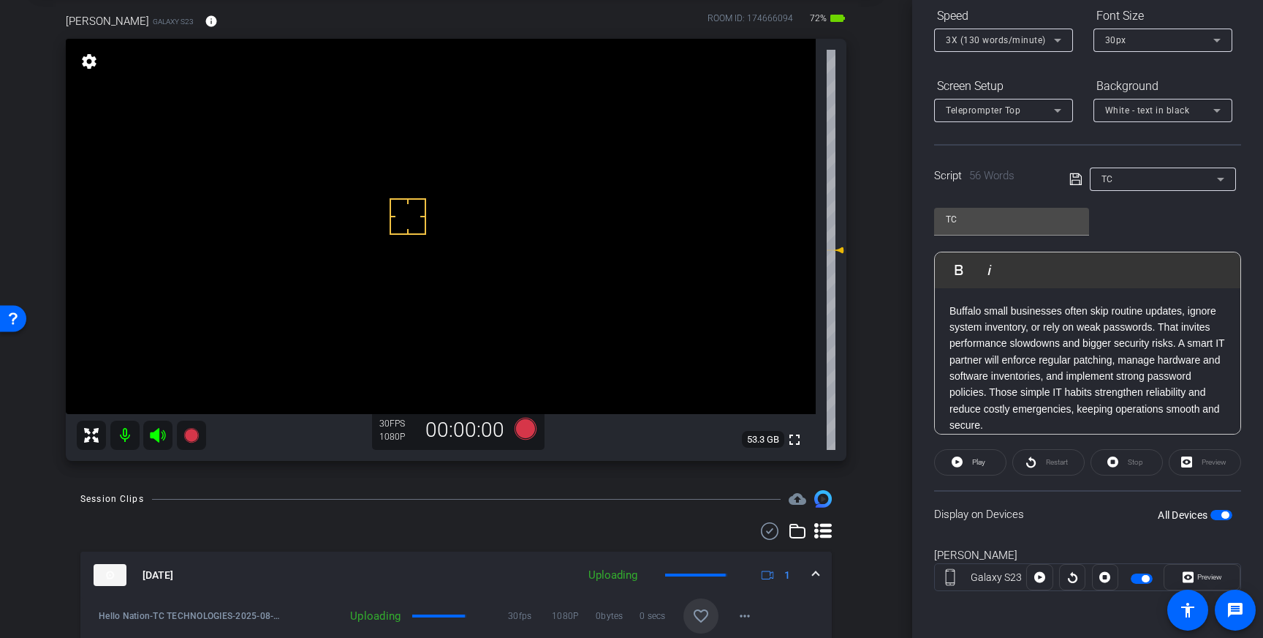
scroll to position [88, 0]
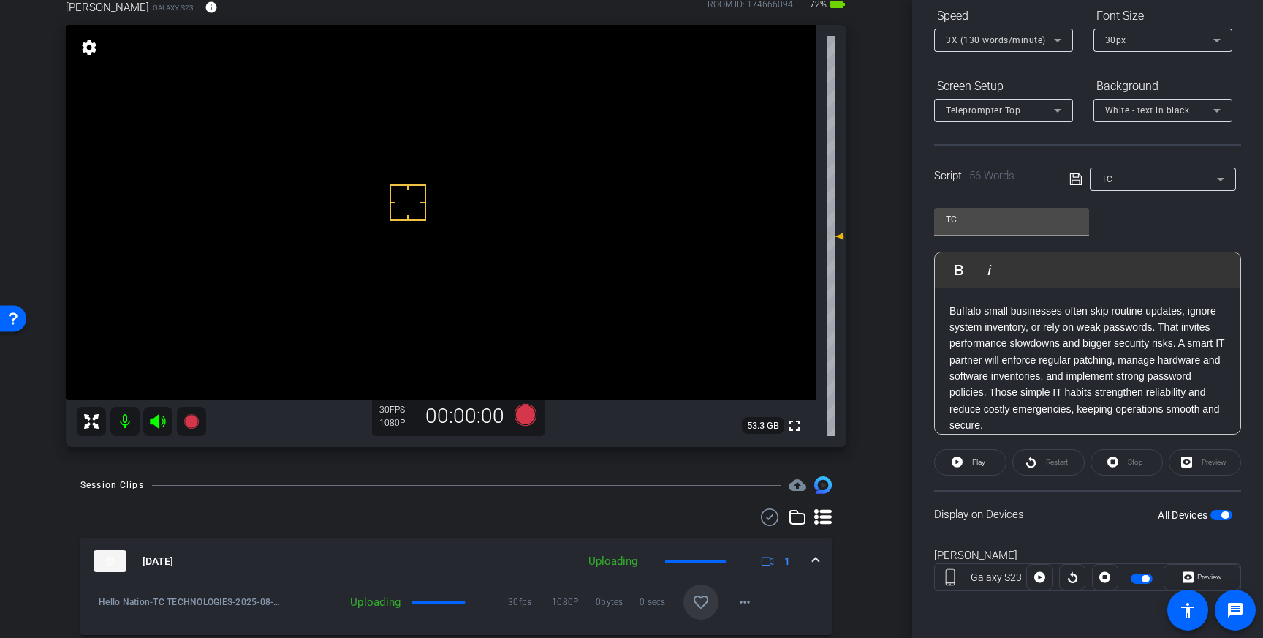
click at [706, 597] on mat-icon "favorite_border" at bounding box center [701, 602] width 18 height 18
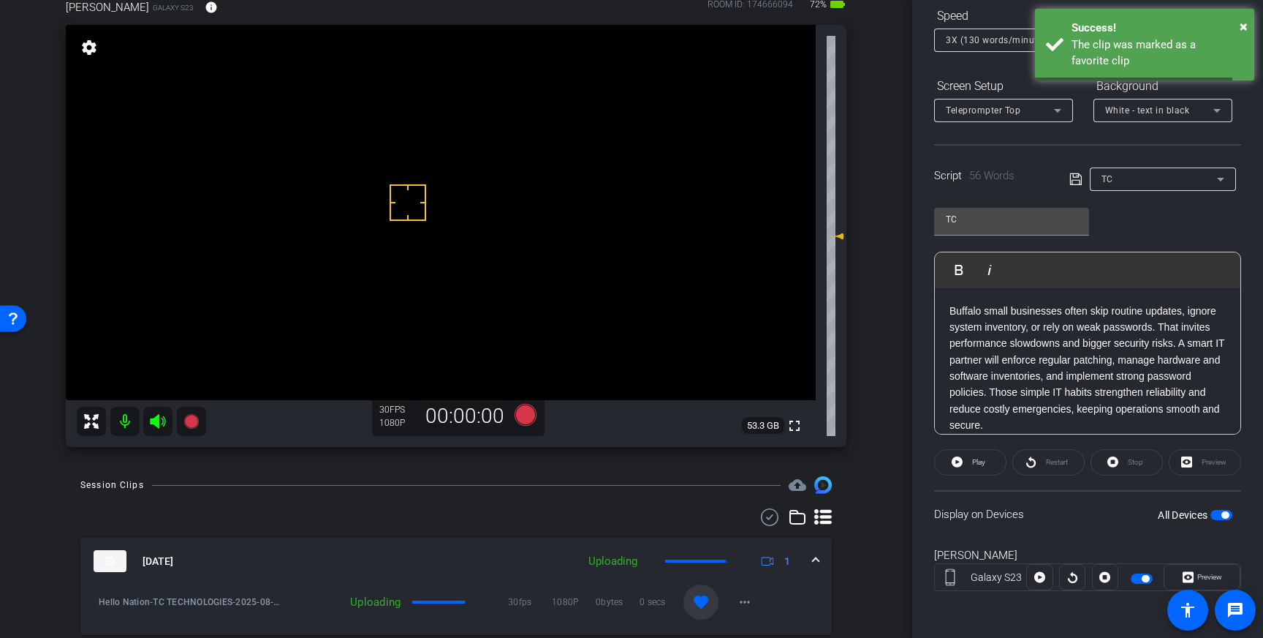
click at [815, 559] on span at bounding box center [816, 560] width 6 height 15
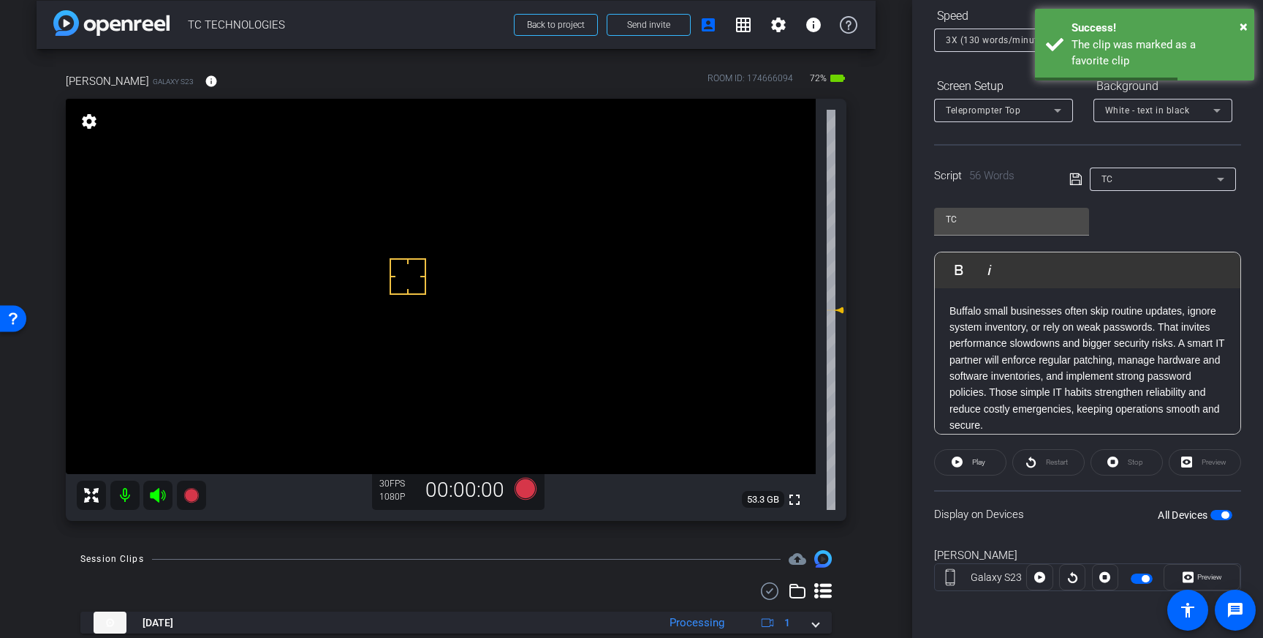
scroll to position [11, 0]
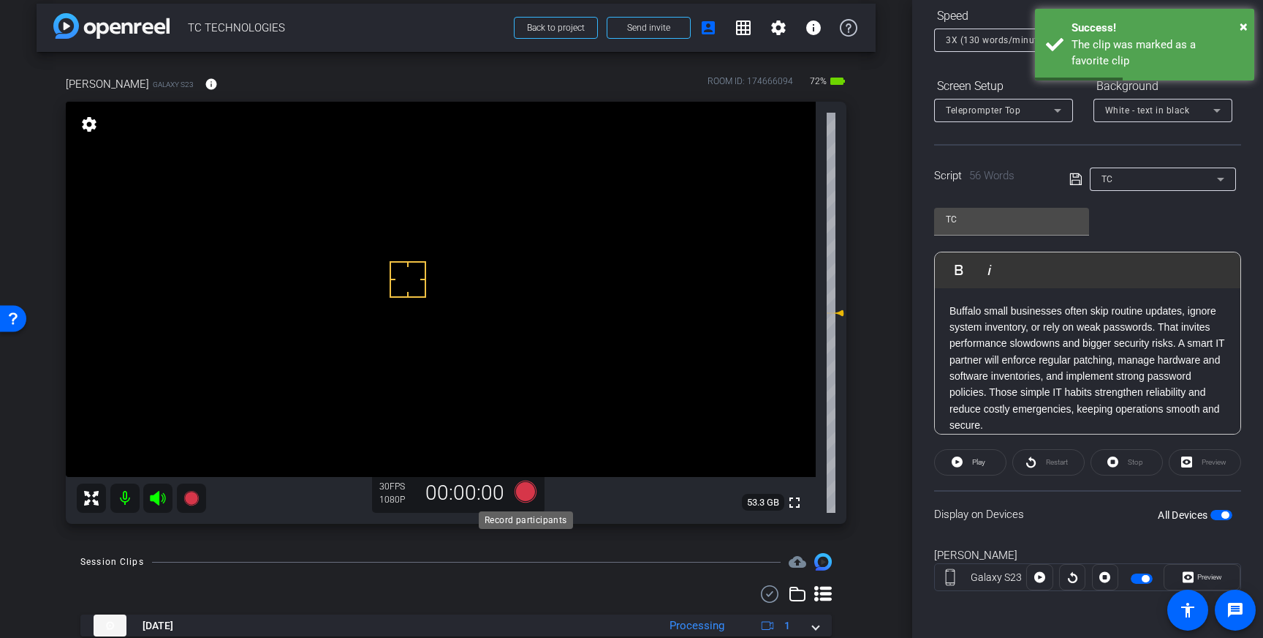
click at [526, 488] on icon at bounding box center [526, 491] width 22 height 22
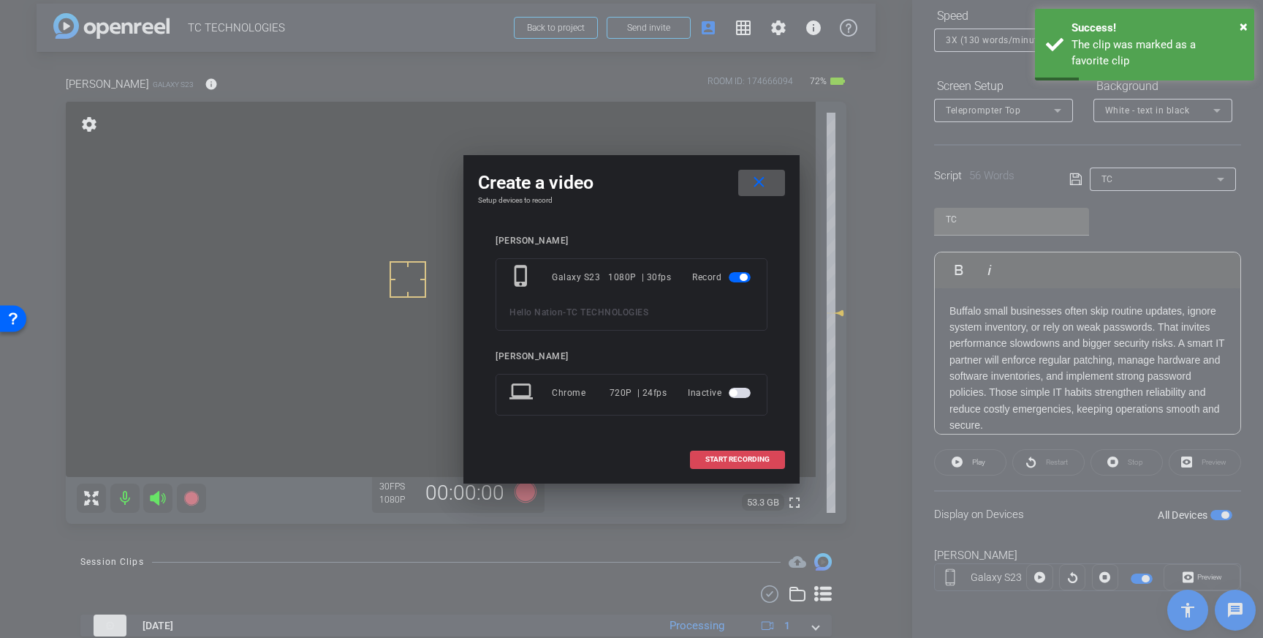
click at [721, 455] on span "START RECORDING" at bounding box center [738, 458] width 64 height 7
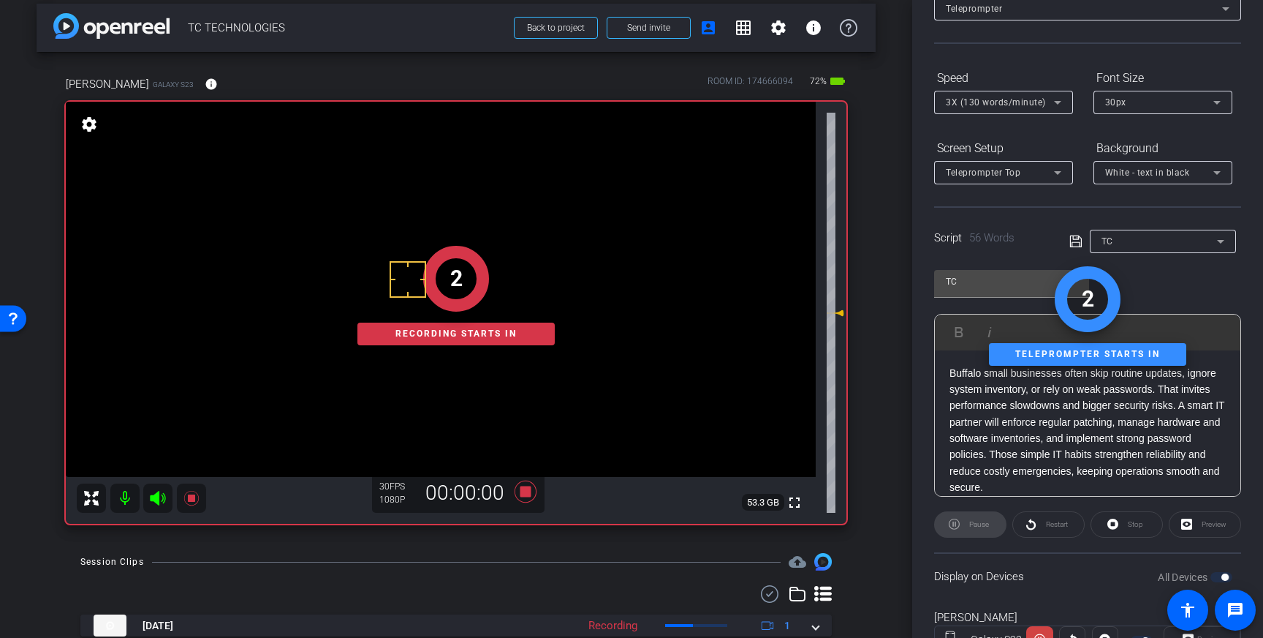
scroll to position [99, 0]
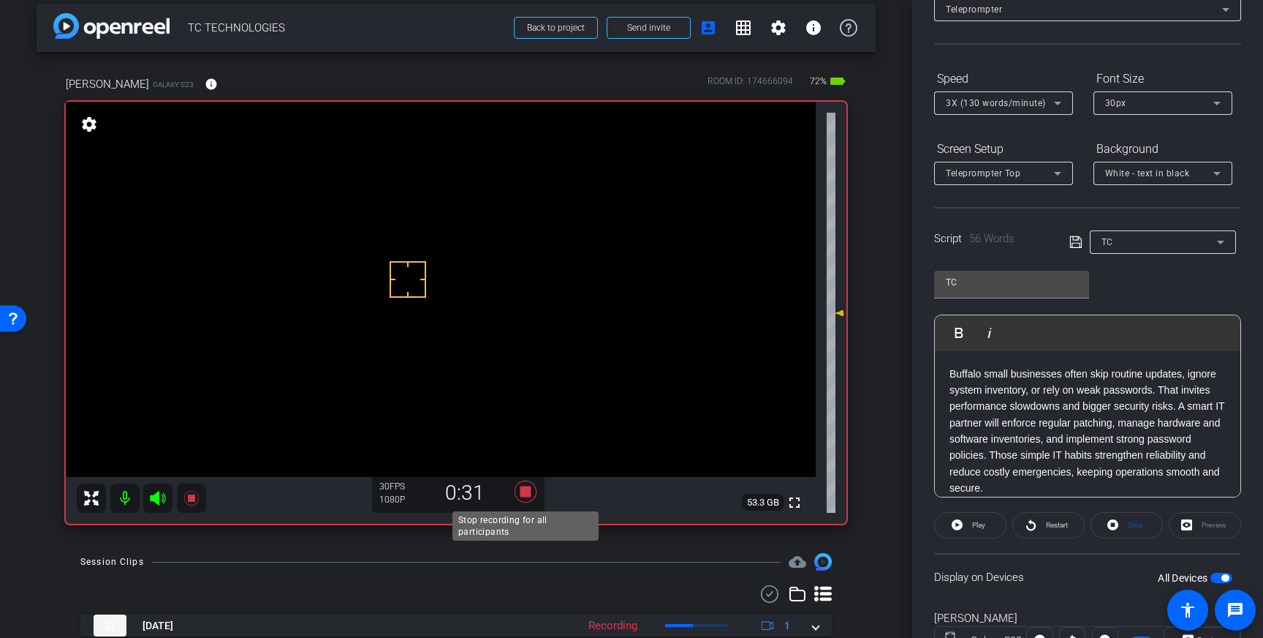
click at [529, 495] on icon at bounding box center [526, 491] width 22 height 22
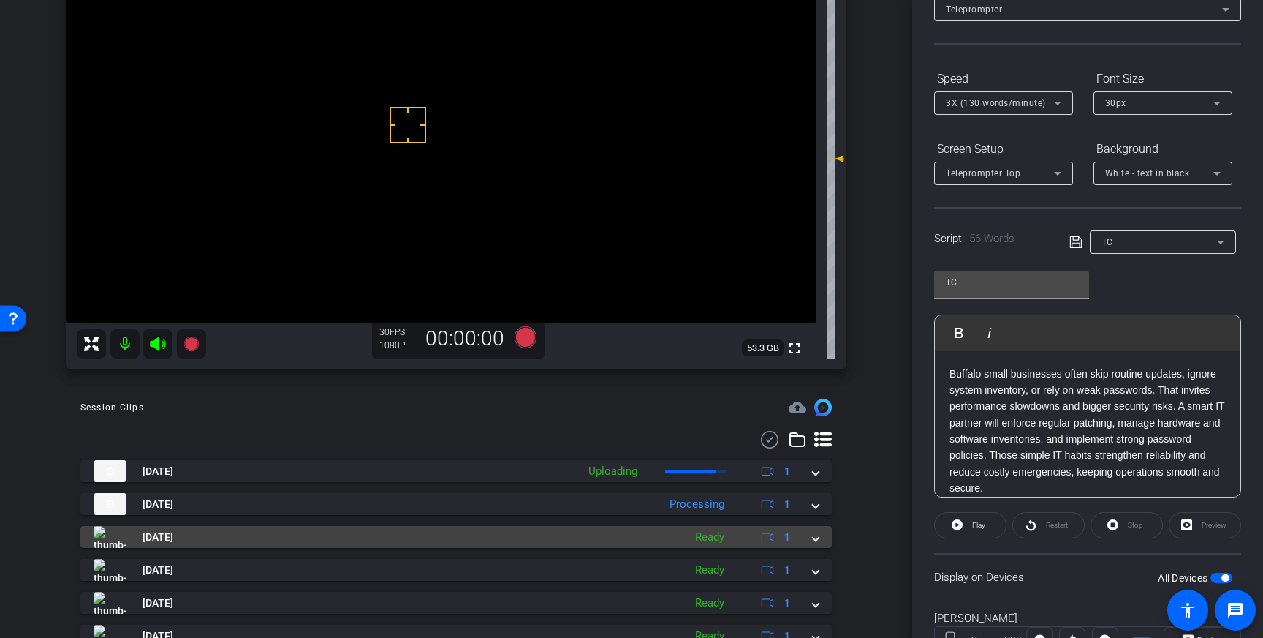
scroll to position [176, 0]
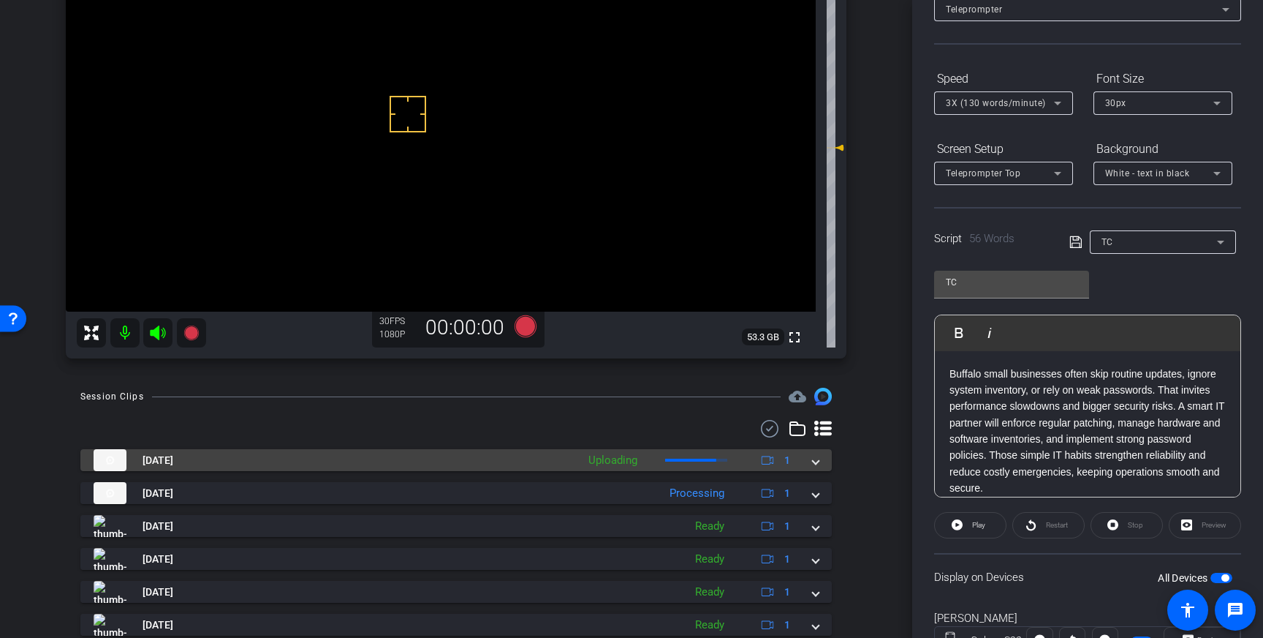
click at [809, 461] on div "Aug 26, 2025 Uploading 1" at bounding box center [453, 460] width 719 height 22
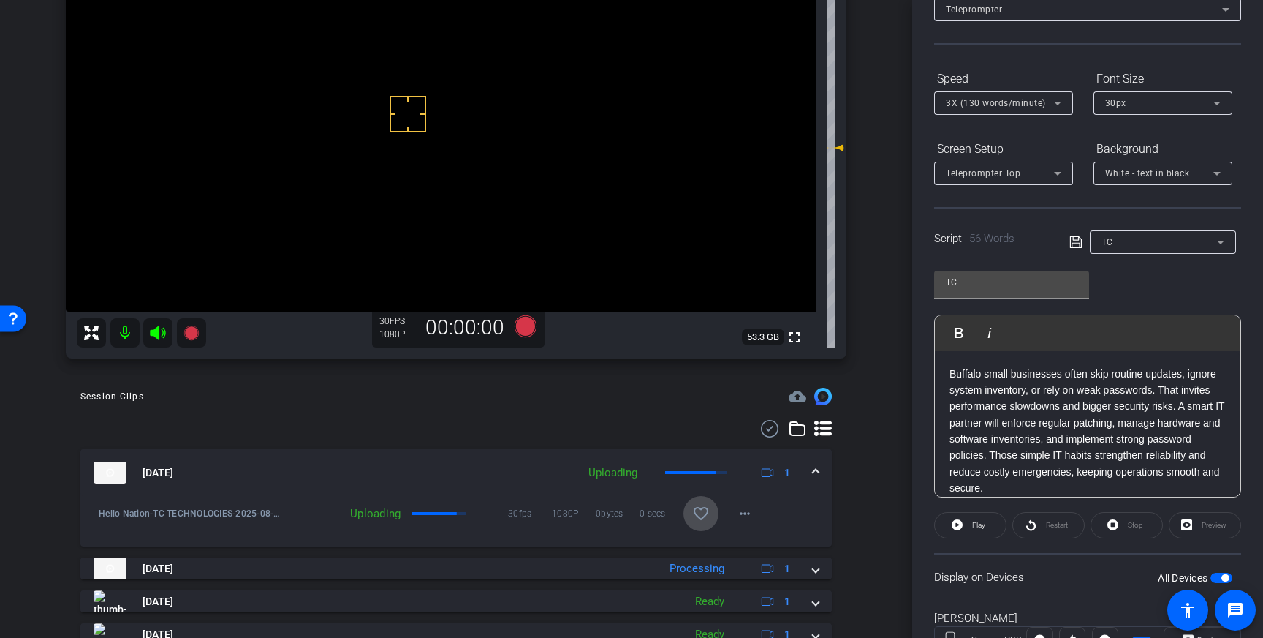
click at [700, 512] on mat-icon "favorite_border" at bounding box center [701, 513] width 18 height 18
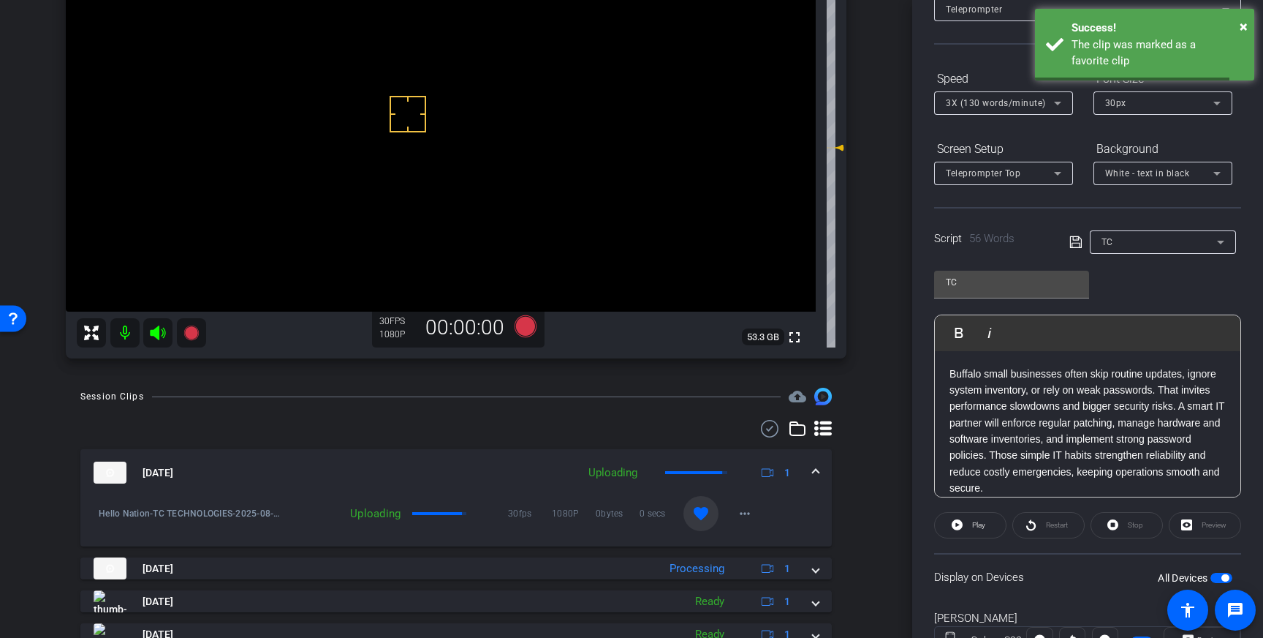
click at [813, 472] on span at bounding box center [816, 472] width 6 height 15
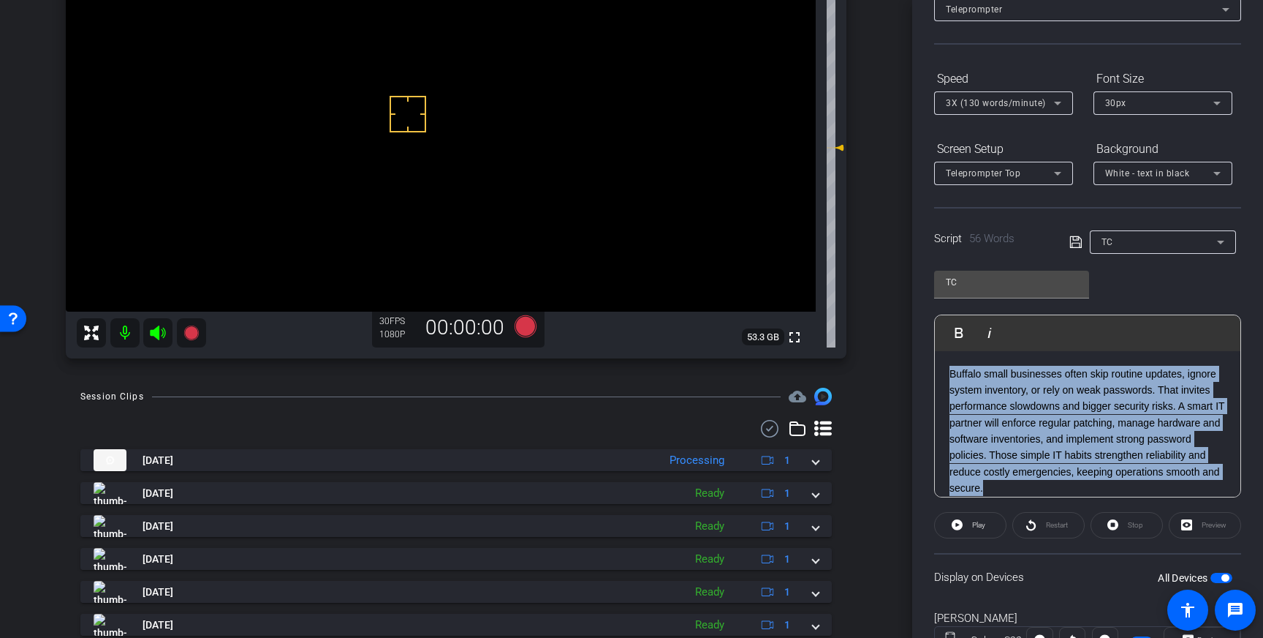
drag, startPoint x: 996, startPoint y: 487, endPoint x: 952, endPoint y: 370, distance: 124.9
click at [952, 370] on p "Buffalo small businesses often skip routine updates, ignore system inventory, o…" at bounding box center [1088, 431] width 276 height 131
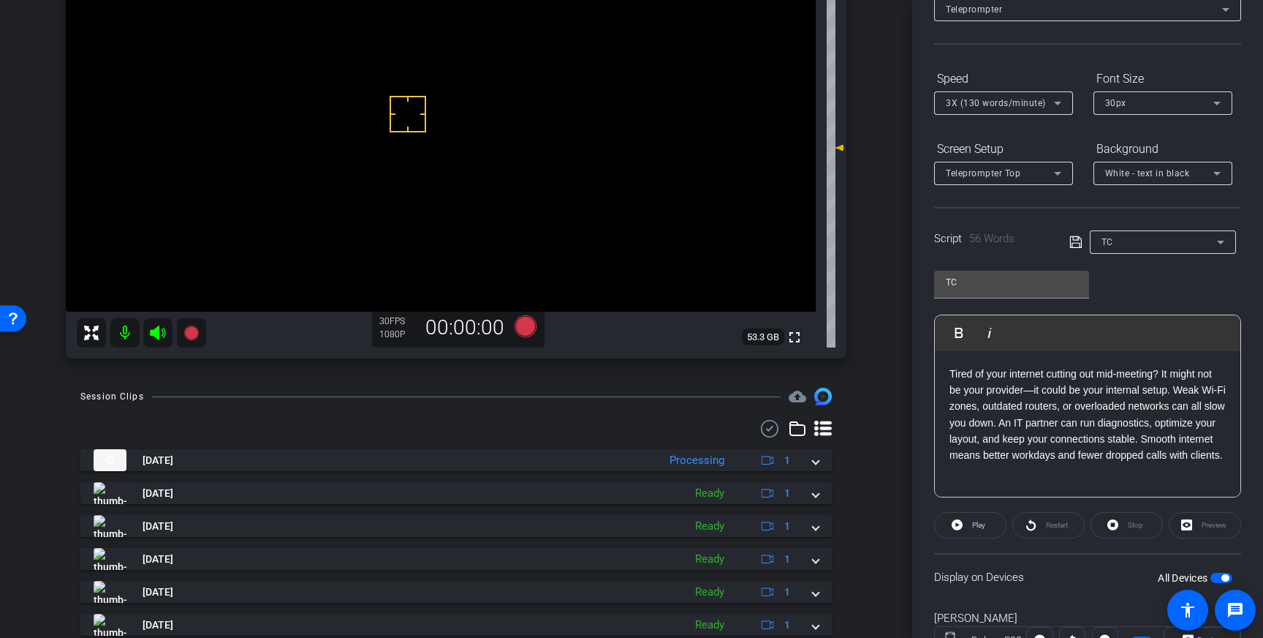
drag, startPoint x: 1077, startPoint y: 238, endPoint x: 1158, endPoint y: 461, distance: 237.3
click at [1077, 240] on icon at bounding box center [1076, 242] width 12 height 12
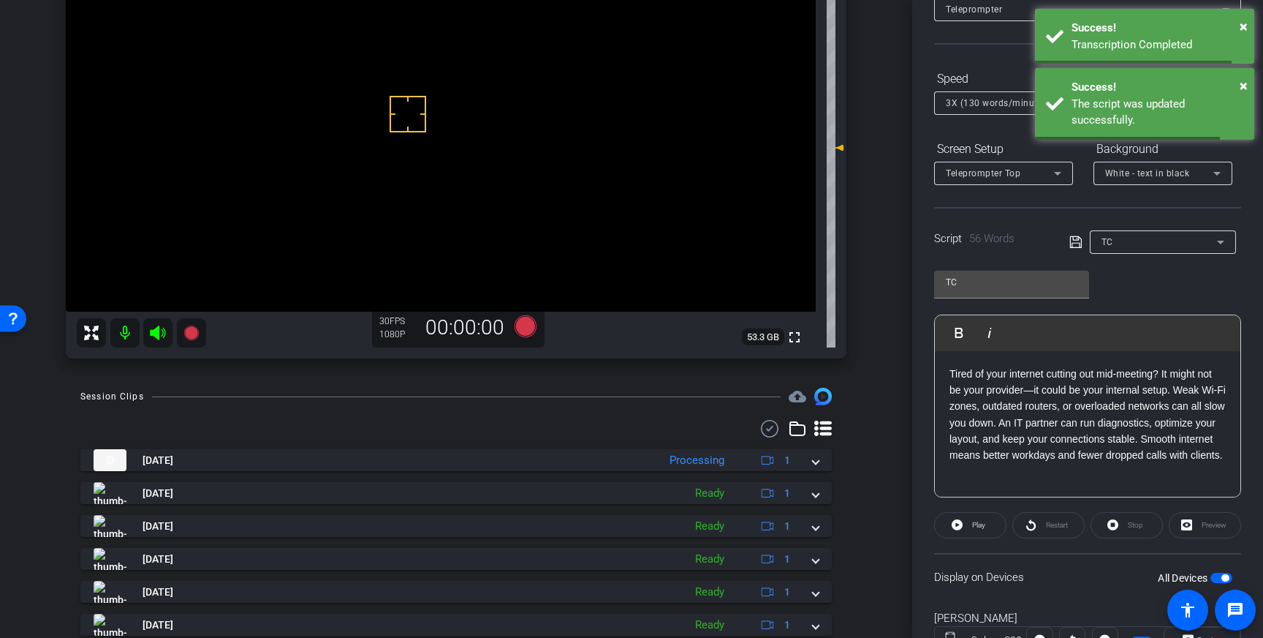
click at [1217, 573] on span "button" at bounding box center [1222, 577] width 22 height 10
click at [1222, 577] on span "button" at bounding box center [1222, 577] width 22 height 10
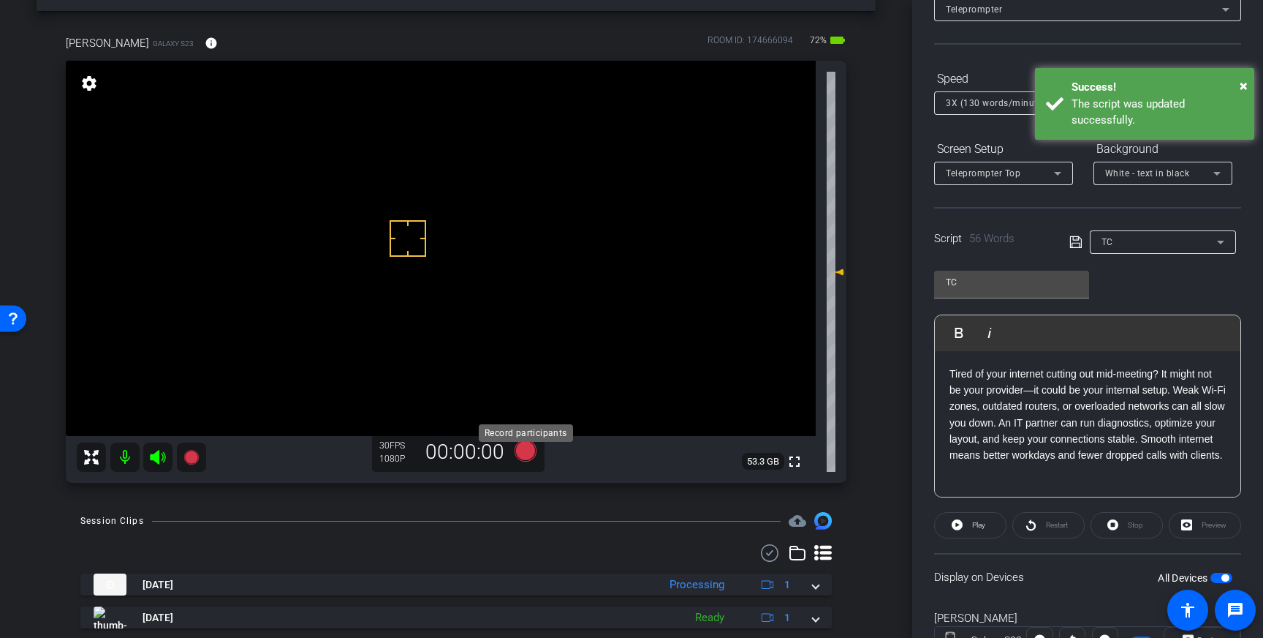
scroll to position [49, 0]
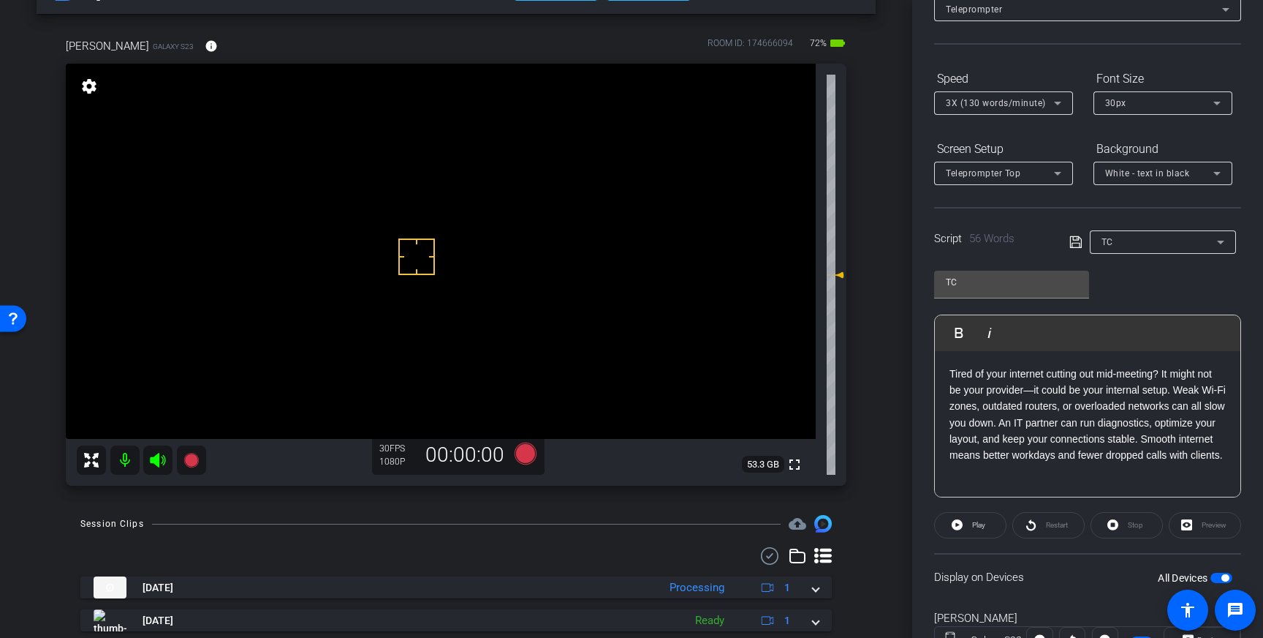
drag, startPoint x: 417, startPoint y: 257, endPoint x: 419, endPoint y: 270, distance: 13.3
click at [518, 455] on icon at bounding box center [526, 453] width 22 height 22
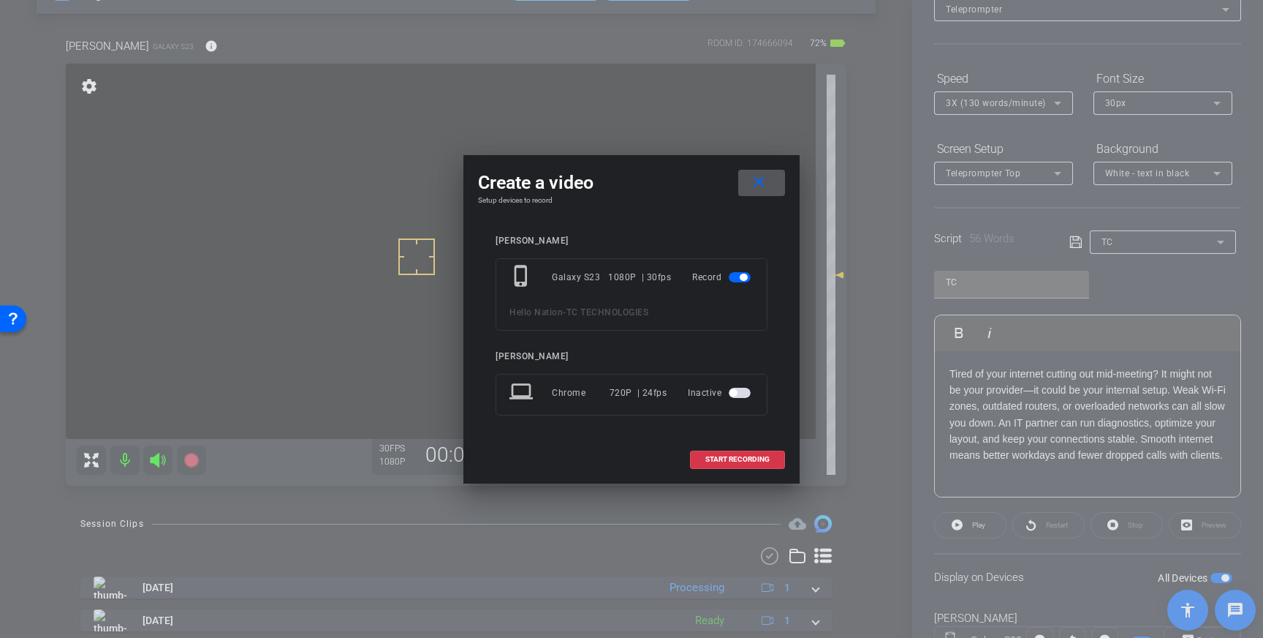
drag, startPoint x: 717, startPoint y: 460, endPoint x: 790, endPoint y: 447, distance: 73.6
click at [717, 460] on span "START RECORDING" at bounding box center [738, 458] width 64 height 7
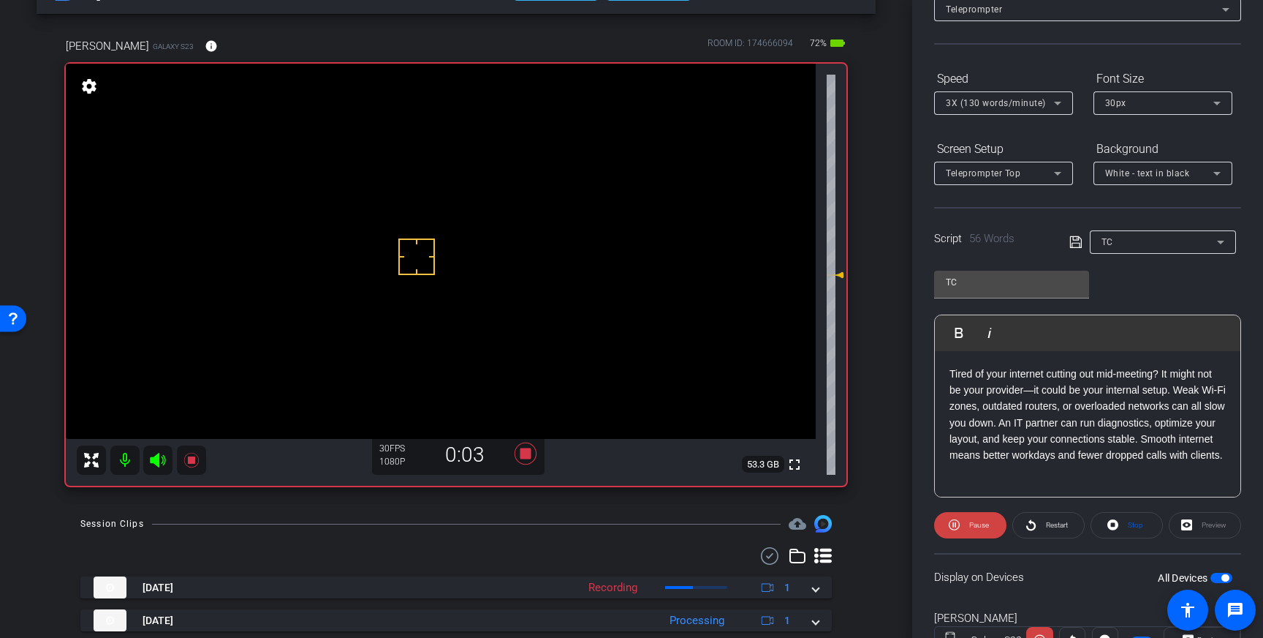
scroll to position [162, 0]
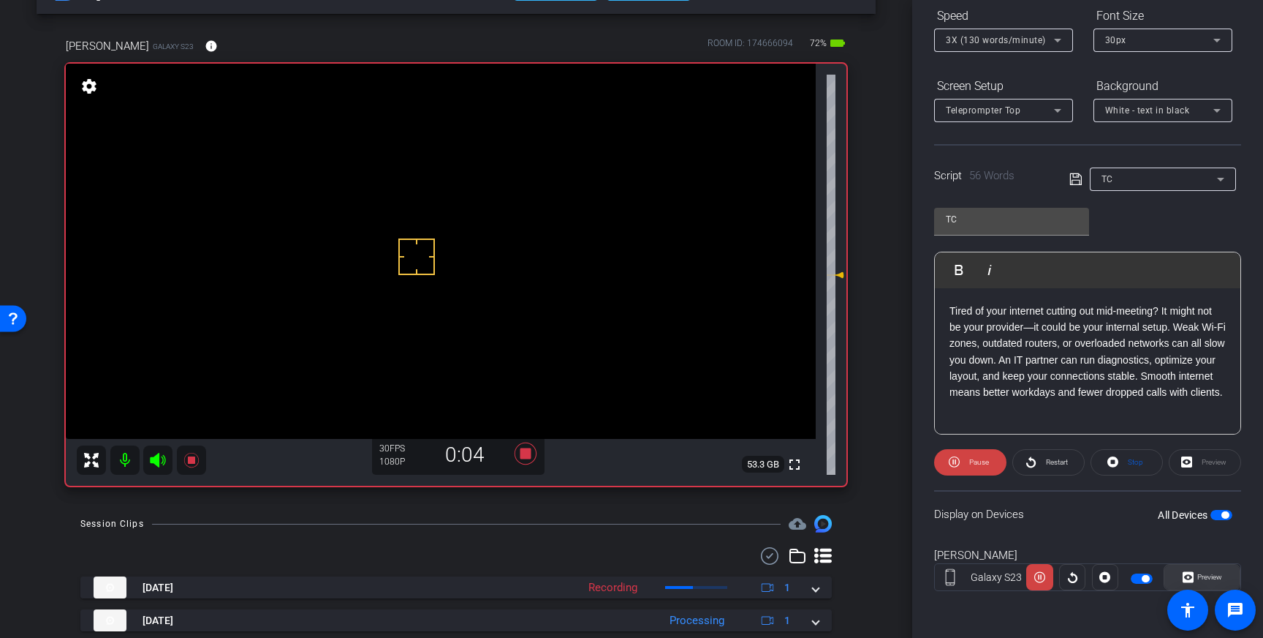
click at [1189, 567] on icon at bounding box center [1188, 577] width 11 height 22
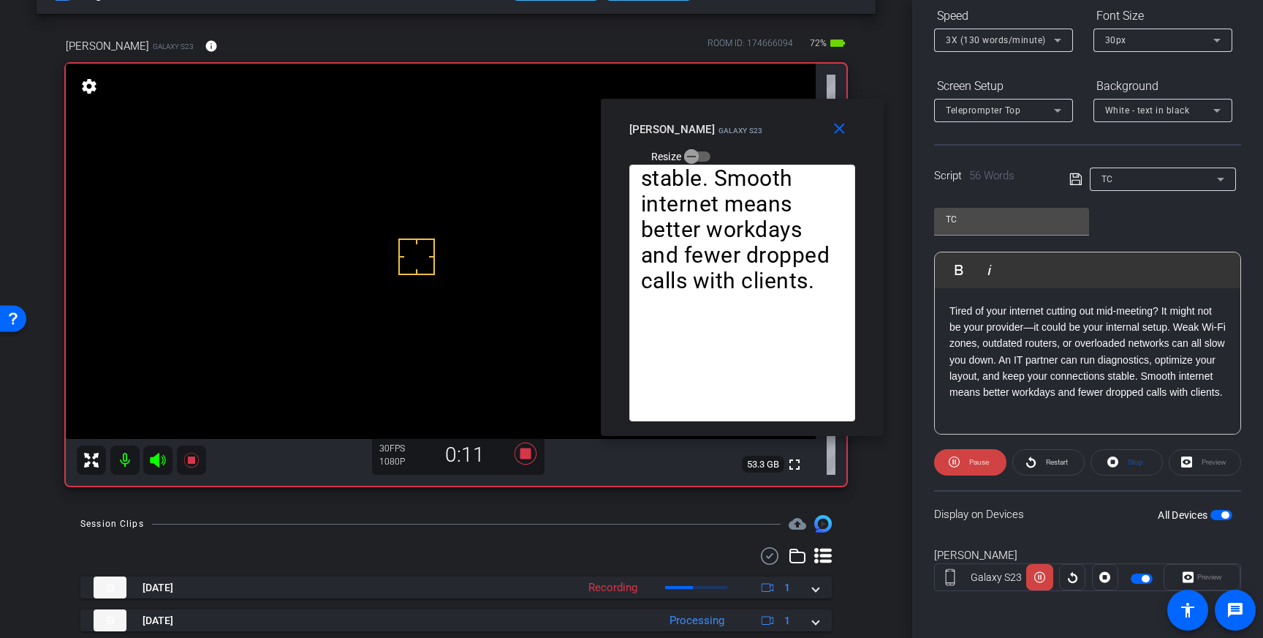
drag, startPoint x: 644, startPoint y: 178, endPoint x: 754, endPoint y: 126, distance: 122.0
click at [754, 126] on span "Galaxy S23" at bounding box center [741, 130] width 45 height 8
click at [838, 129] on mat-icon "close" at bounding box center [840, 129] width 18 height 18
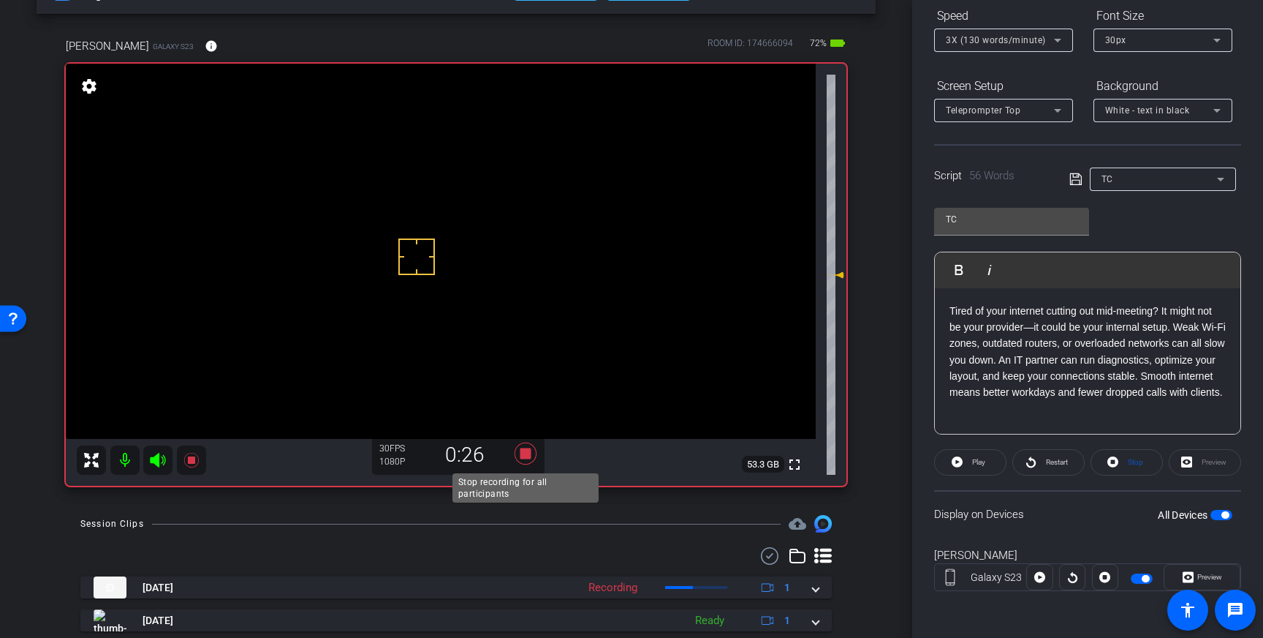
click at [524, 458] on icon at bounding box center [526, 453] width 22 height 22
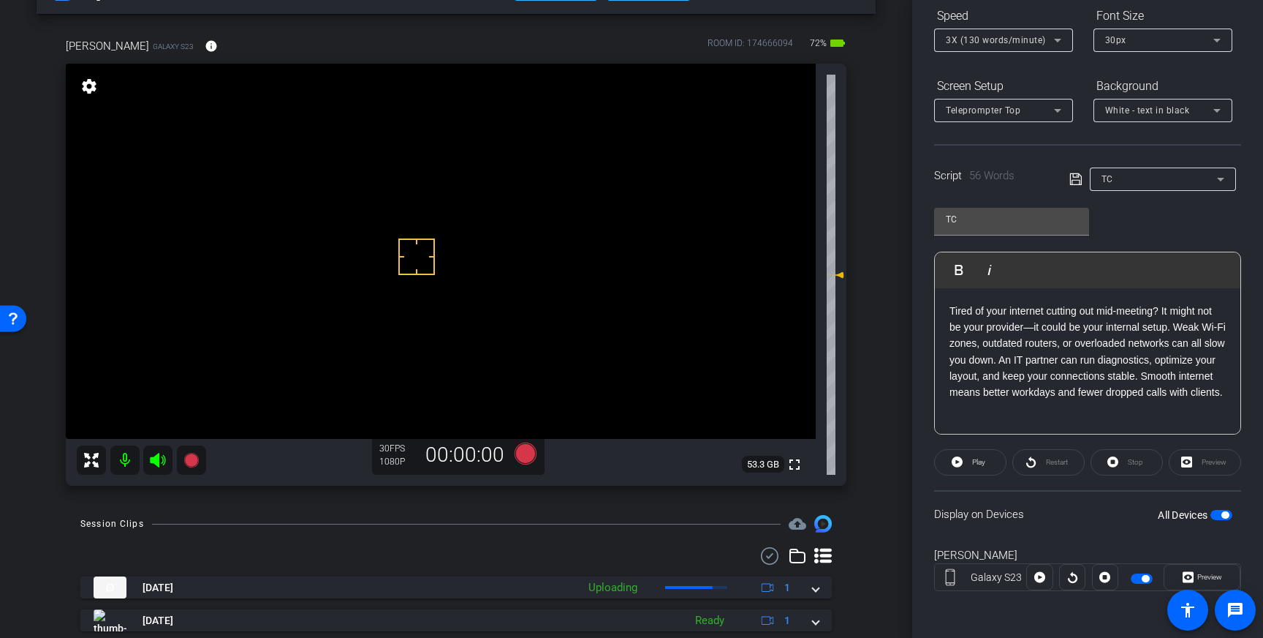
scroll to position [117, 0]
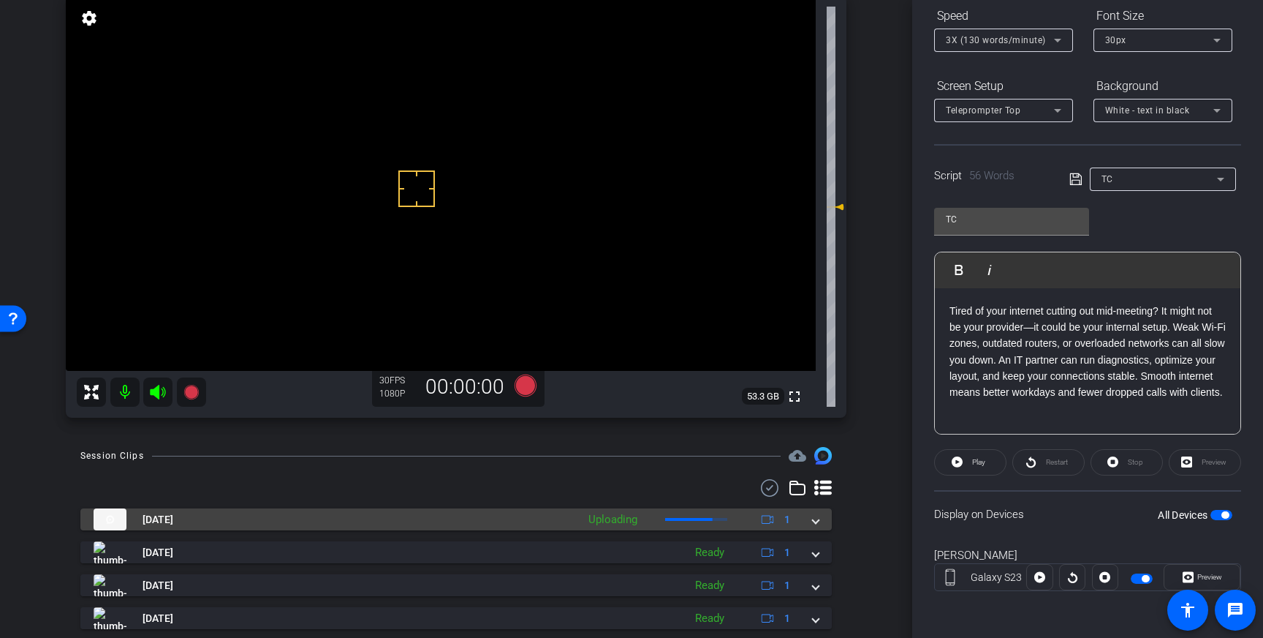
click at [820, 522] on mat-expansion-panel-header "Aug 26, 2025 Uploading 1" at bounding box center [456, 519] width 752 height 22
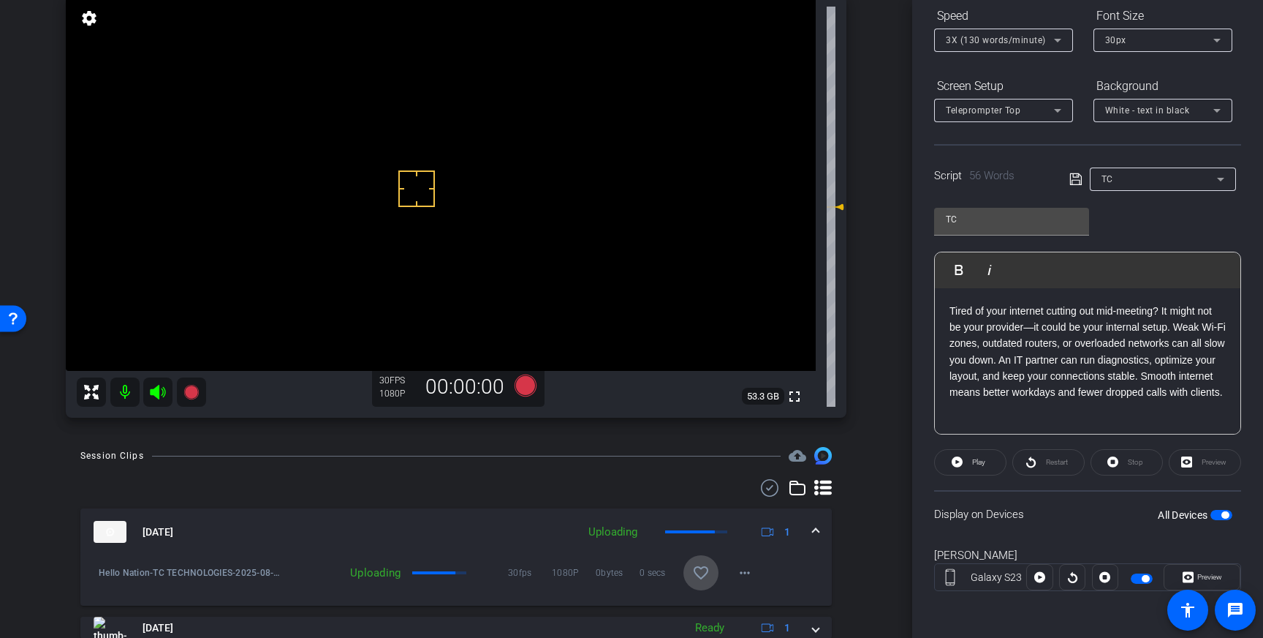
click at [701, 572] on mat-icon "favorite_border" at bounding box center [701, 573] width 18 height 18
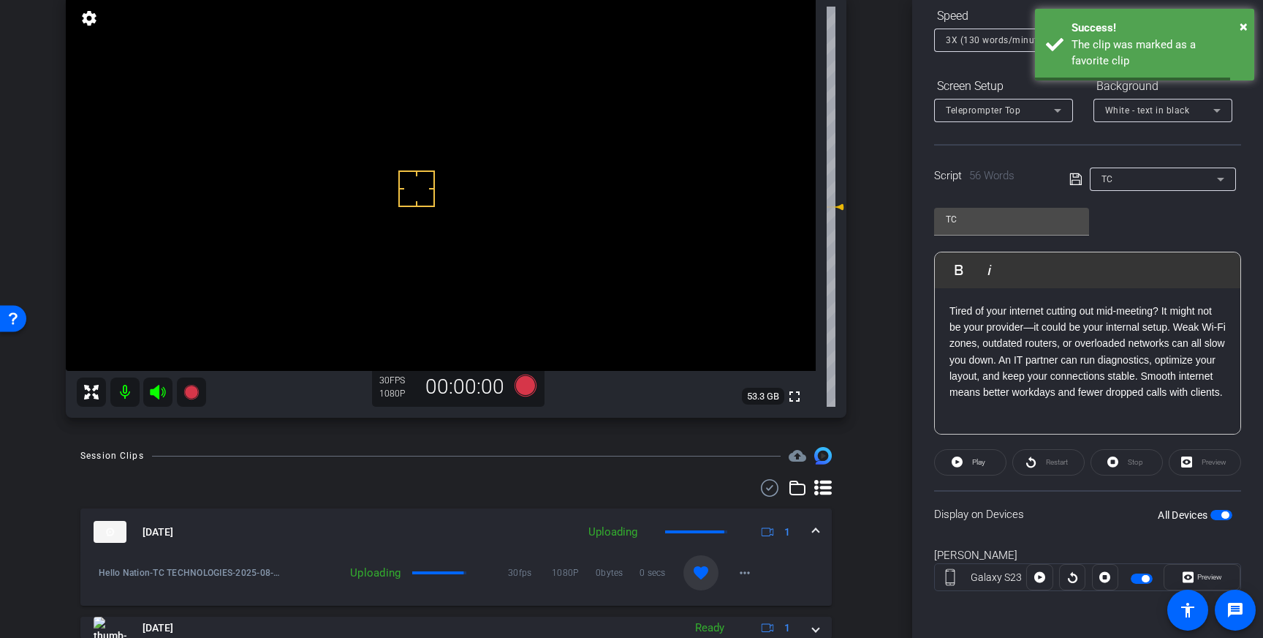
click at [825, 526] on mat-expansion-panel-header "Aug 26, 2025 Uploading 1" at bounding box center [456, 531] width 752 height 47
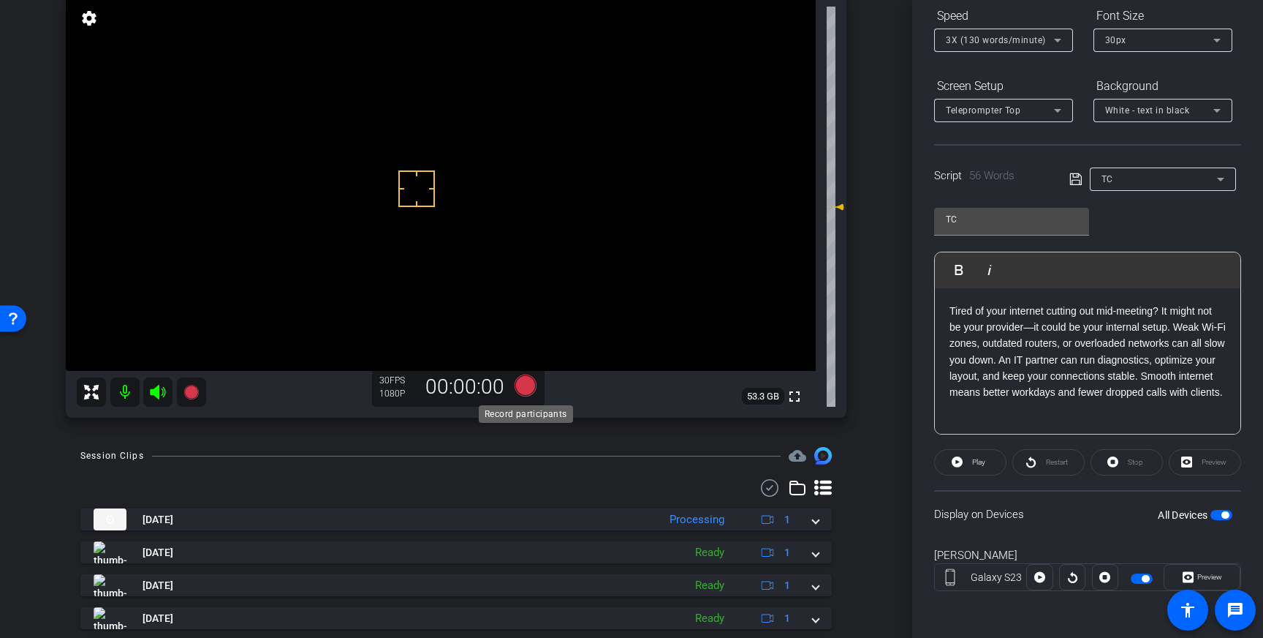
click at [526, 384] on icon at bounding box center [526, 385] width 22 height 22
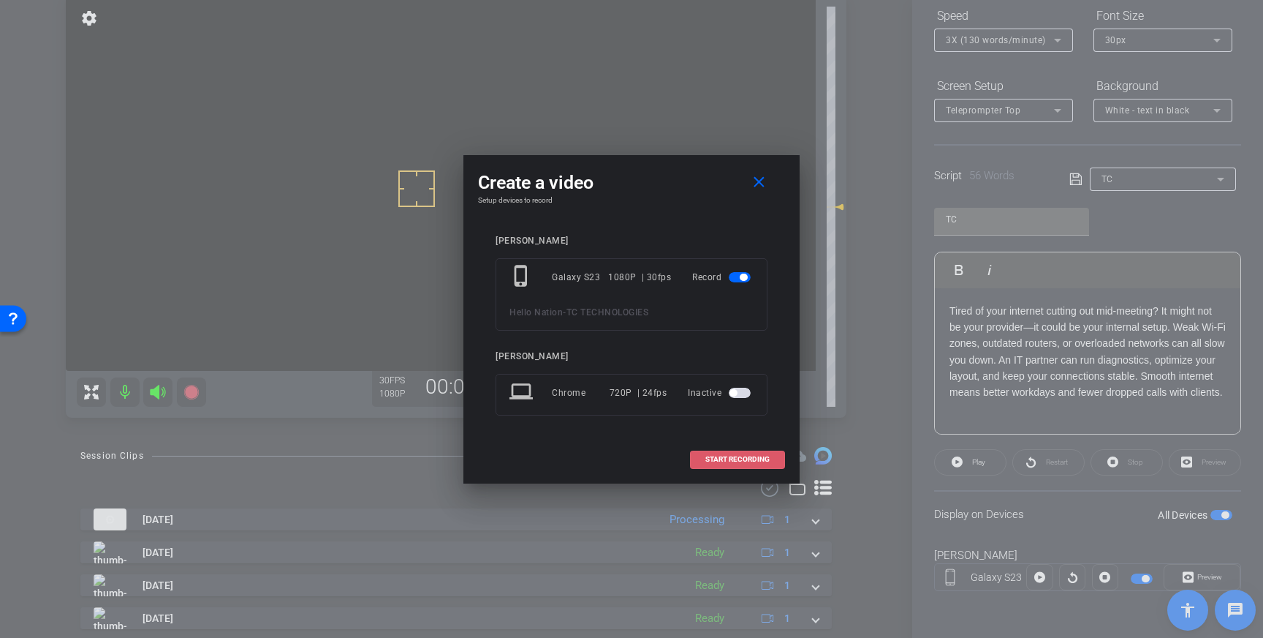
click at [740, 460] on span "START RECORDING" at bounding box center [738, 458] width 64 height 7
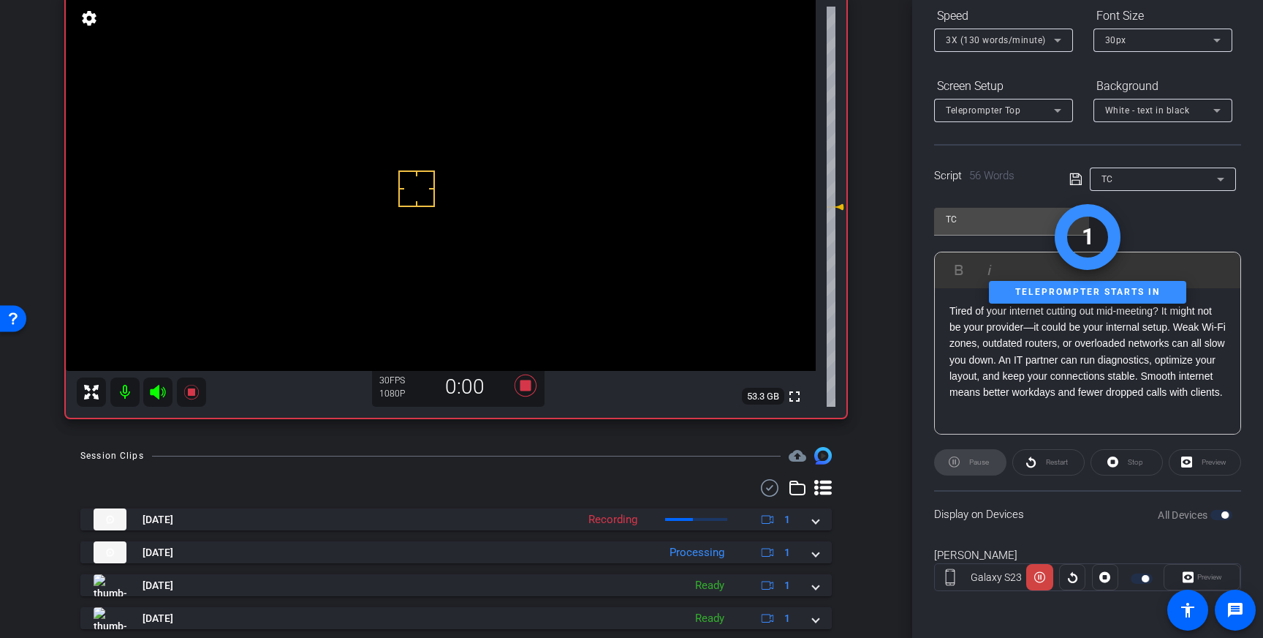
click at [1195, 572] on div "Preview" at bounding box center [1202, 577] width 77 height 26
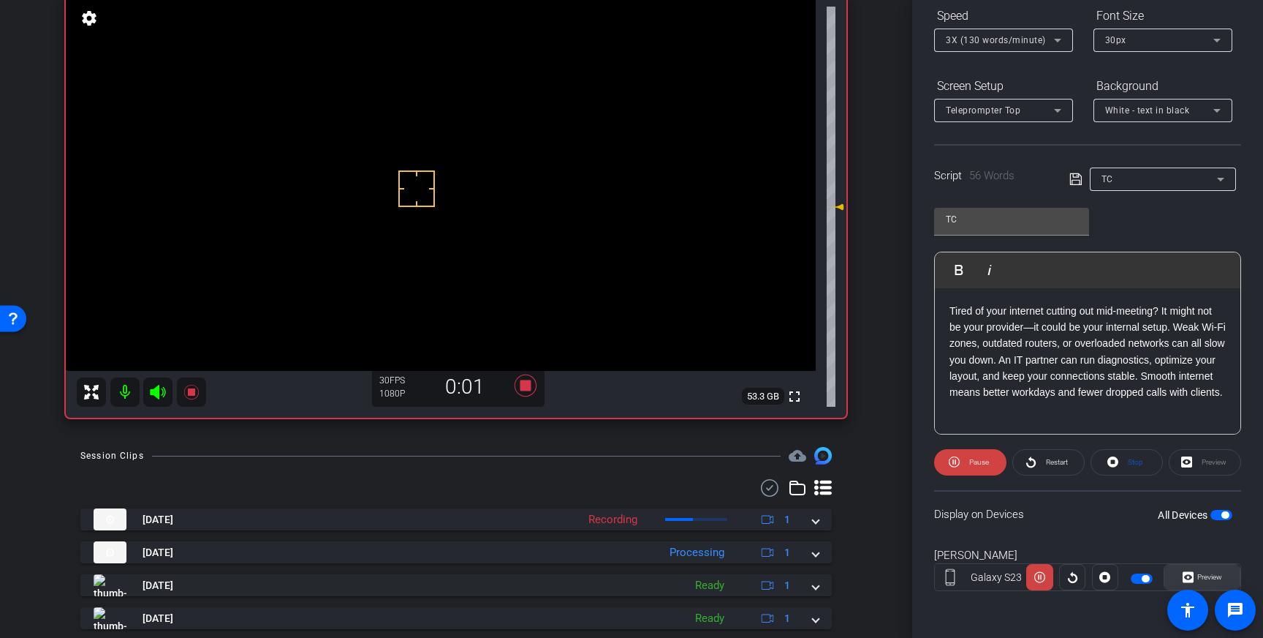
click at [1195, 572] on span "Preview" at bounding box center [1208, 577] width 29 height 20
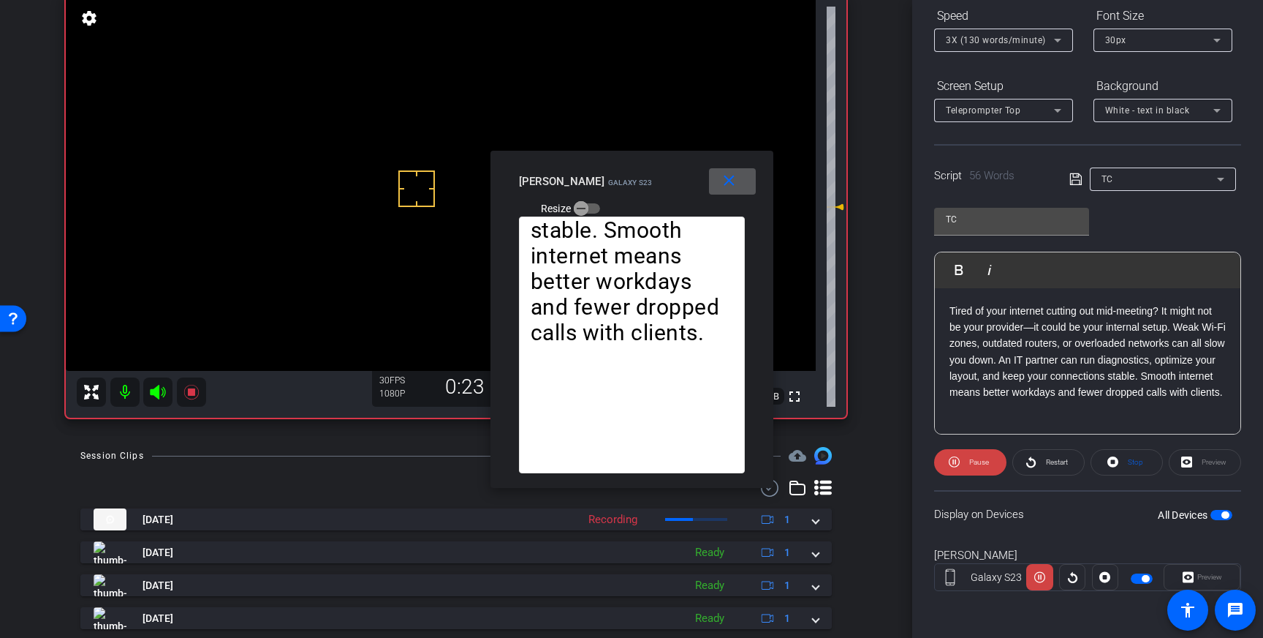
click at [724, 178] on mat-icon "close" at bounding box center [729, 181] width 18 height 18
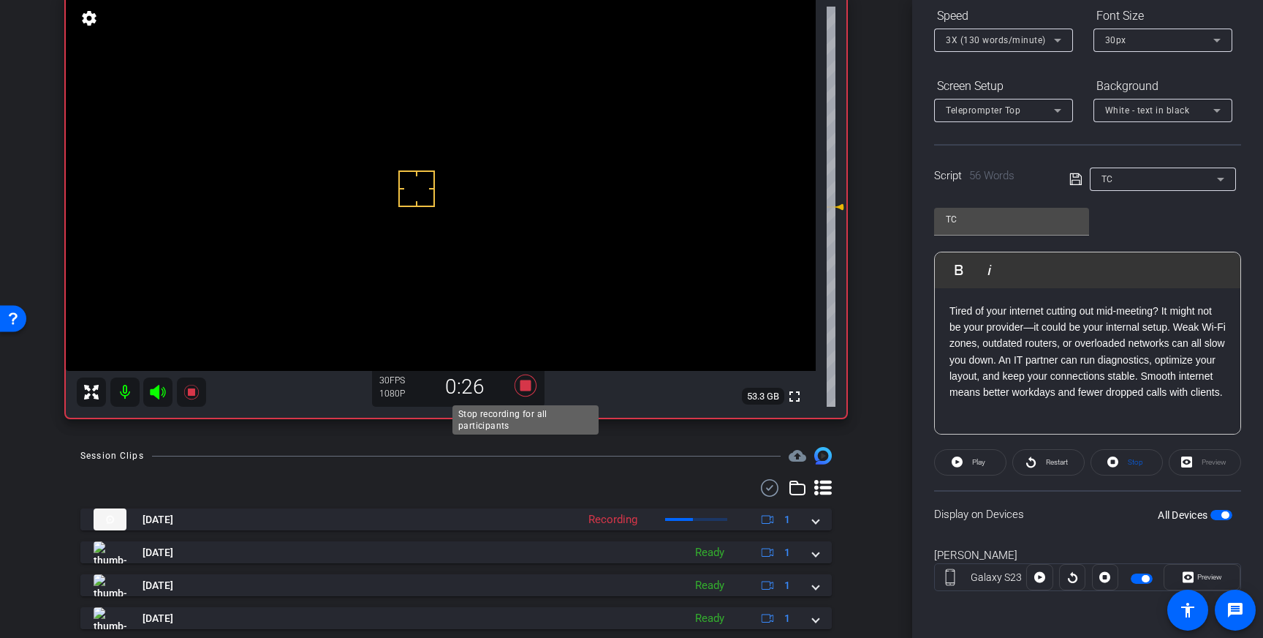
click at [529, 384] on icon at bounding box center [526, 385] width 22 height 22
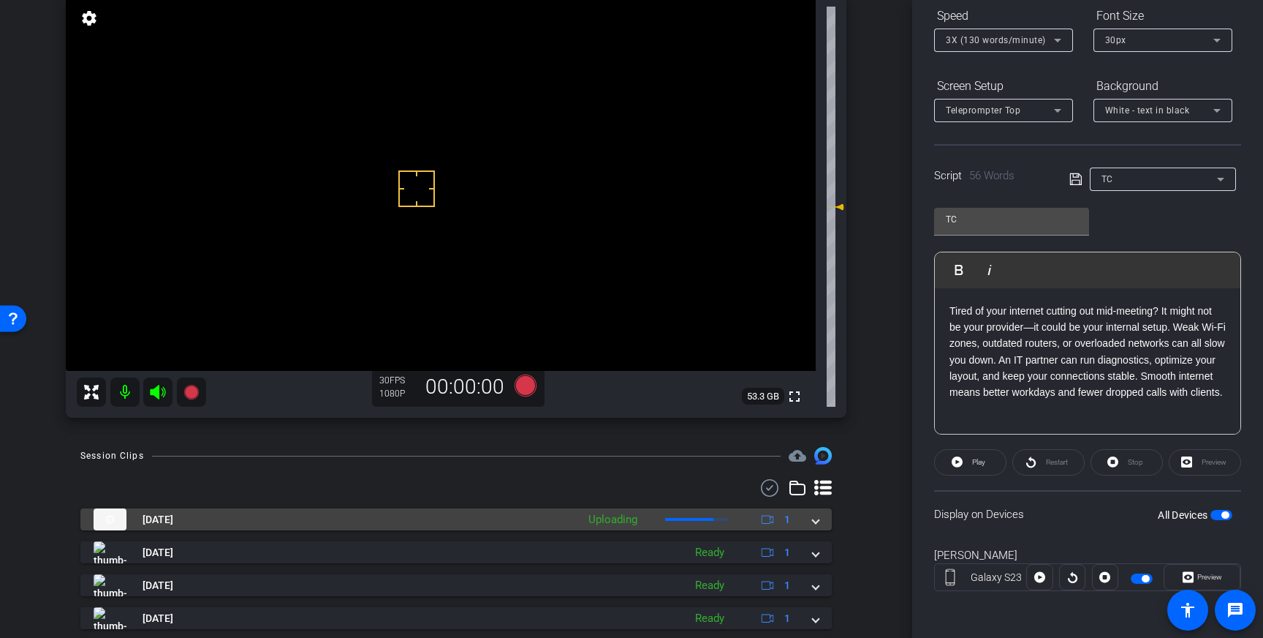
scroll to position [163, 0]
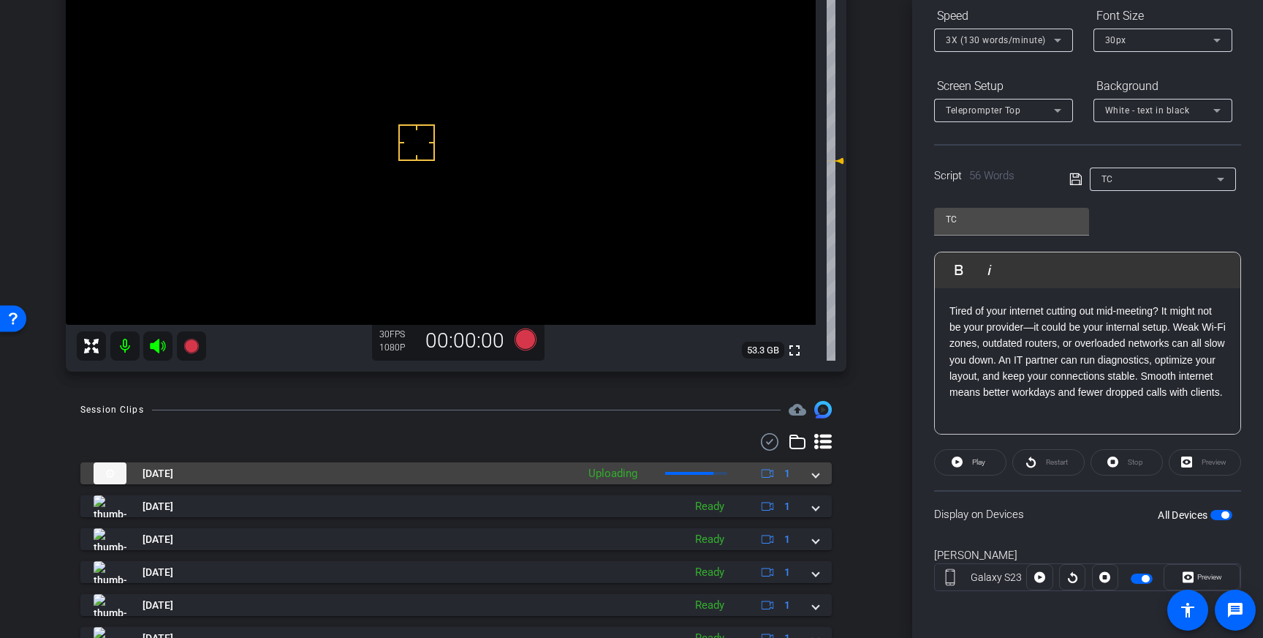
click at [817, 472] on span at bounding box center [816, 473] width 6 height 15
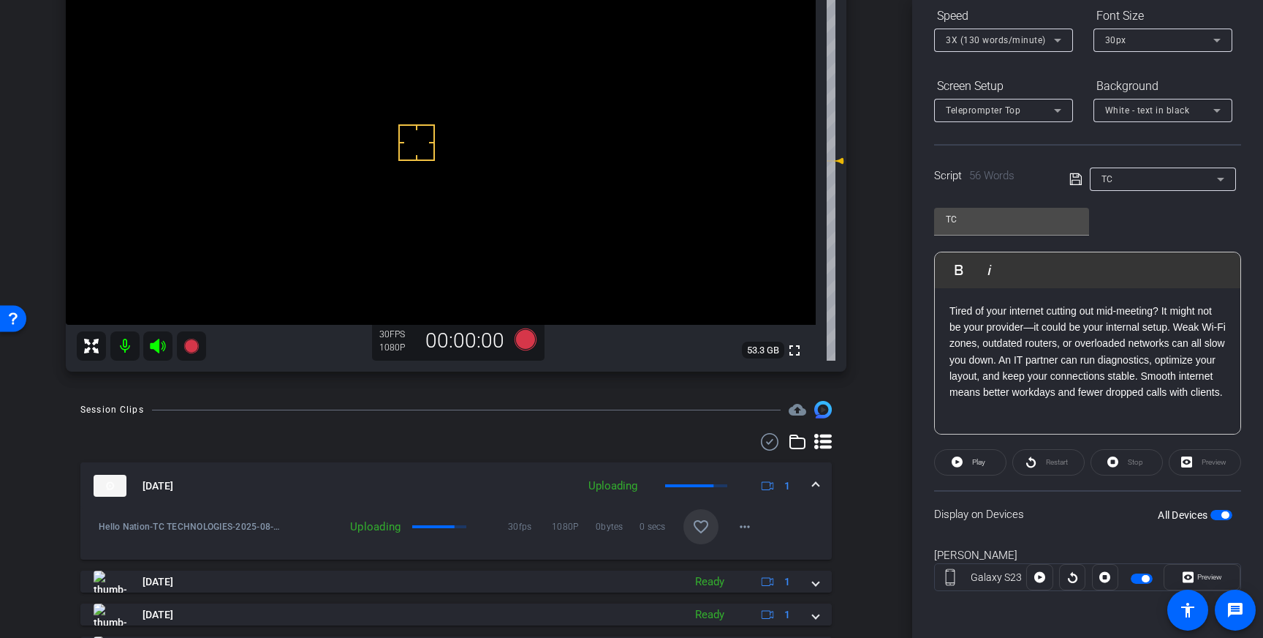
click at [697, 534] on mat-icon "favorite_border" at bounding box center [701, 527] width 18 height 18
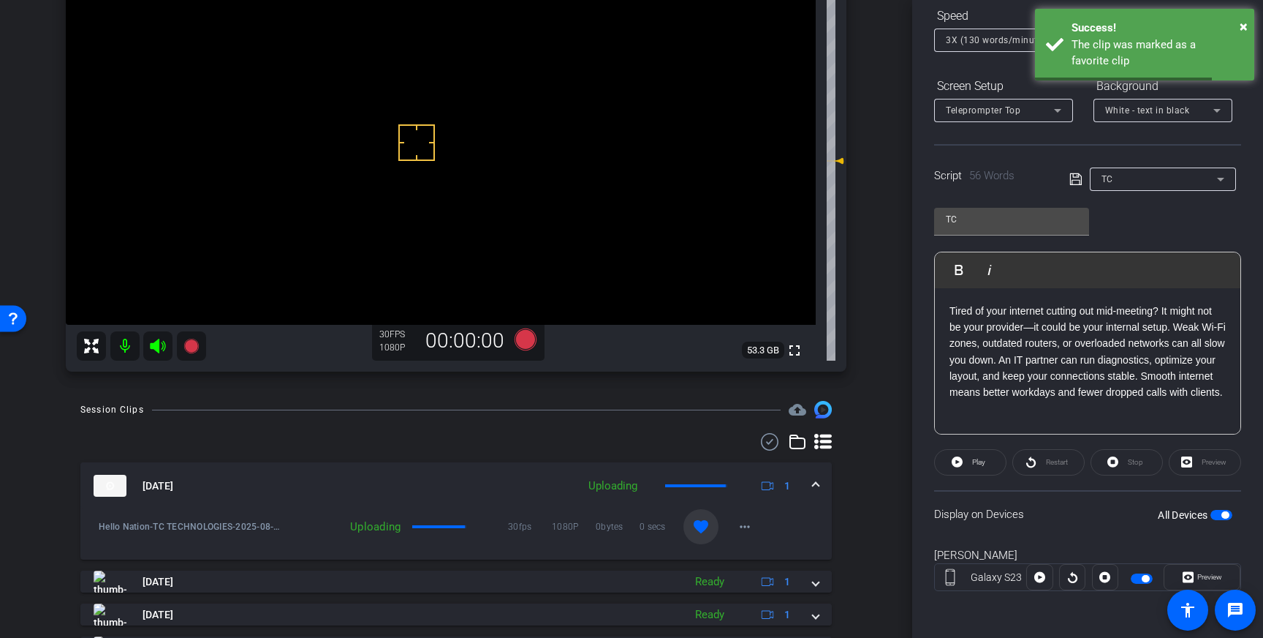
click at [814, 483] on span at bounding box center [816, 485] width 6 height 15
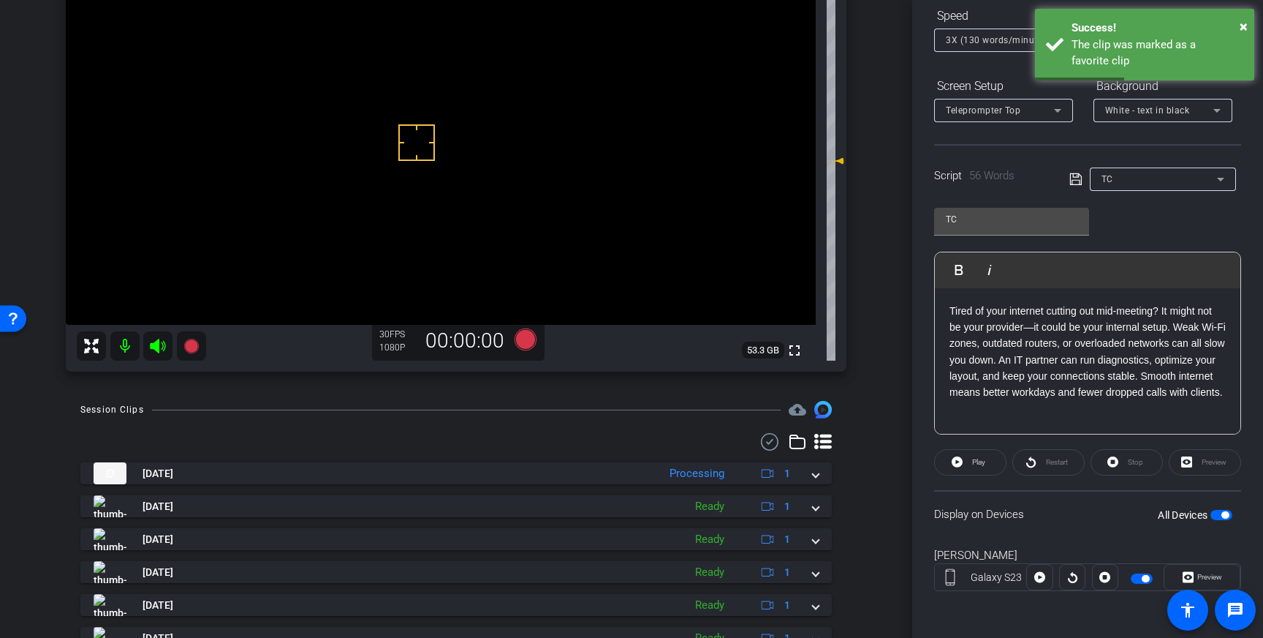
click at [1222, 515] on span "button" at bounding box center [1225, 514] width 7 height 7
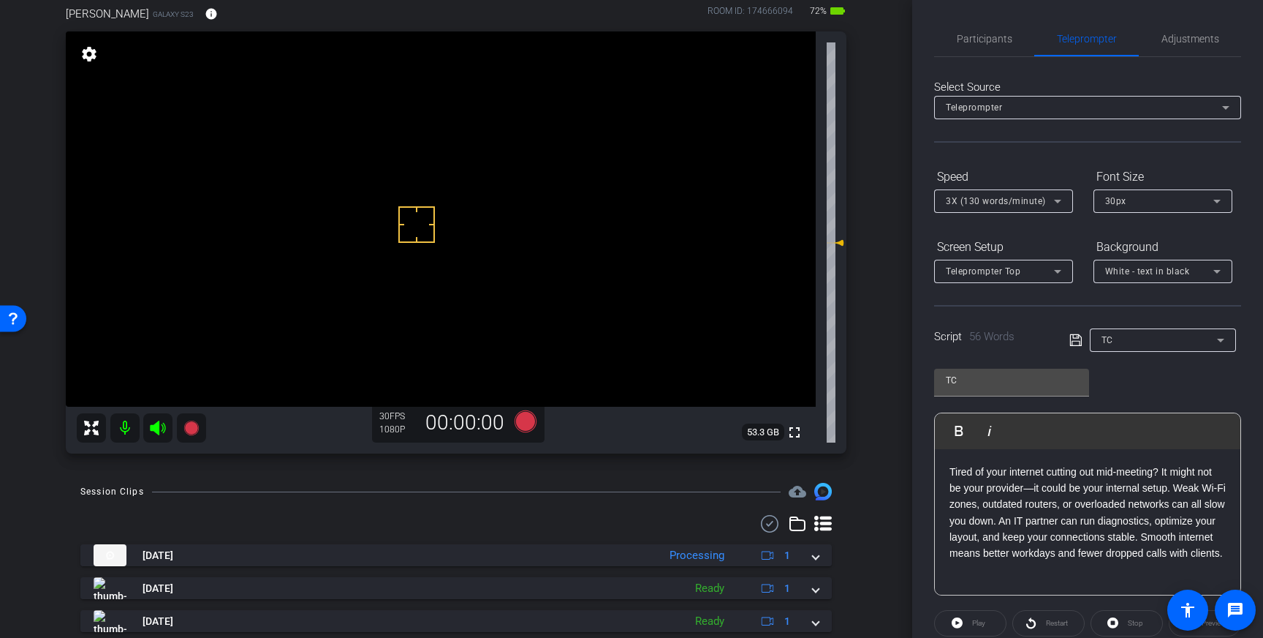
scroll to position [0, 0]
click at [991, 43] on span "Participants" at bounding box center [985, 39] width 56 height 10
